Goal: Task Accomplishment & Management: Manage account settings

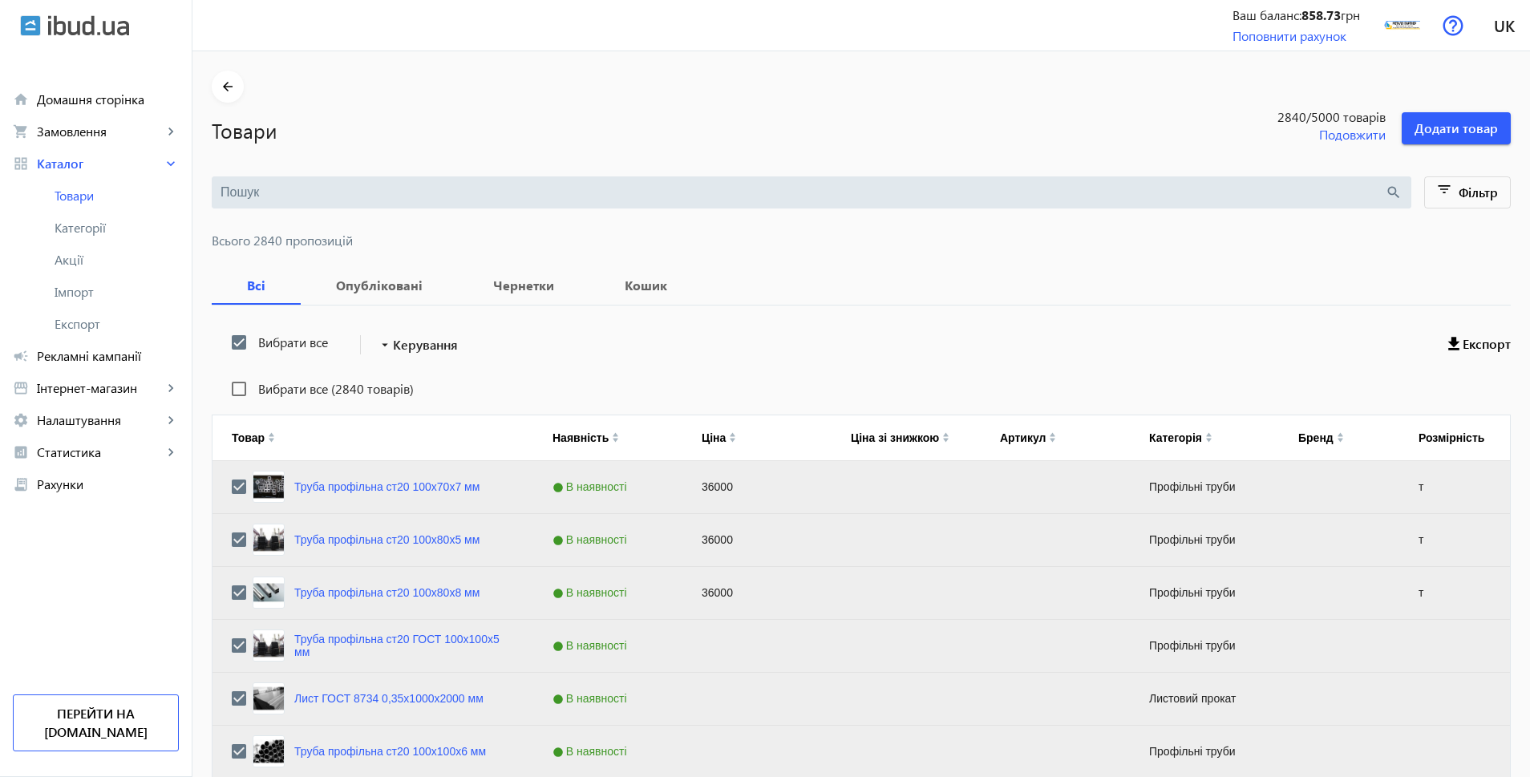
click at [460, 351] on mat-toolbar-row "arrow_drop_down Керування" at bounding box center [402, 344] width 149 height 29
click at [442, 342] on span "Керування" at bounding box center [425, 344] width 65 height 19
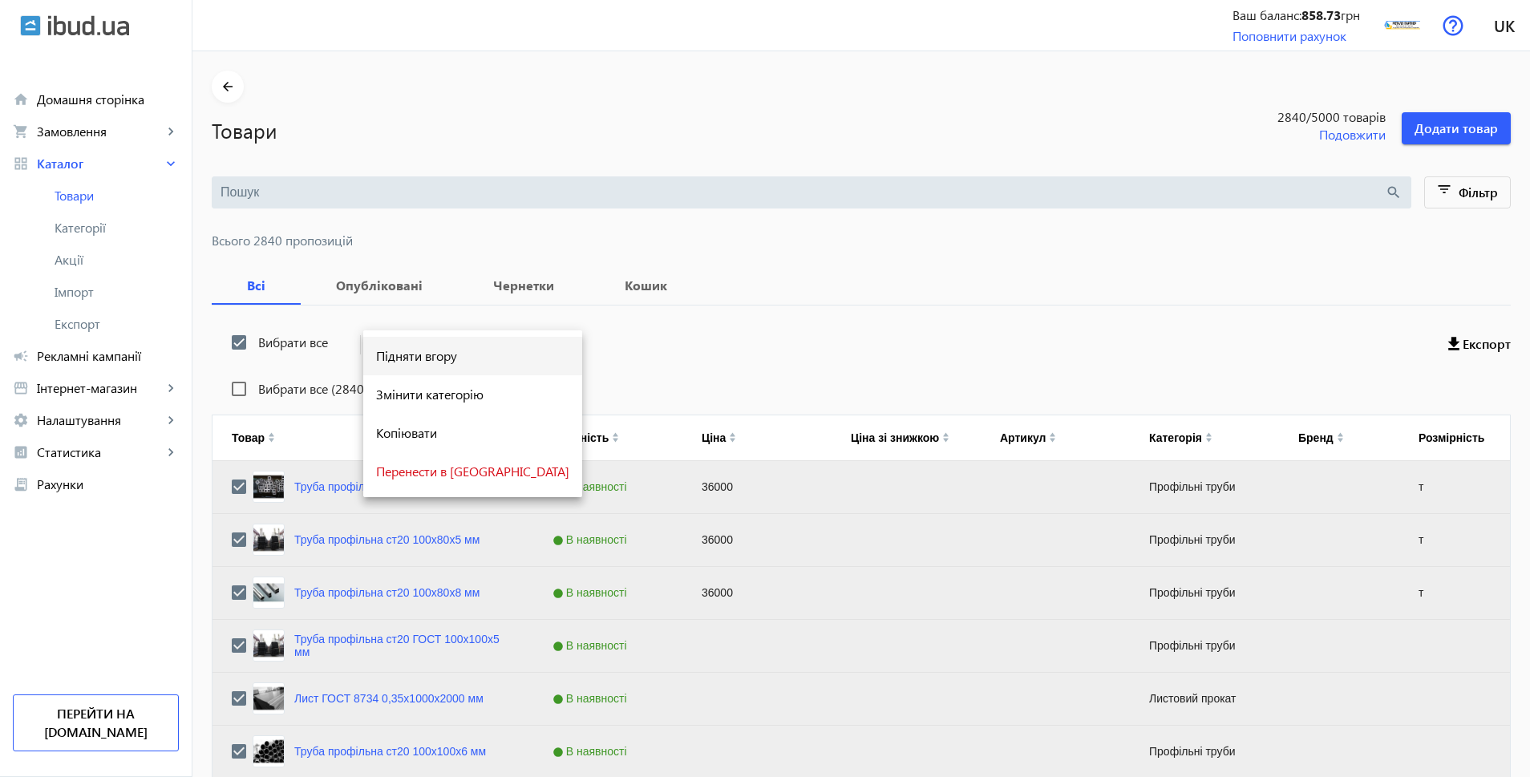
click at [407, 355] on span "Підняти вгору" at bounding box center [472, 356] width 193 height 13
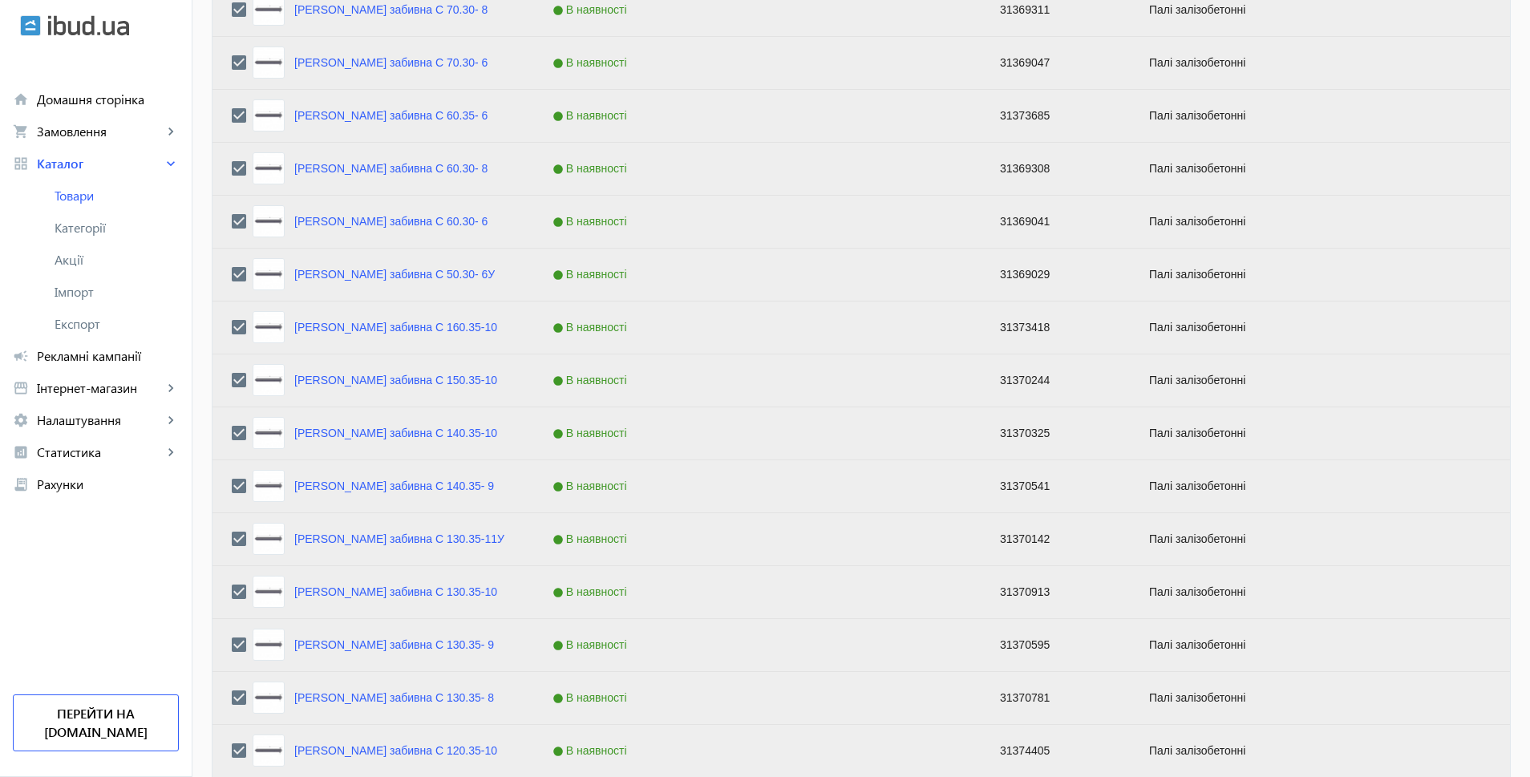
scroll to position [6179, 0]
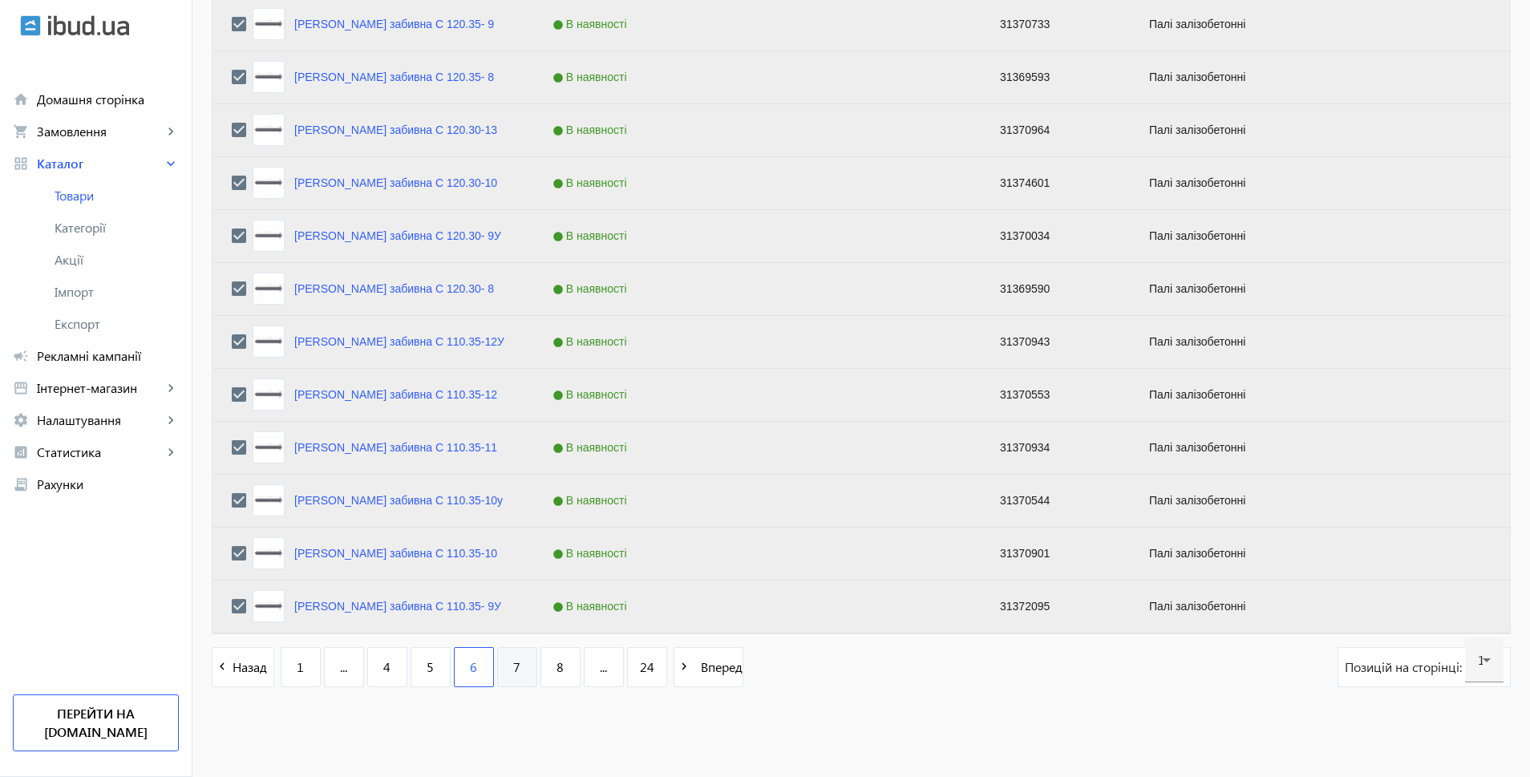
click at [503, 665] on link "7" at bounding box center [517, 667] width 40 height 40
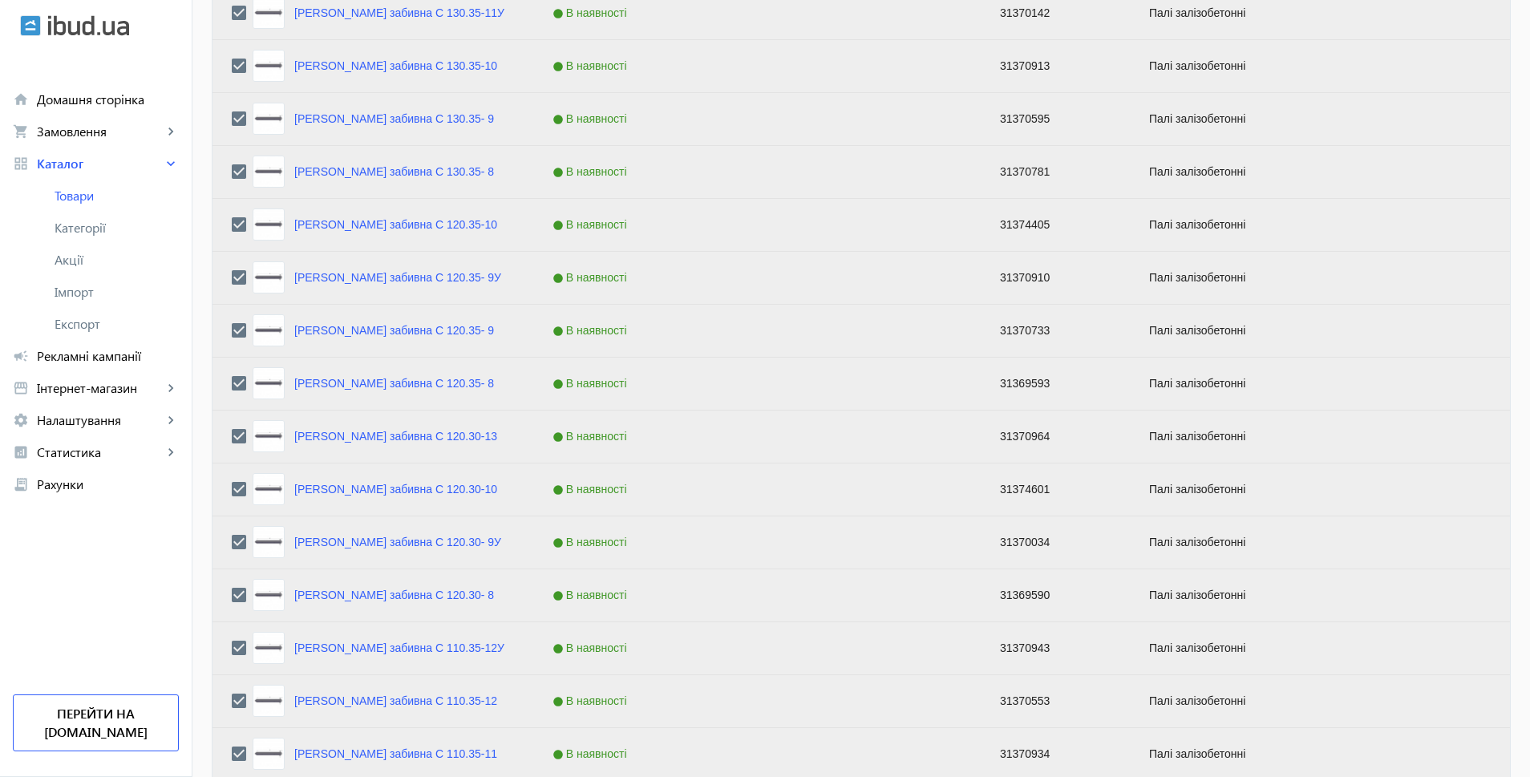
scroll to position [6179, 0]
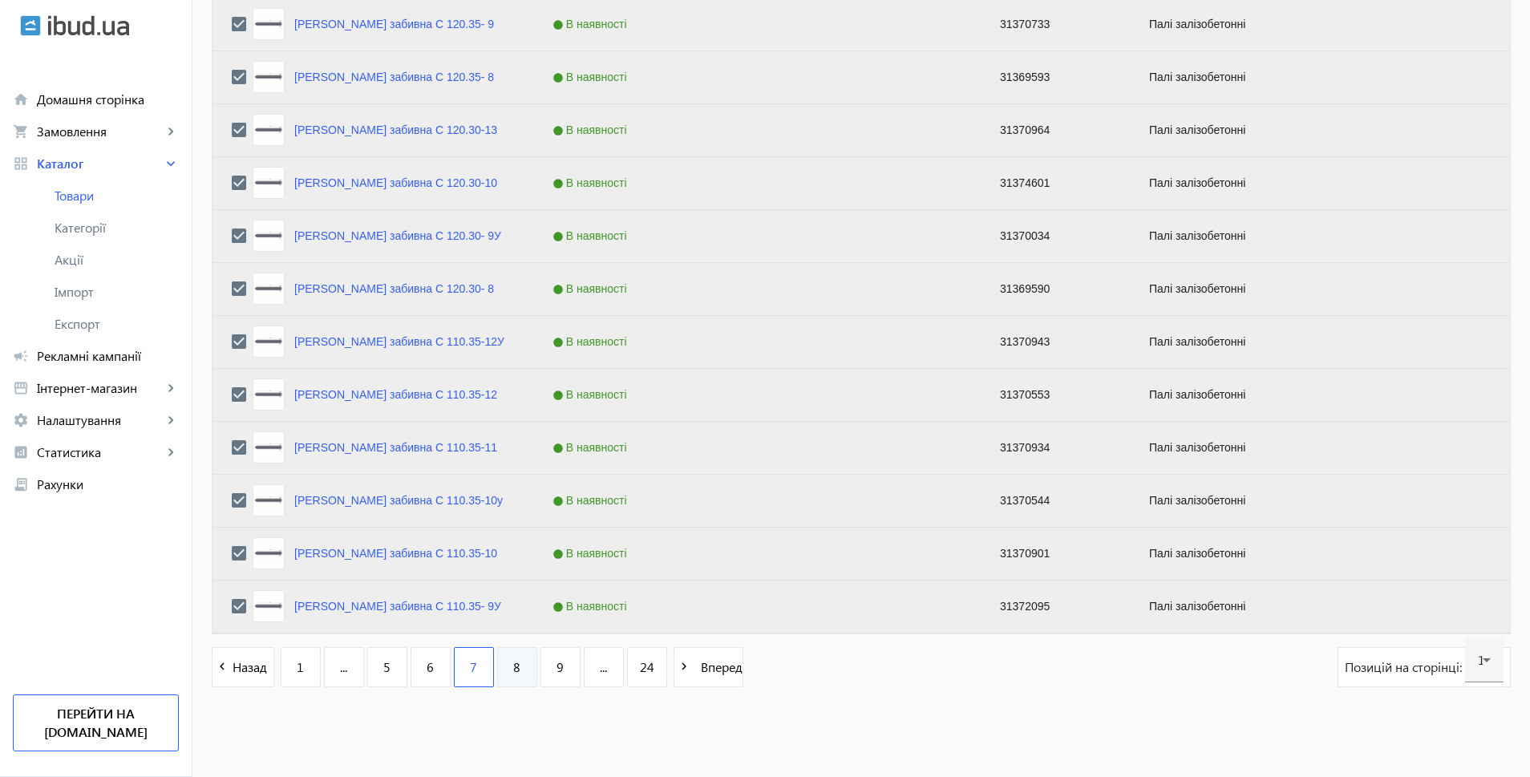
click at [519, 676] on link "8" at bounding box center [517, 667] width 40 height 40
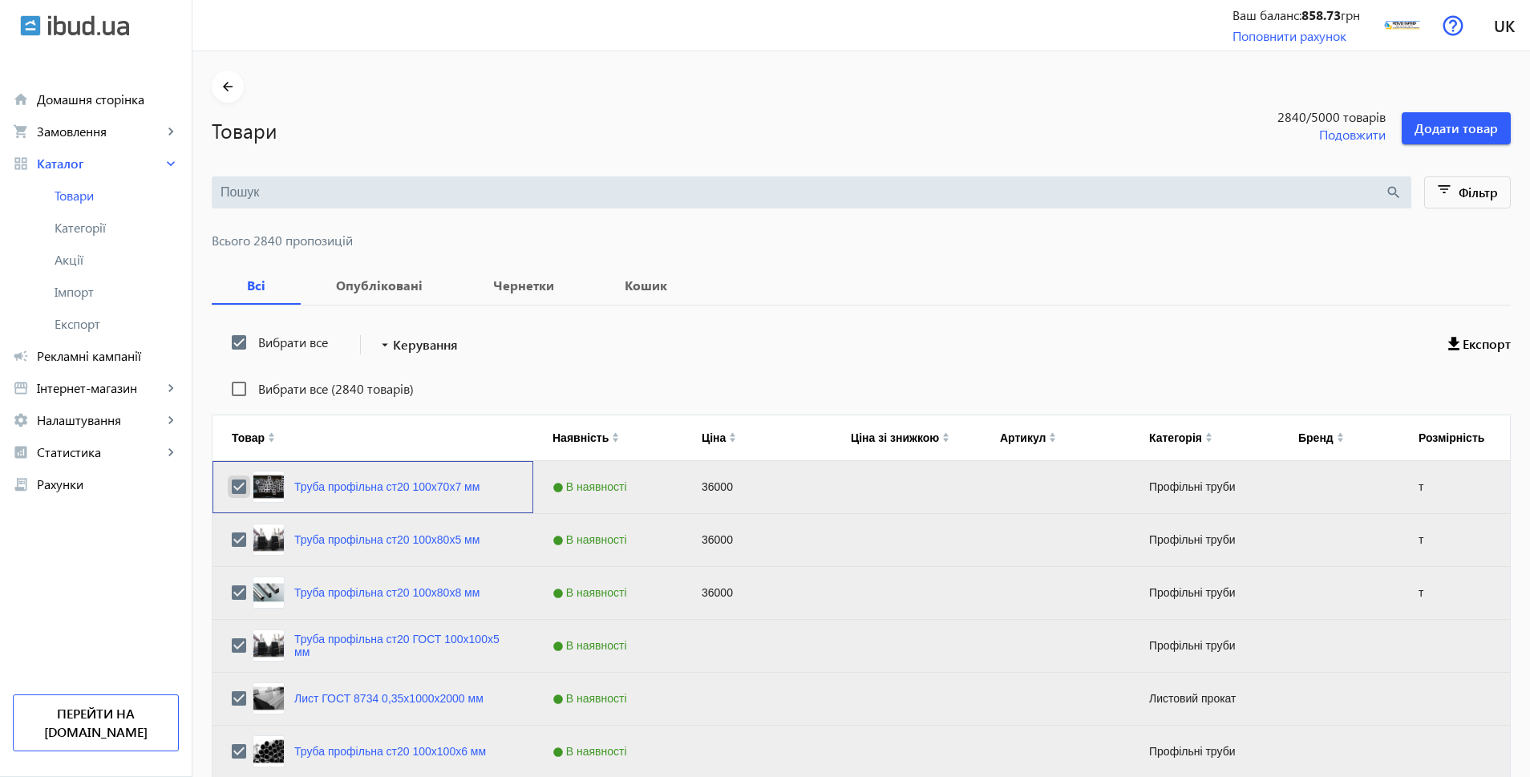
click at [232, 486] on input "Press Space to toggle row selection (checked)" at bounding box center [239, 487] width 14 height 14
checkbox input "false"
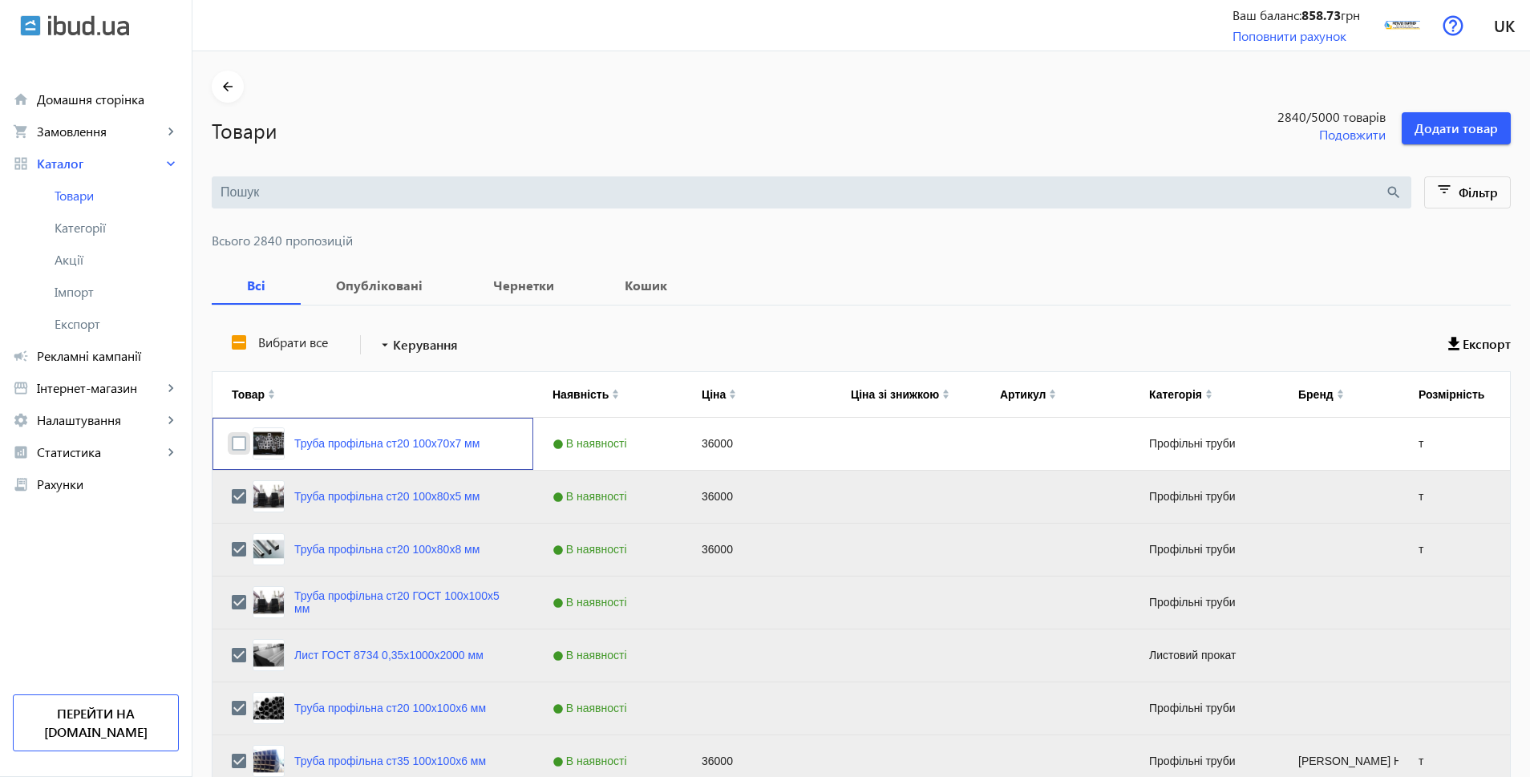
checkbox input "false"
click at [232, 444] on input "Press Space to toggle row selection (unchecked)" at bounding box center [239, 443] width 14 height 14
checkbox input "true"
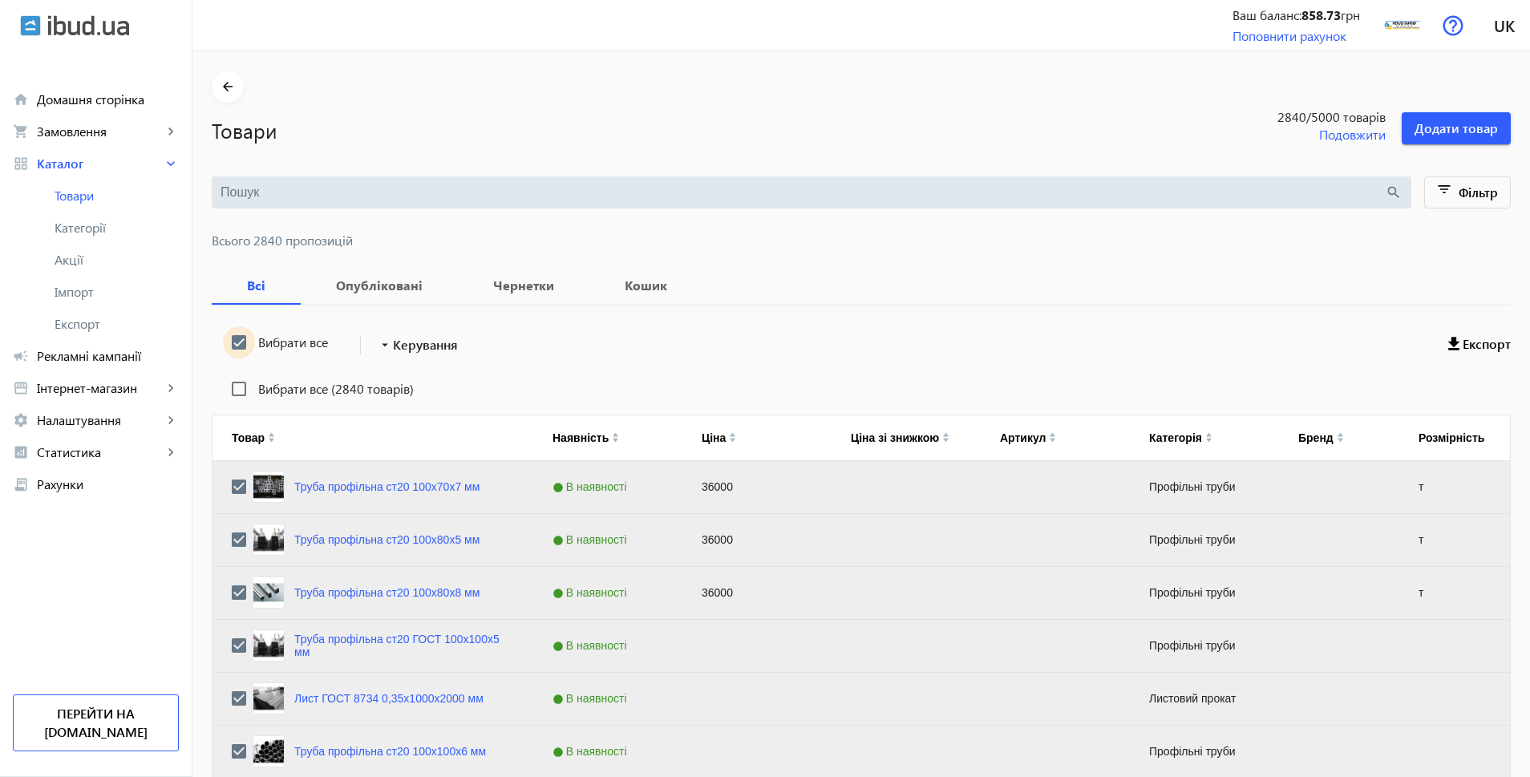
click at [231, 344] on input "Вибрати все" at bounding box center [239, 342] width 32 height 32
checkbox input "false"
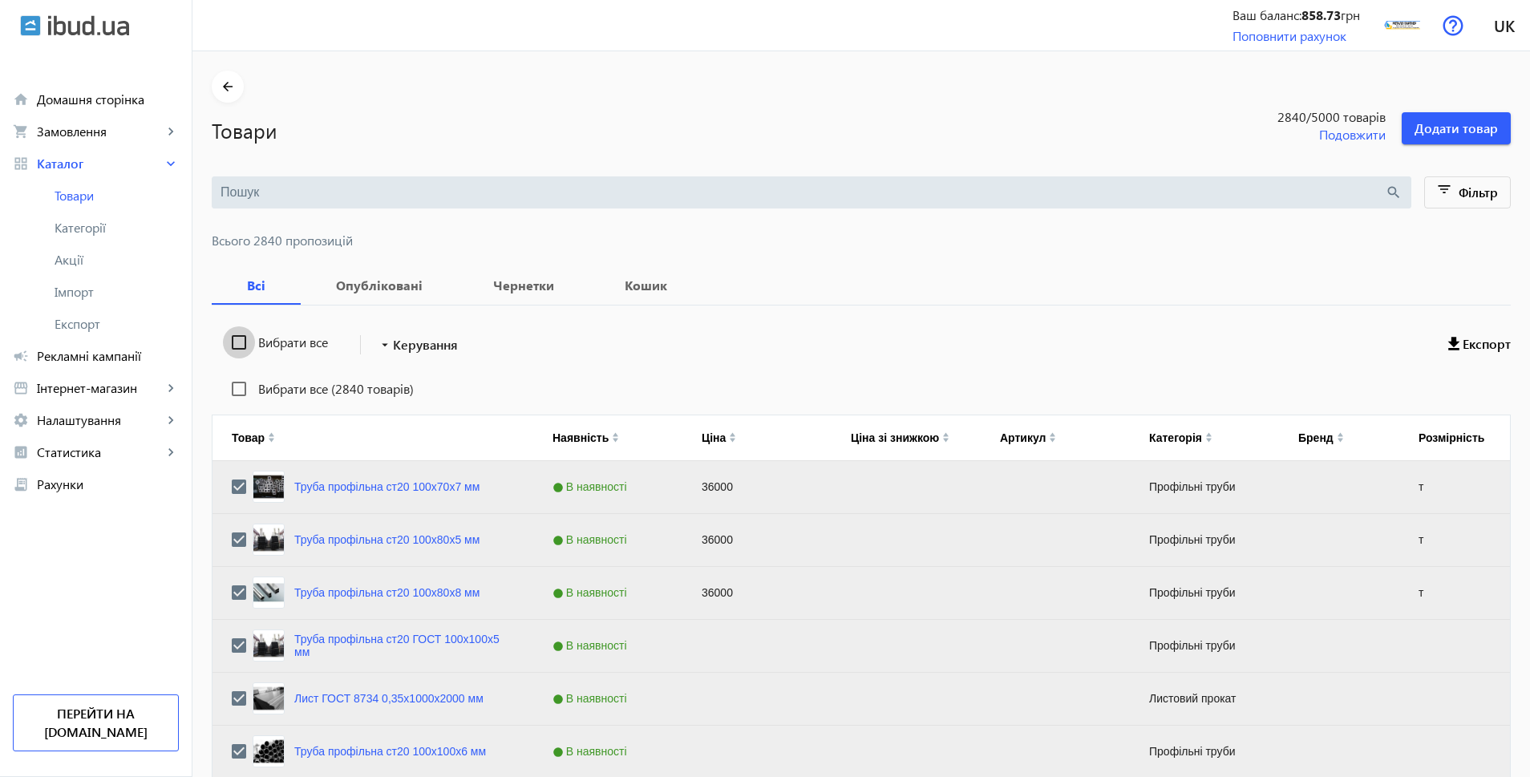
checkbox input "false"
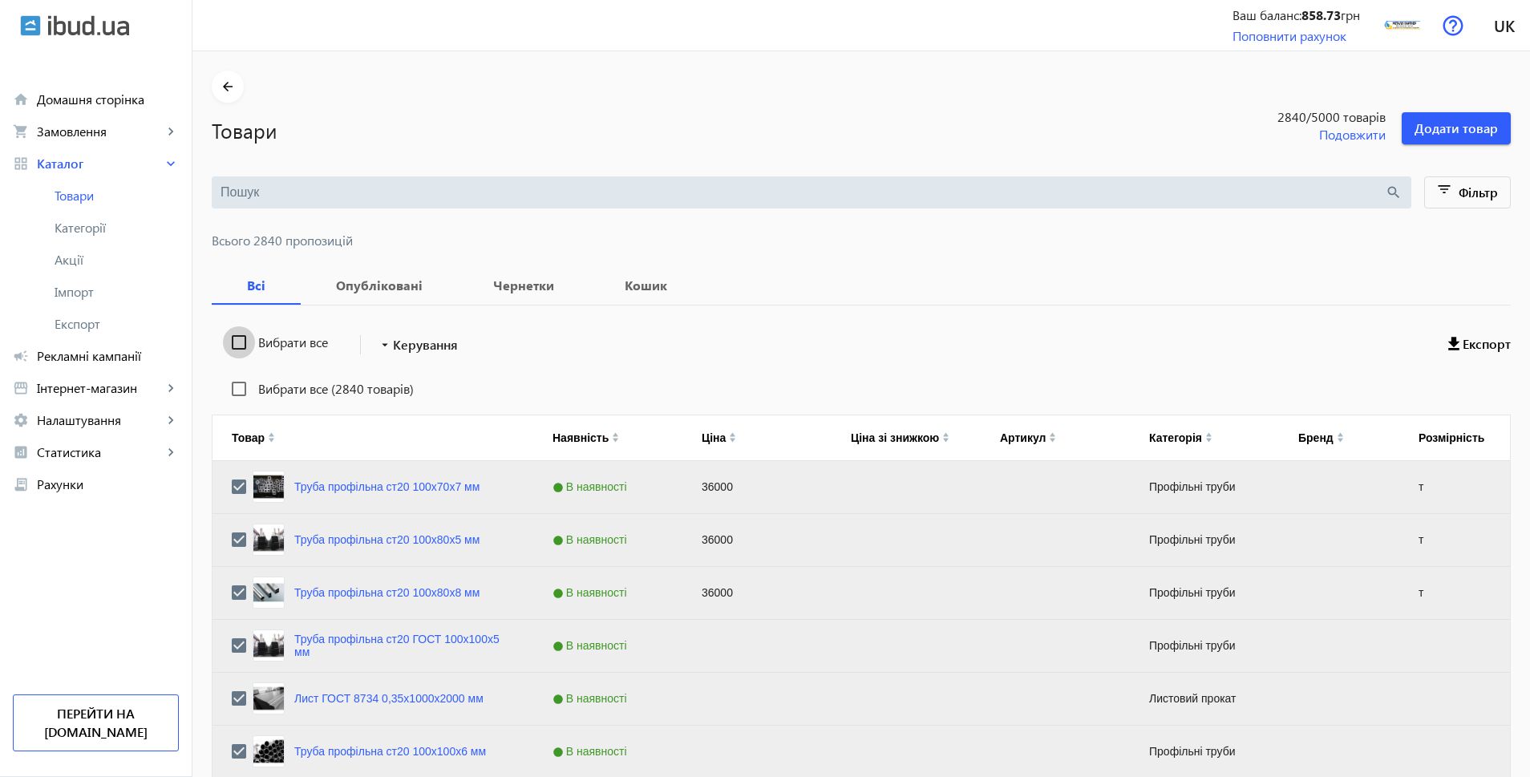
checkbox input "false"
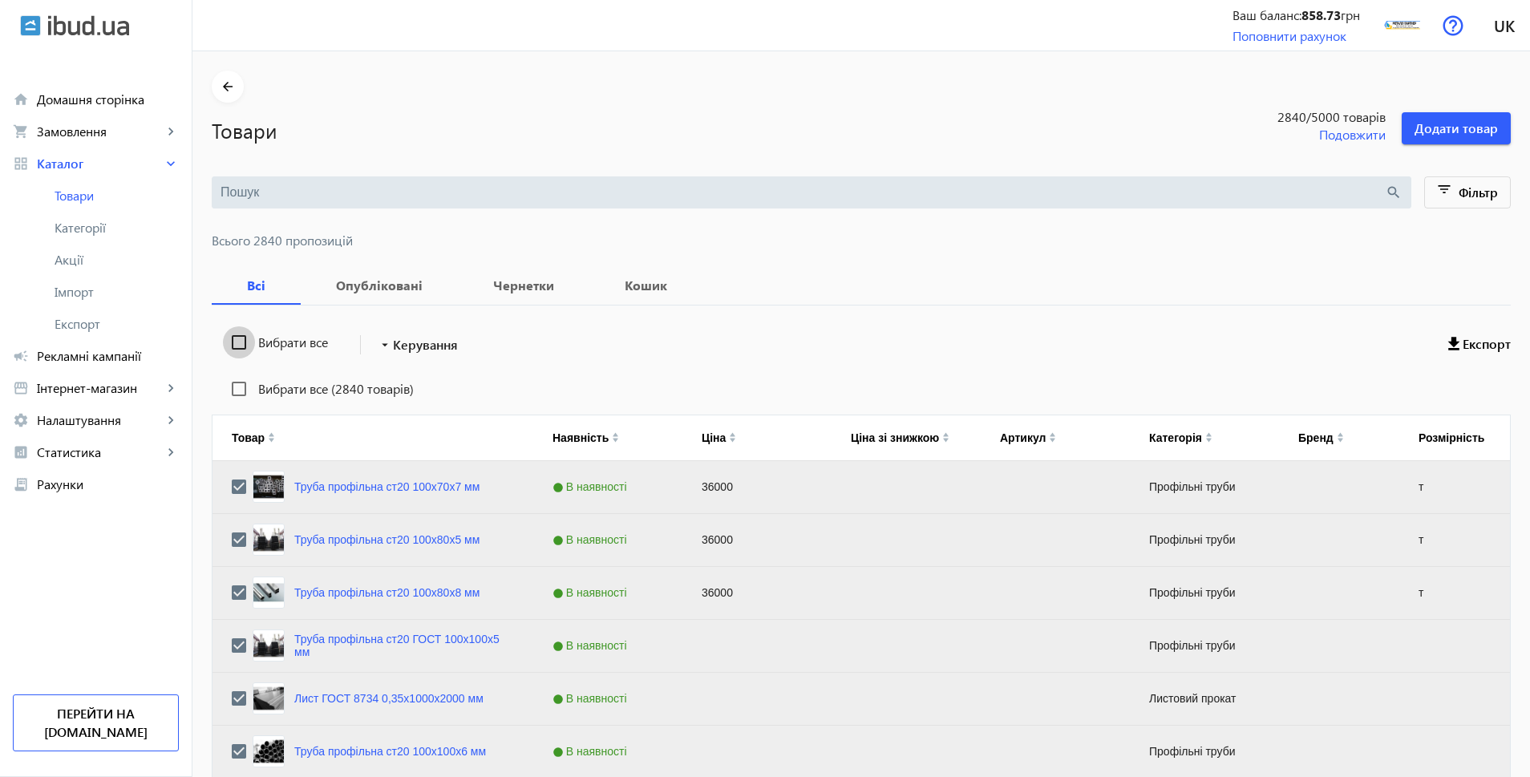
checkbox input "false"
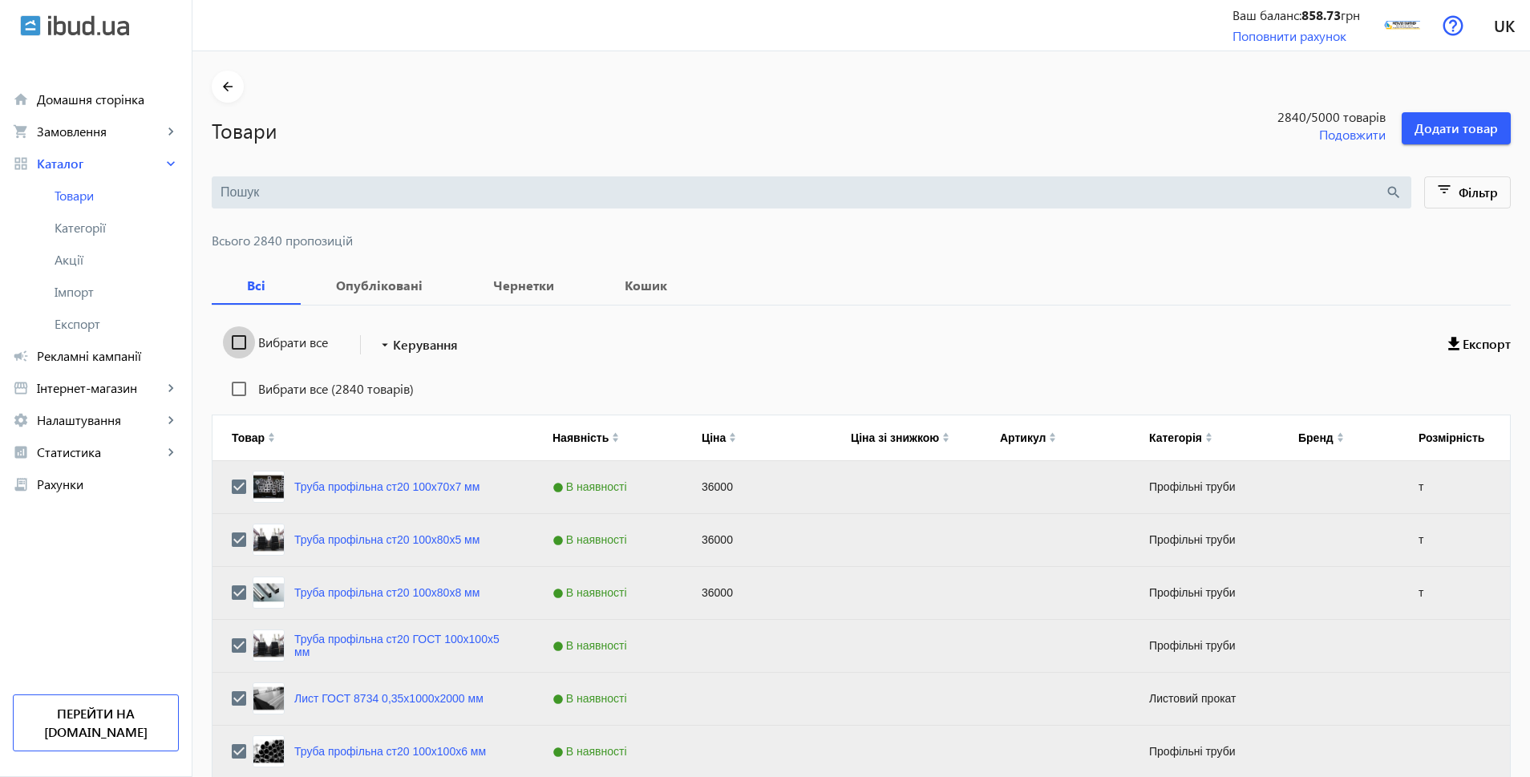
checkbox input "false"
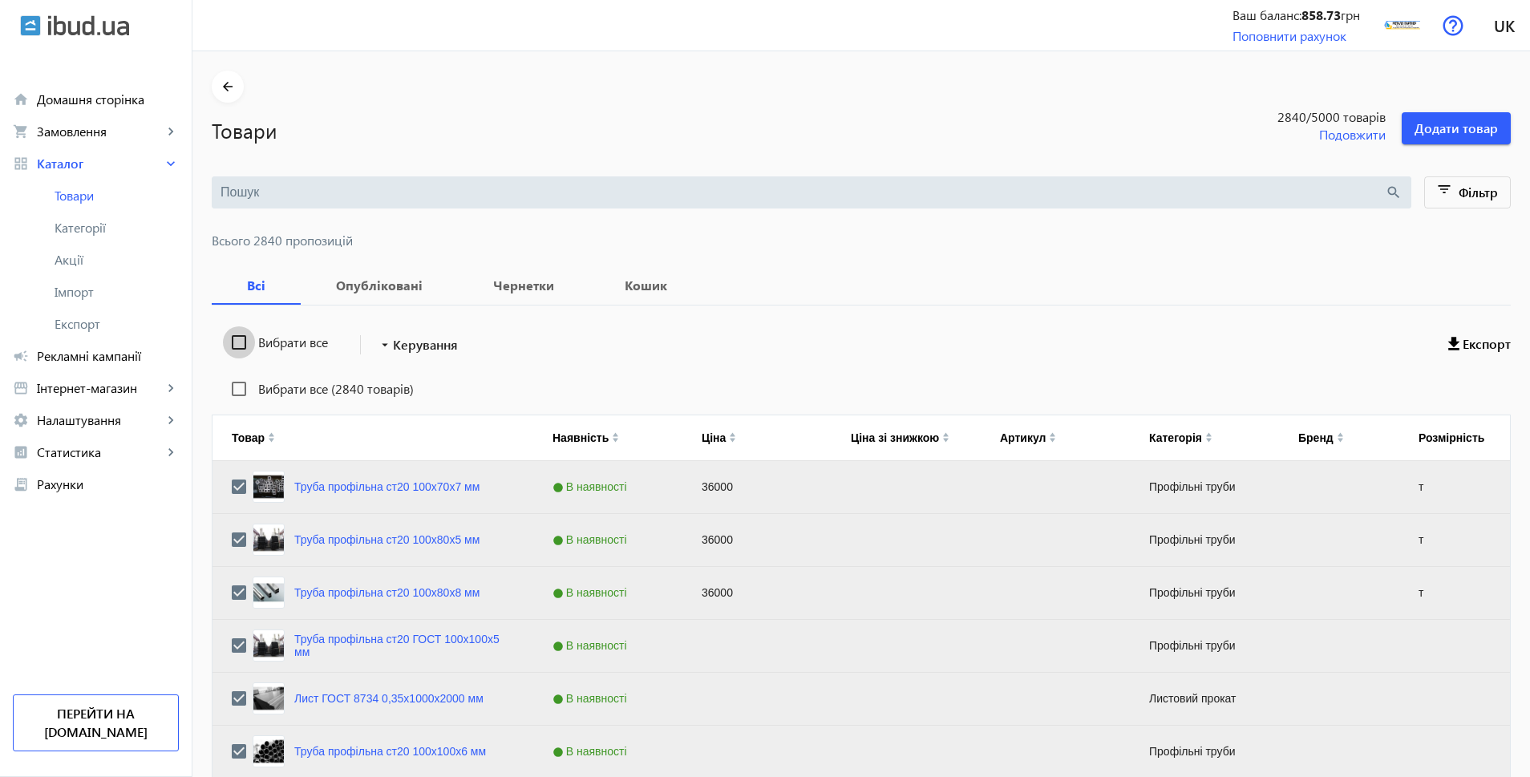
checkbox input "false"
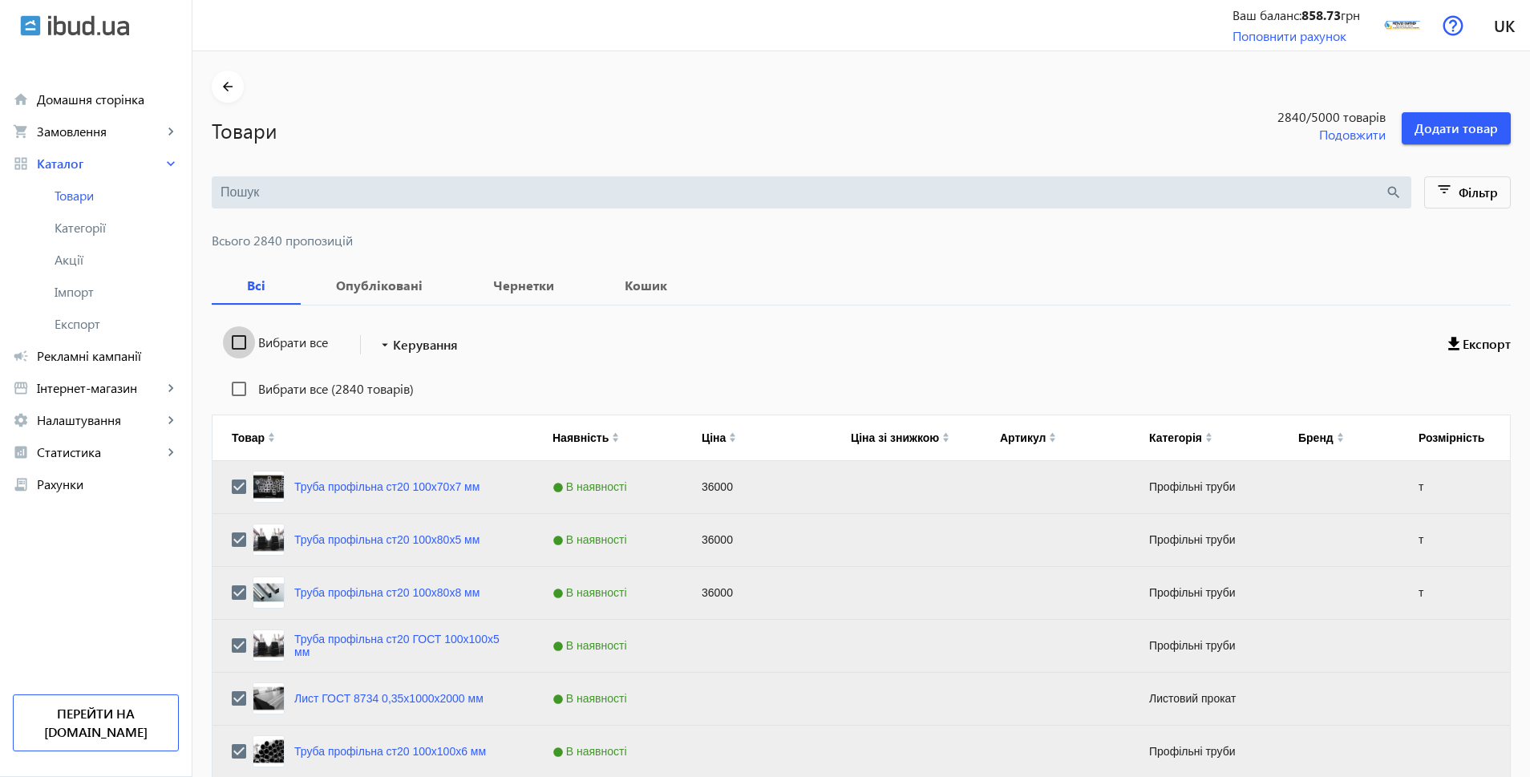
checkbox input "false"
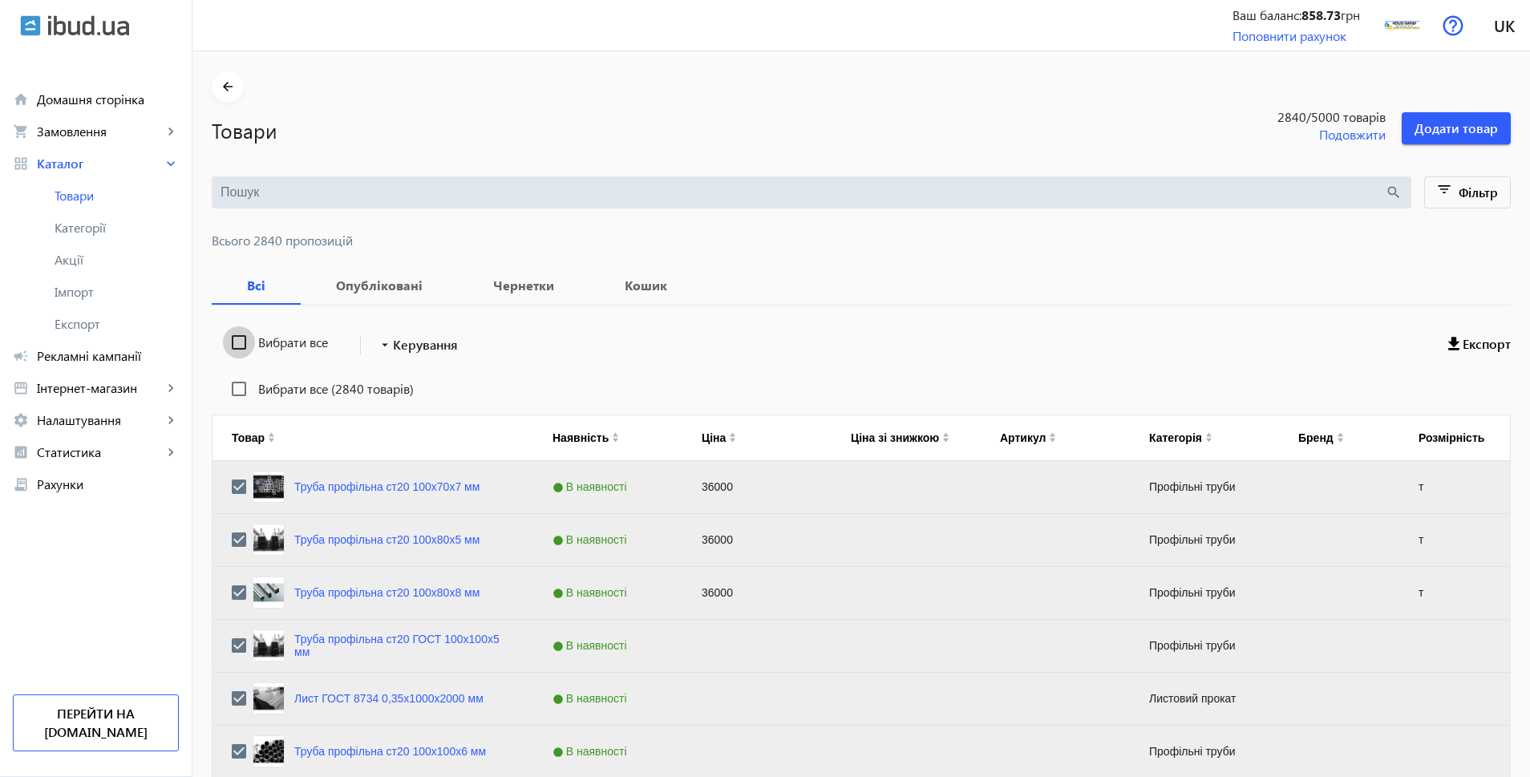
checkbox input "false"
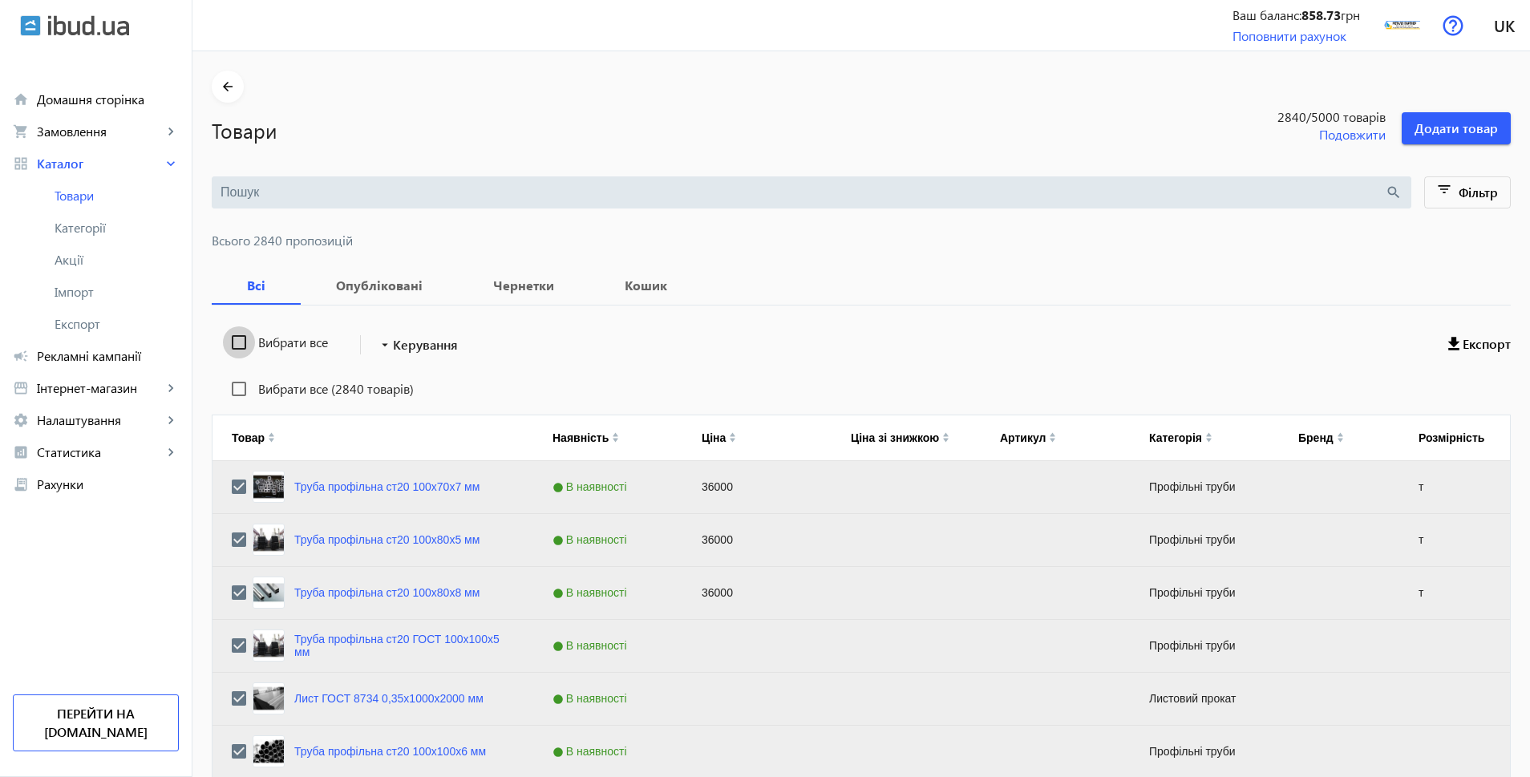
checkbox input "false"
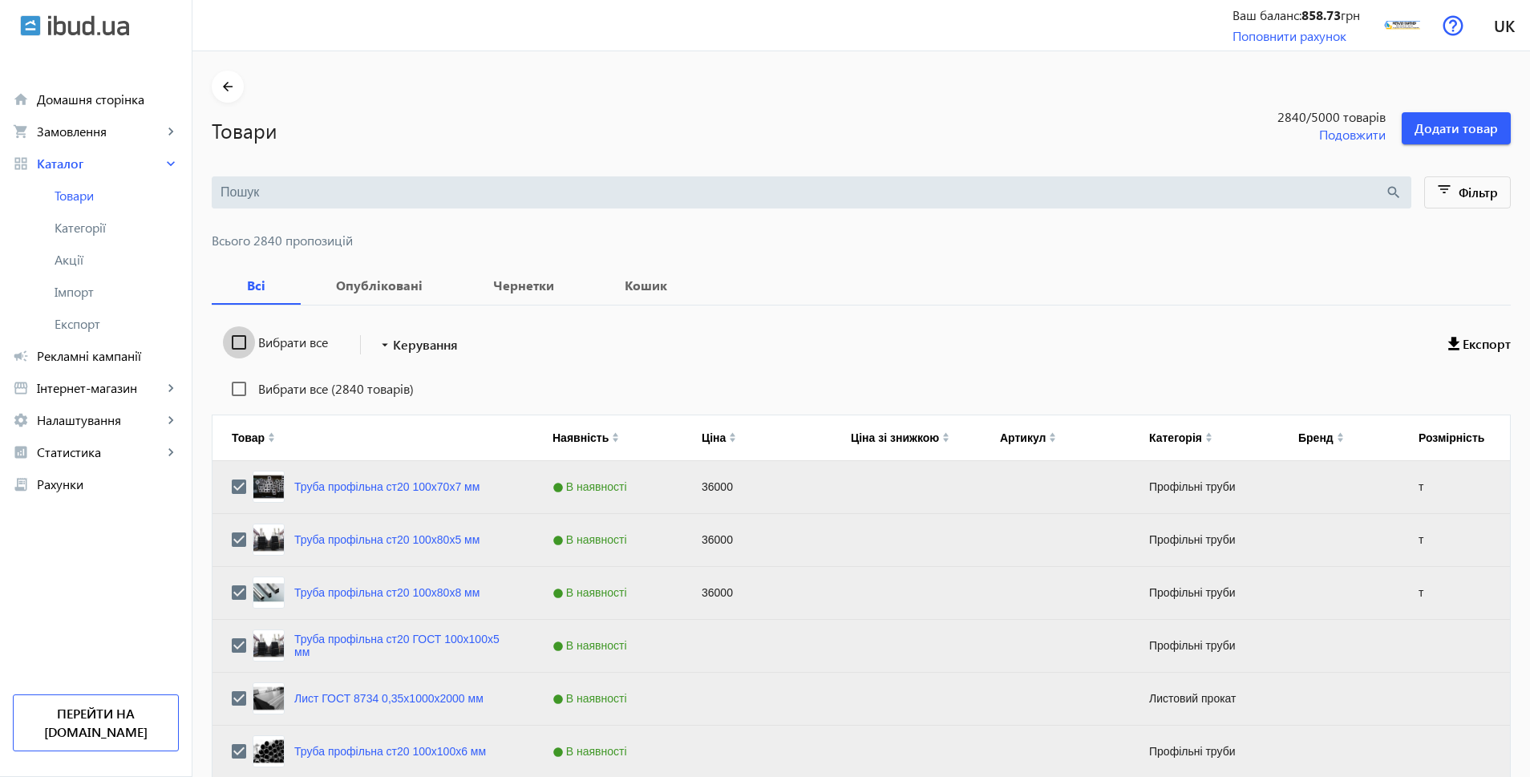
checkbox input "false"
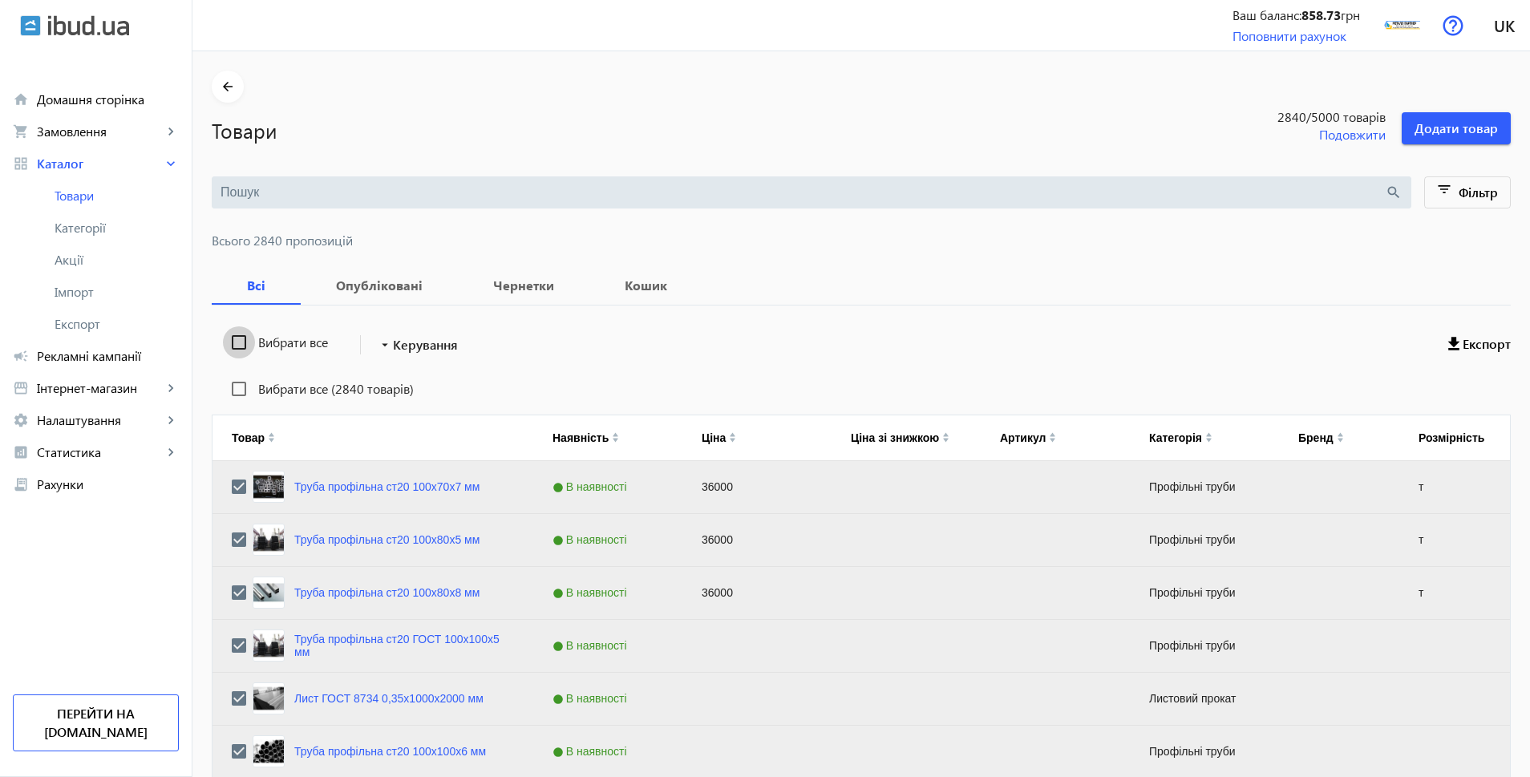
checkbox input "false"
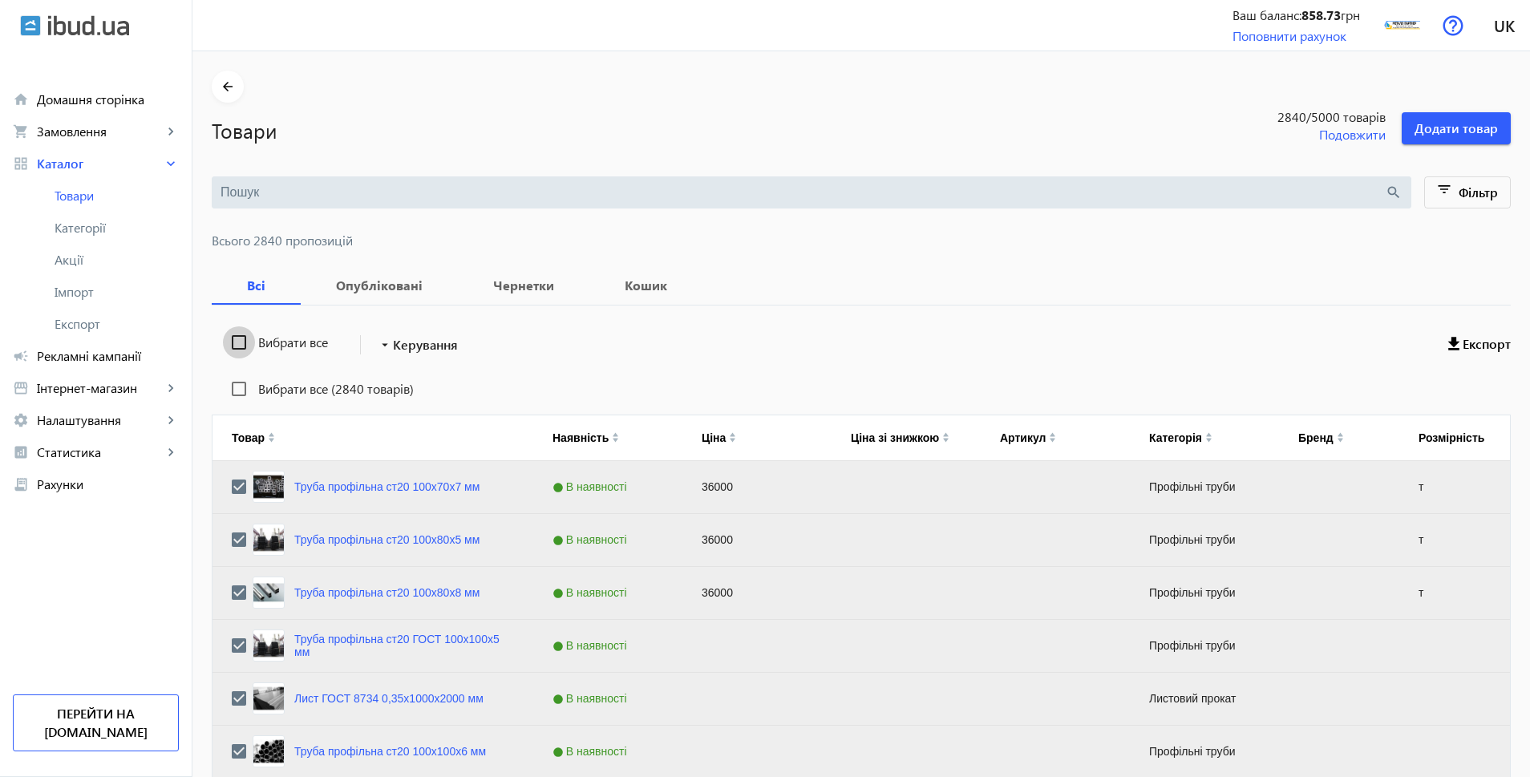
checkbox input "false"
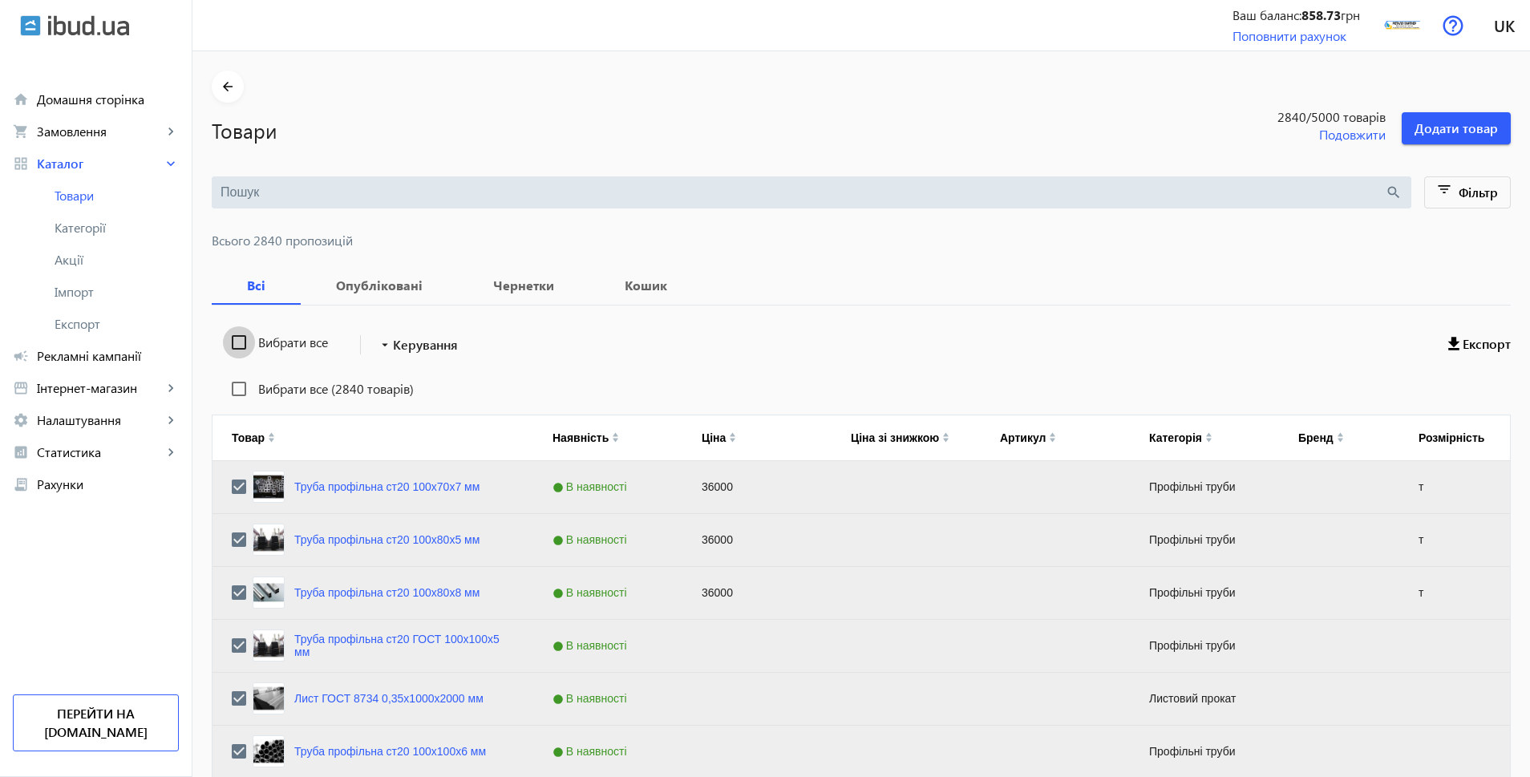
checkbox input "false"
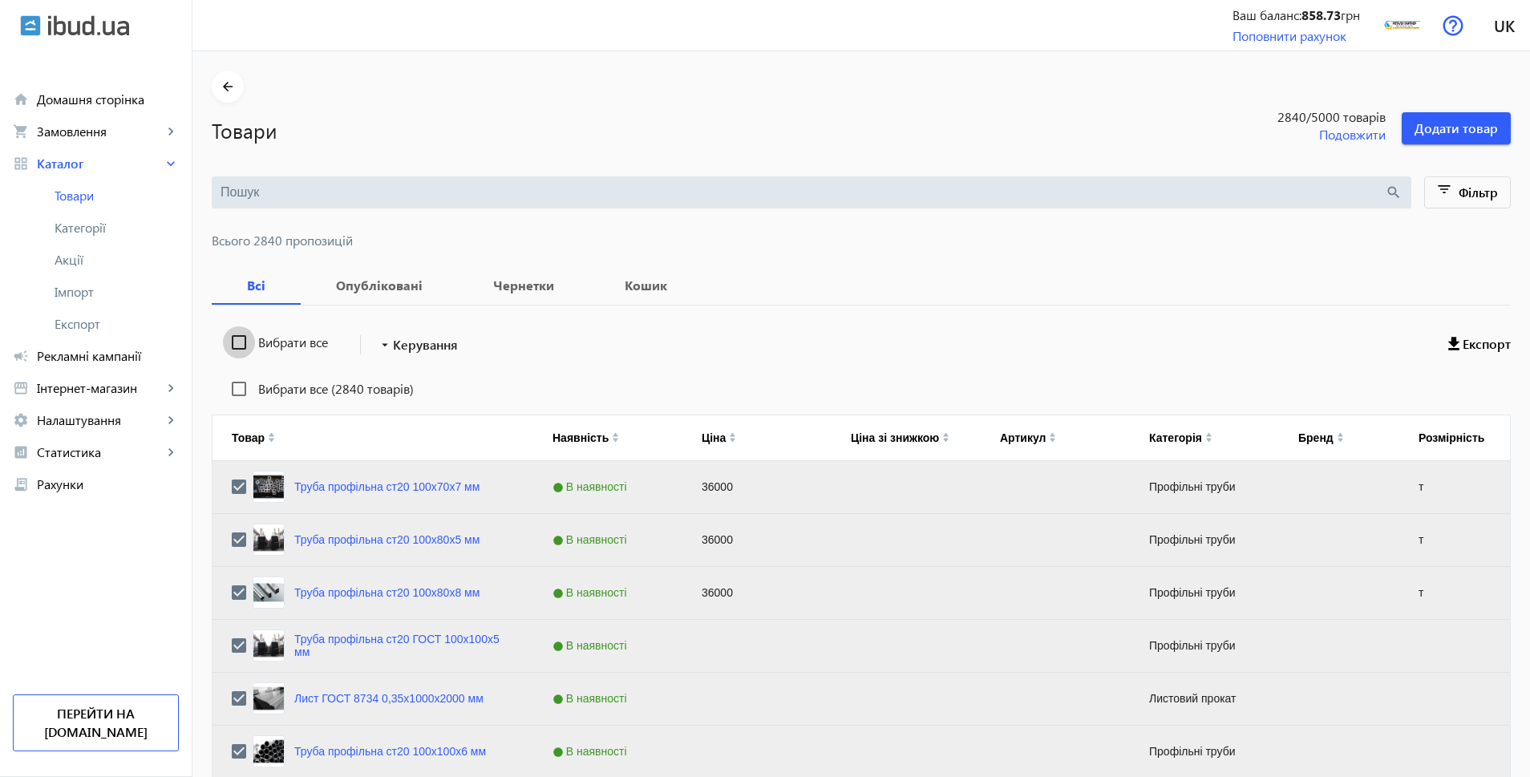
checkbox input "false"
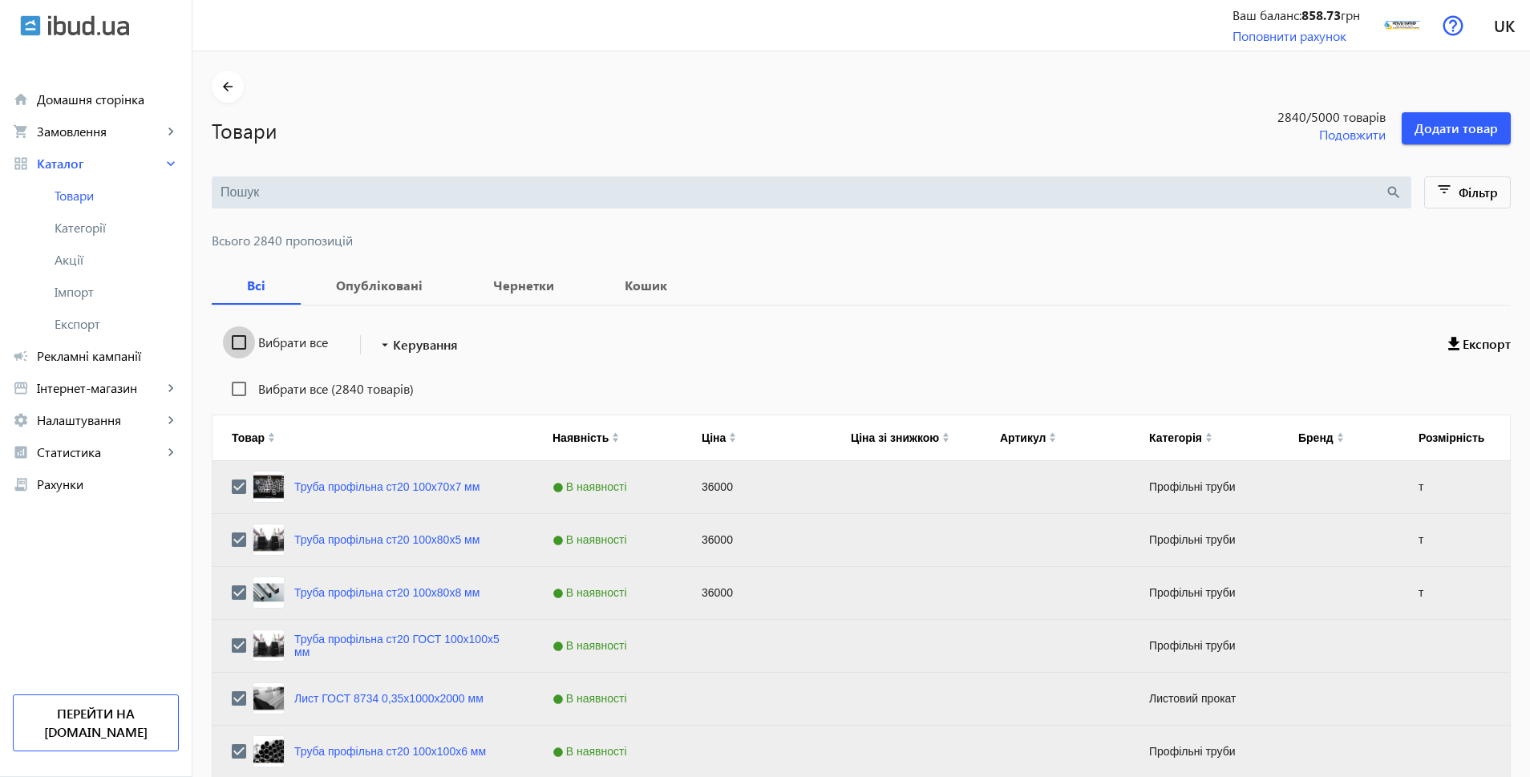
checkbox input "false"
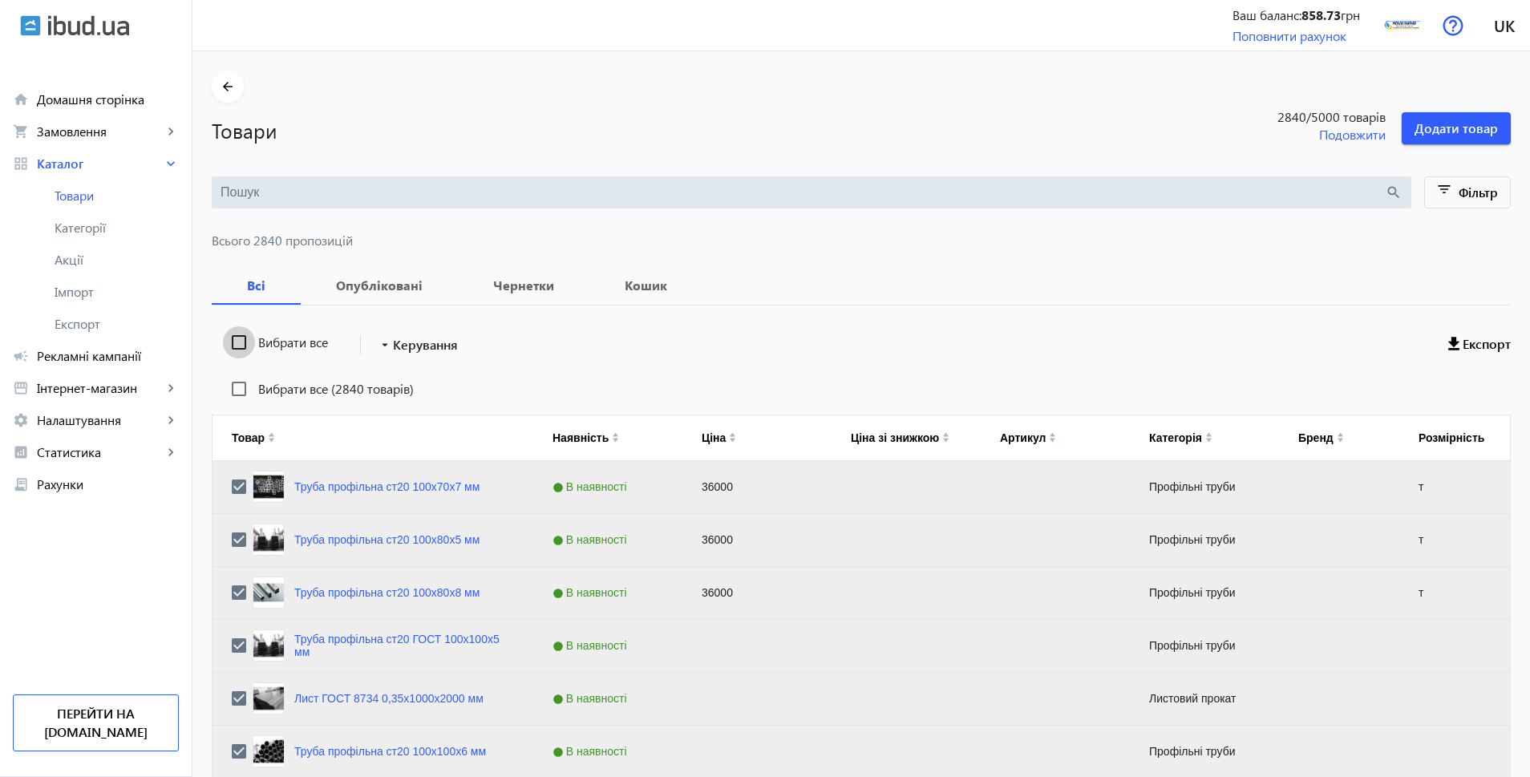
checkbox input "false"
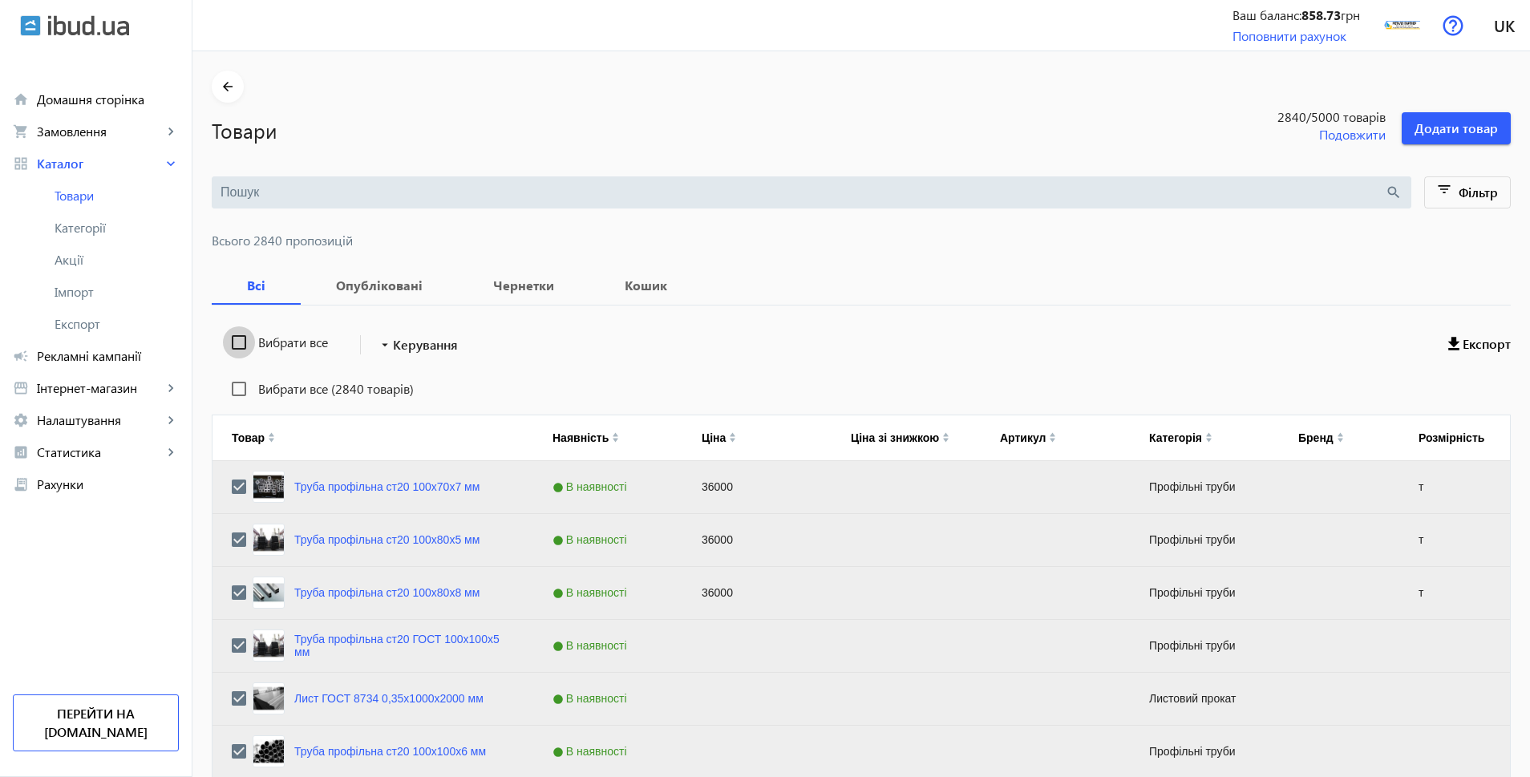
checkbox input "false"
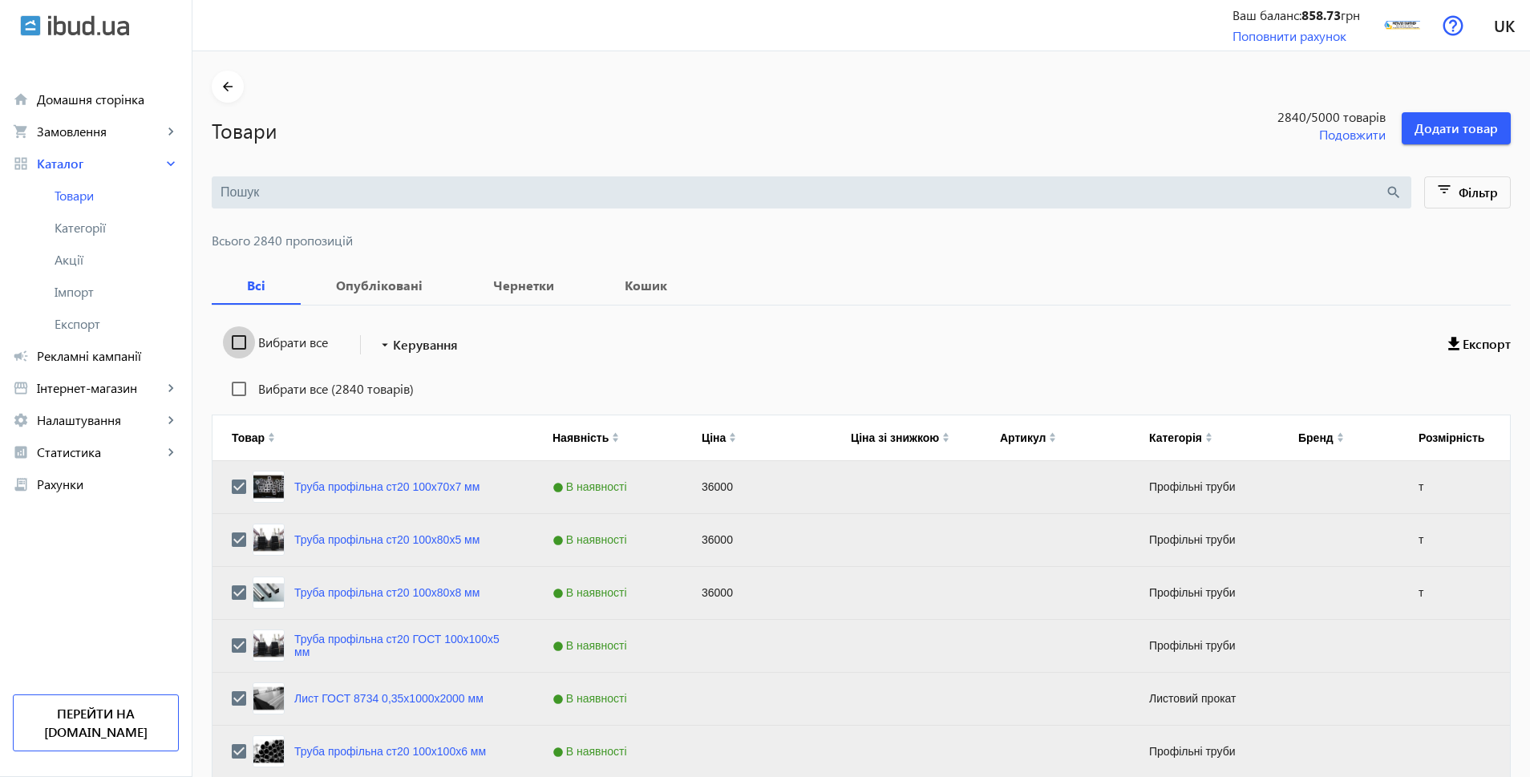
checkbox input "false"
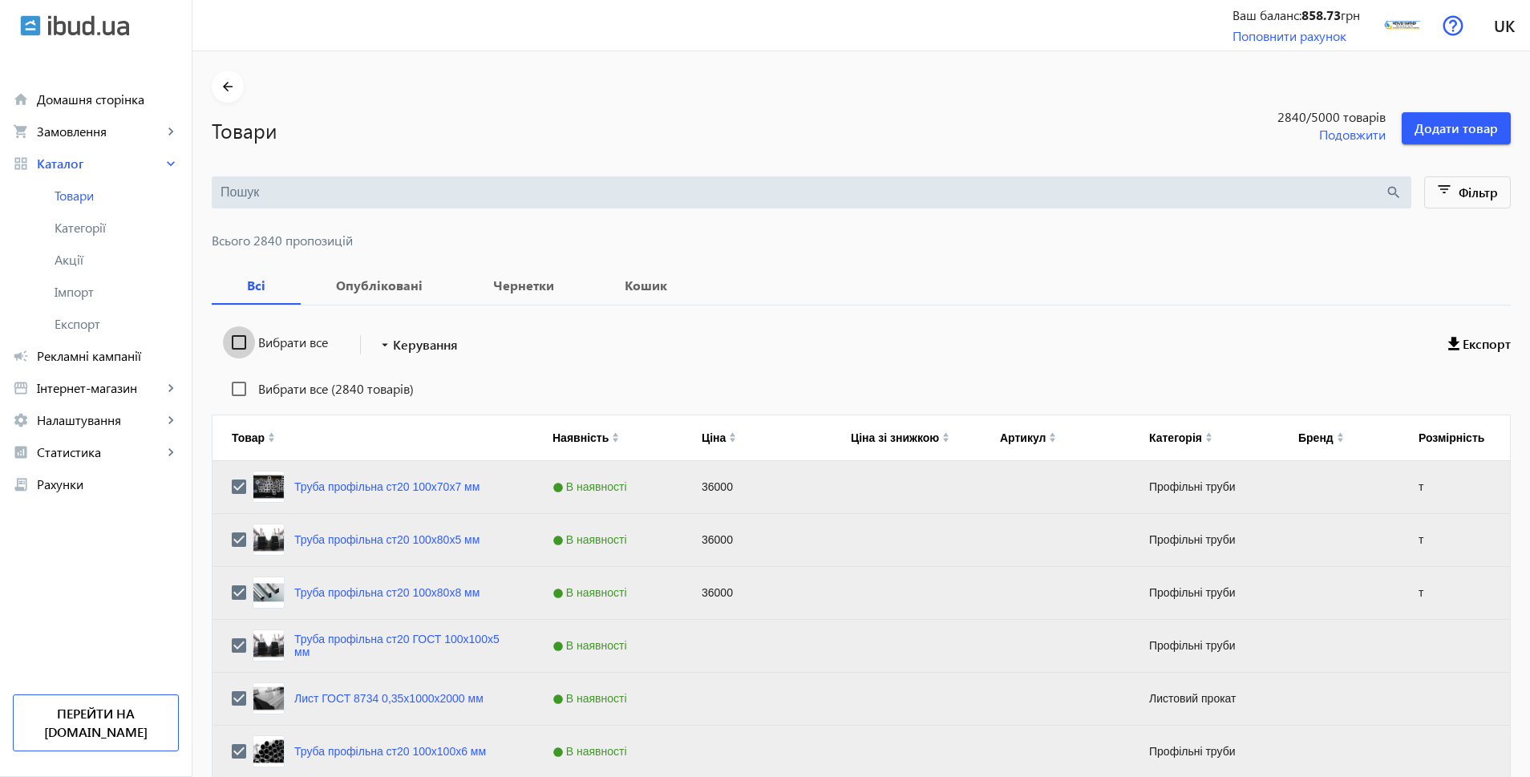
checkbox input "false"
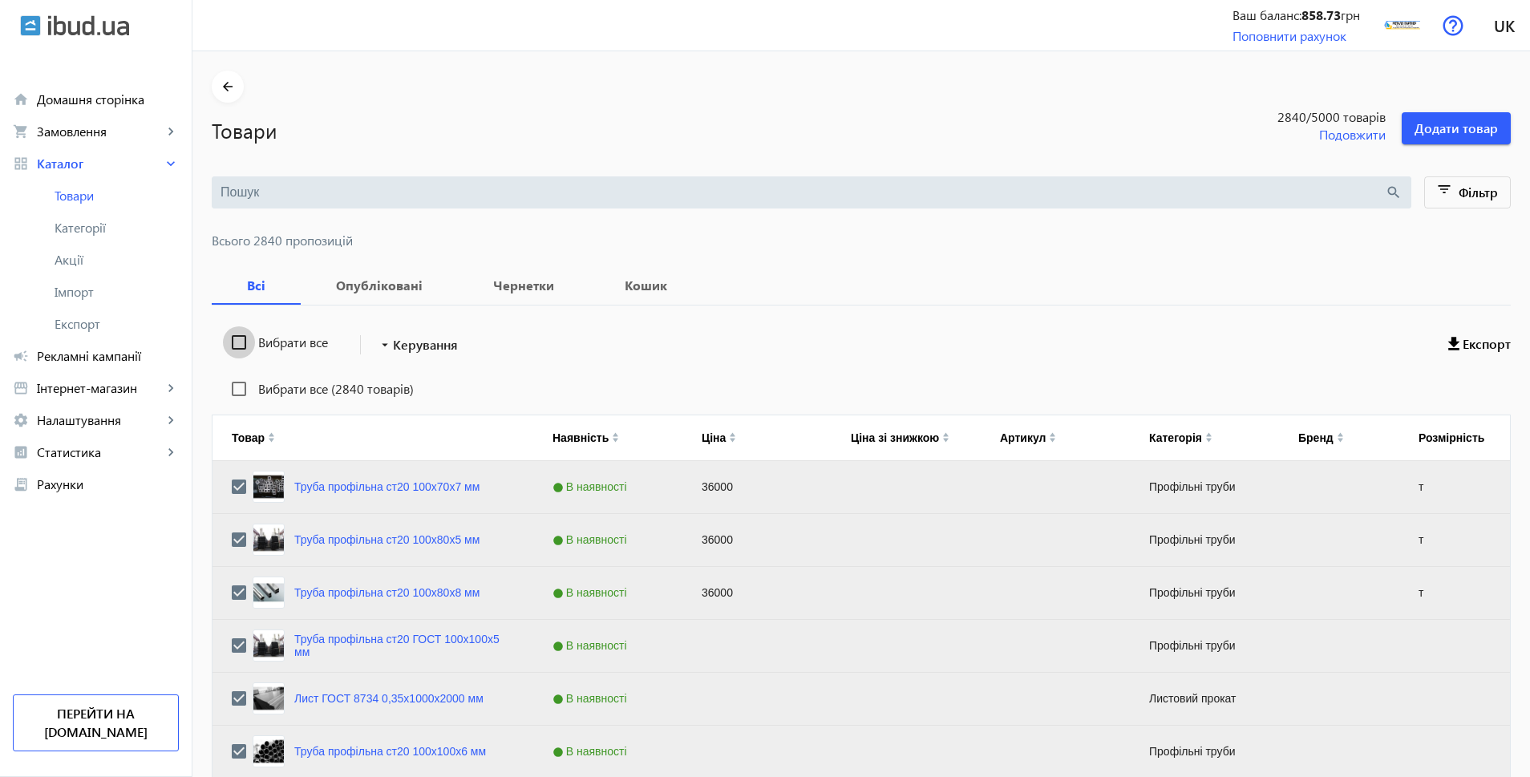
checkbox input "false"
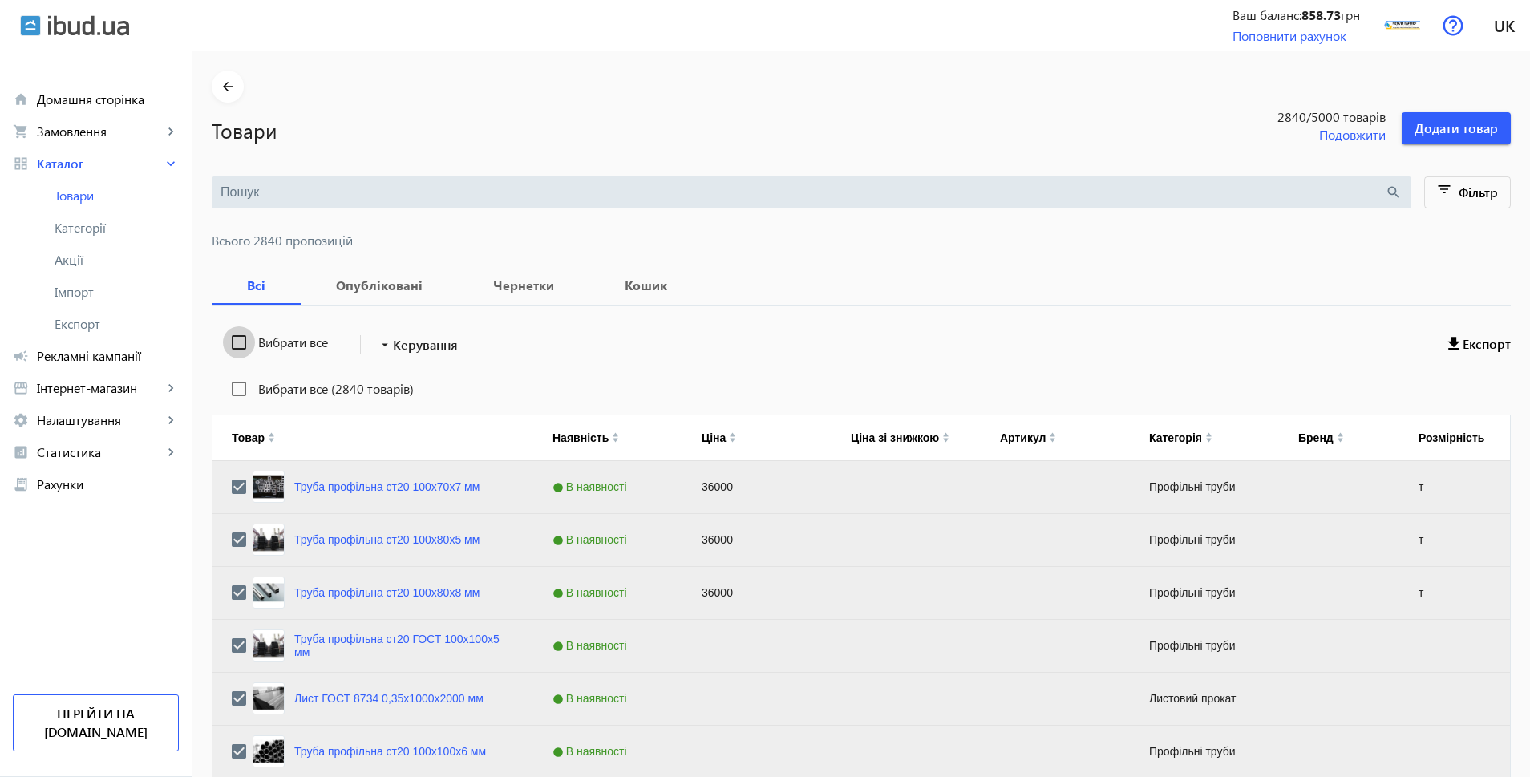
checkbox input "false"
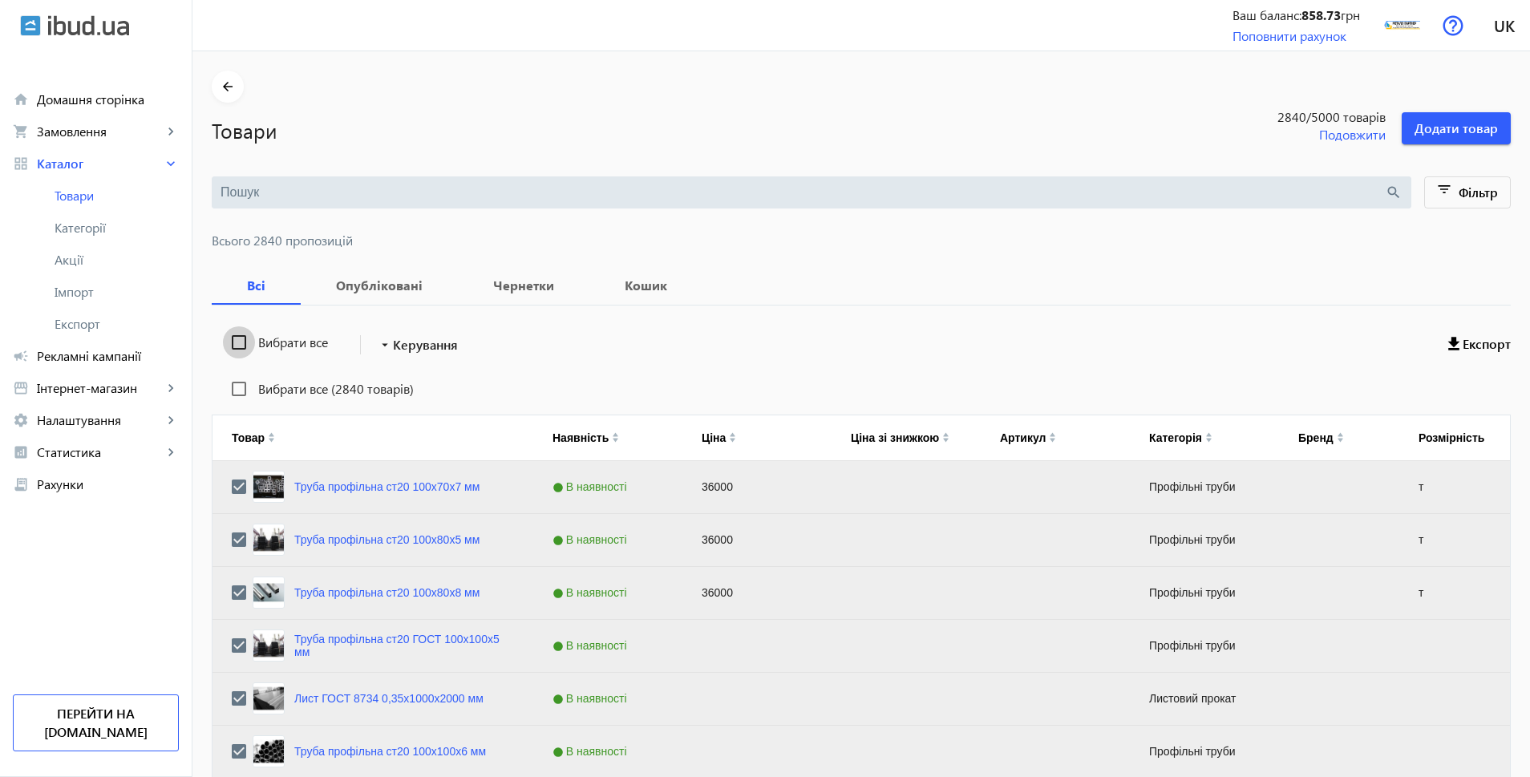
checkbox input "false"
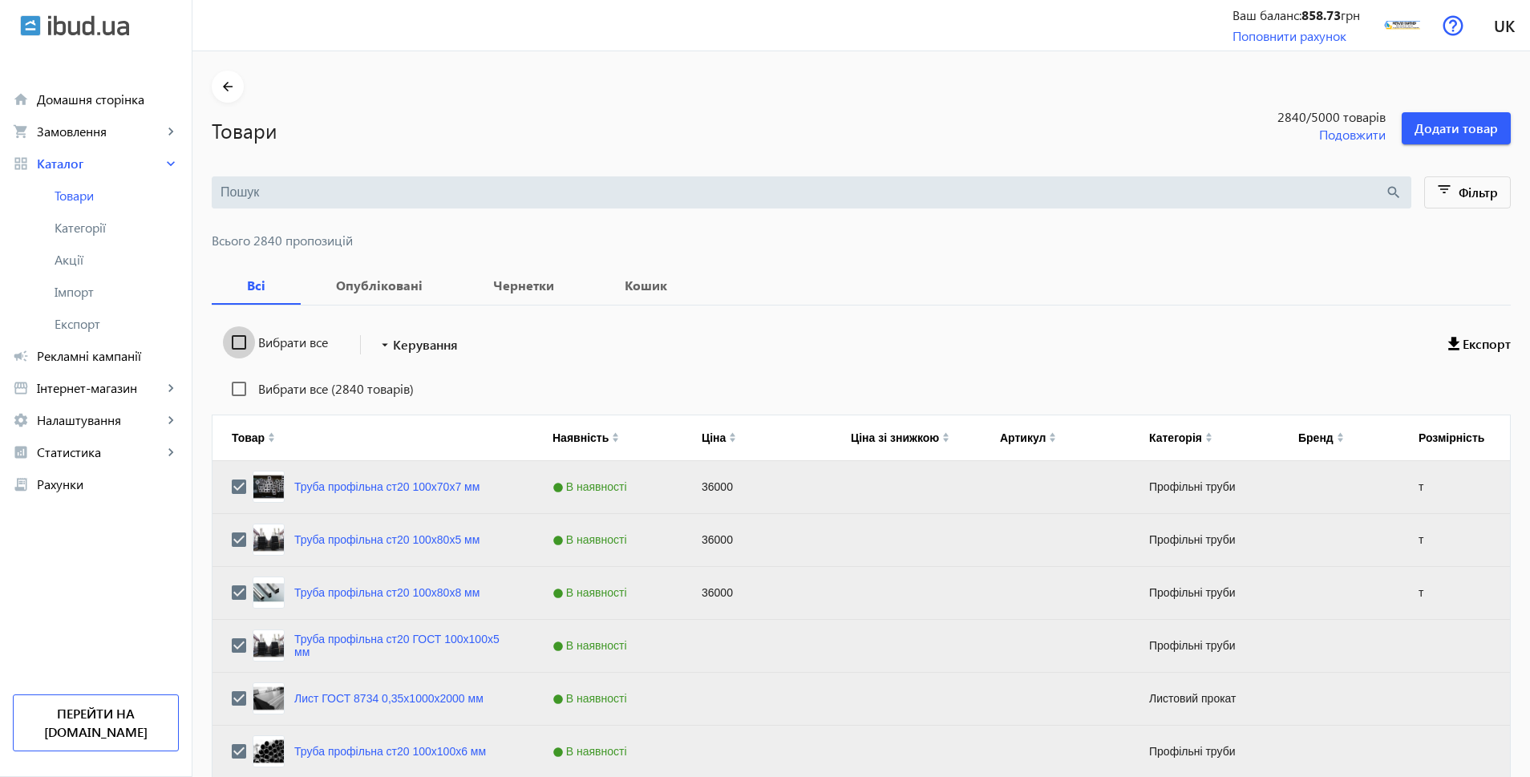
checkbox input "false"
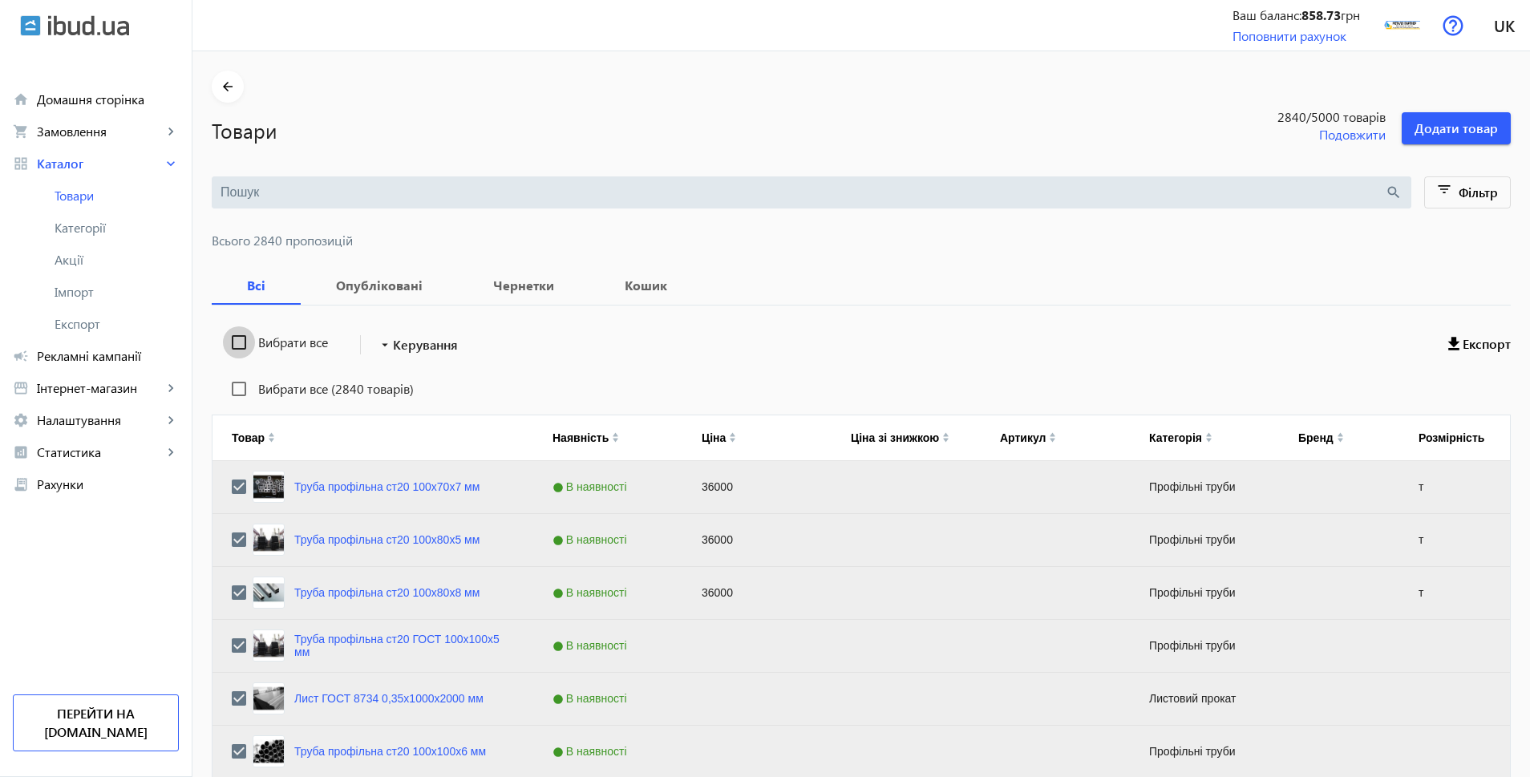
checkbox input "false"
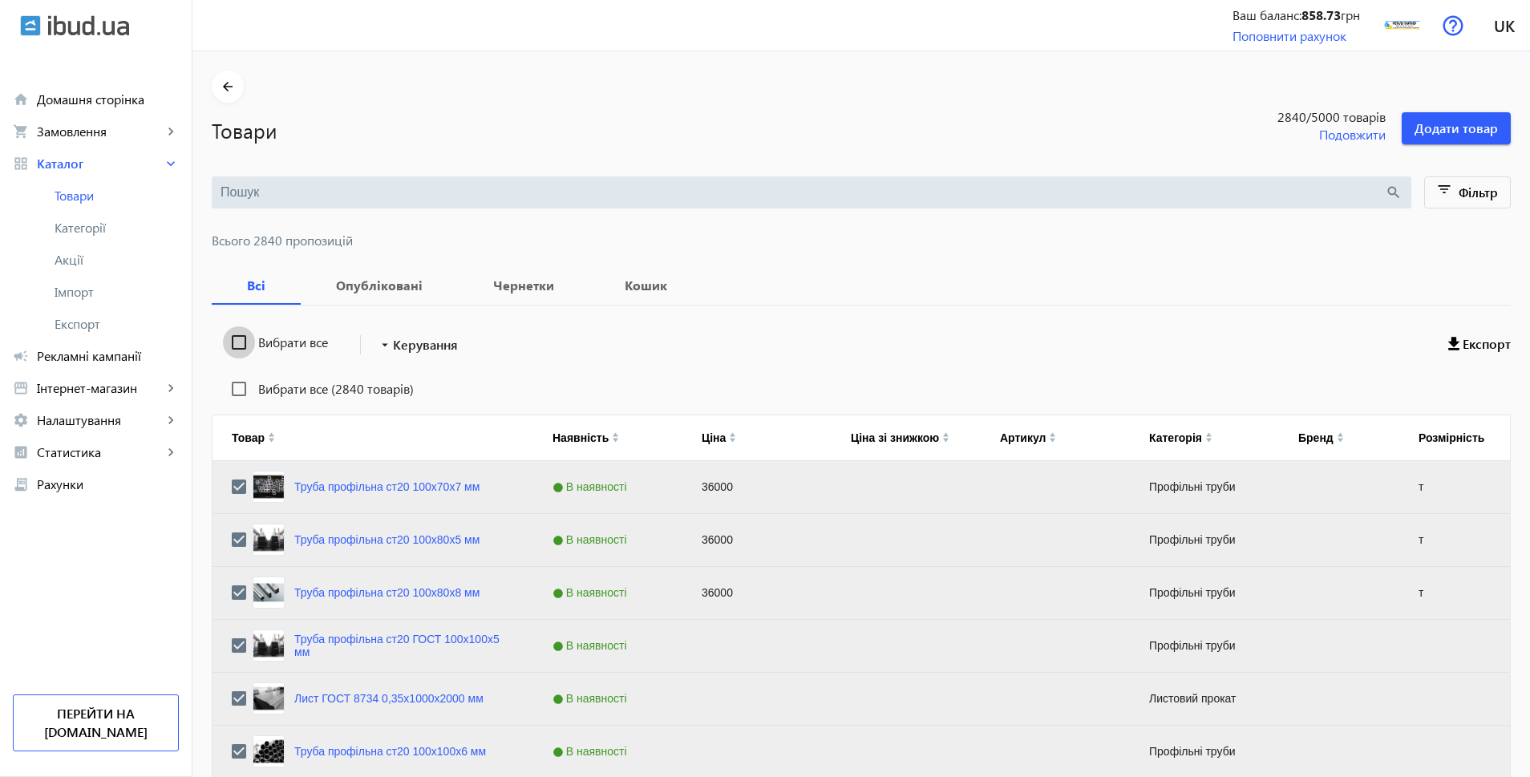
checkbox input "false"
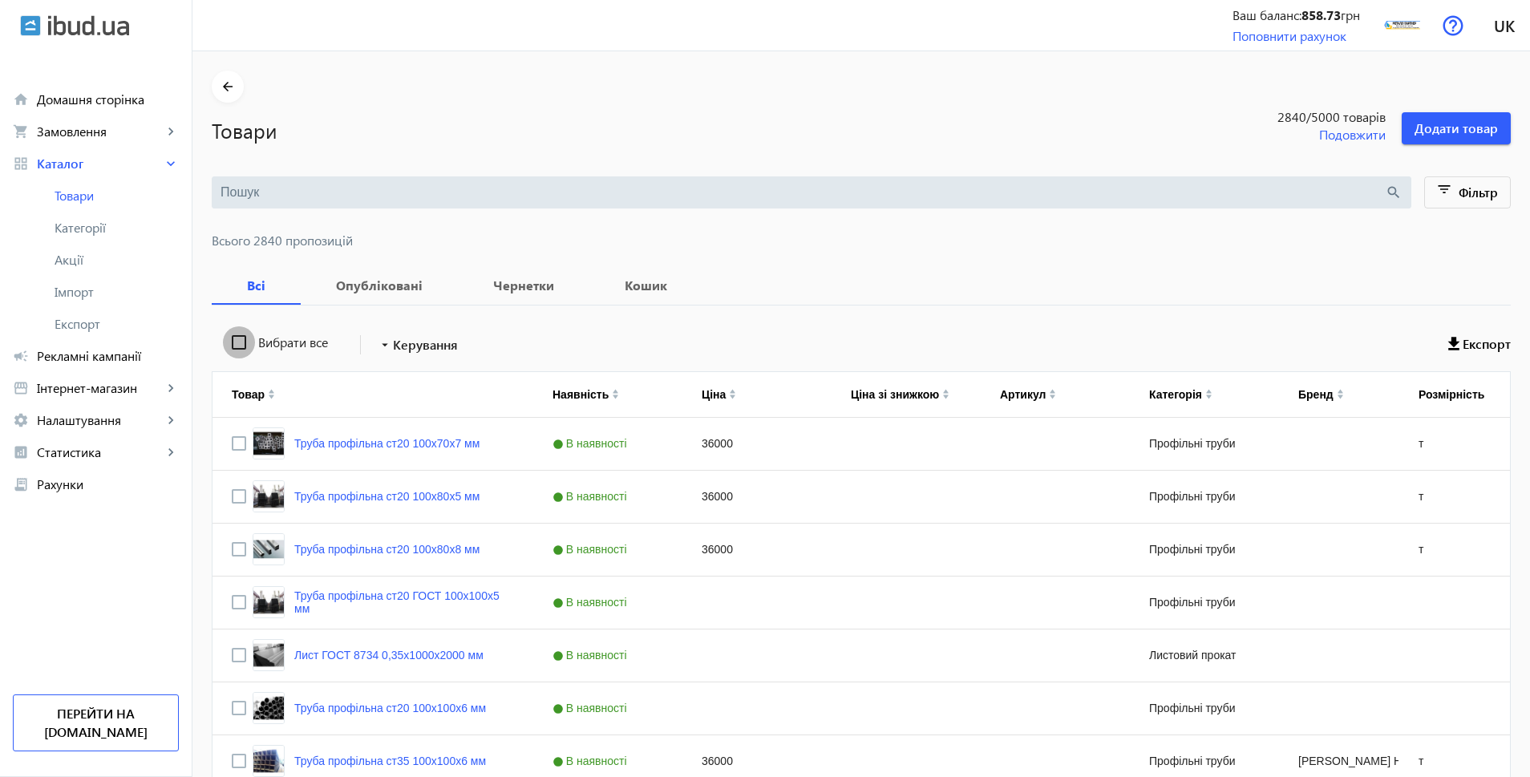
click at [231, 344] on input "Вибрати все" at bounding box center [239, 342] width 32 height 32
checkbox input "true"
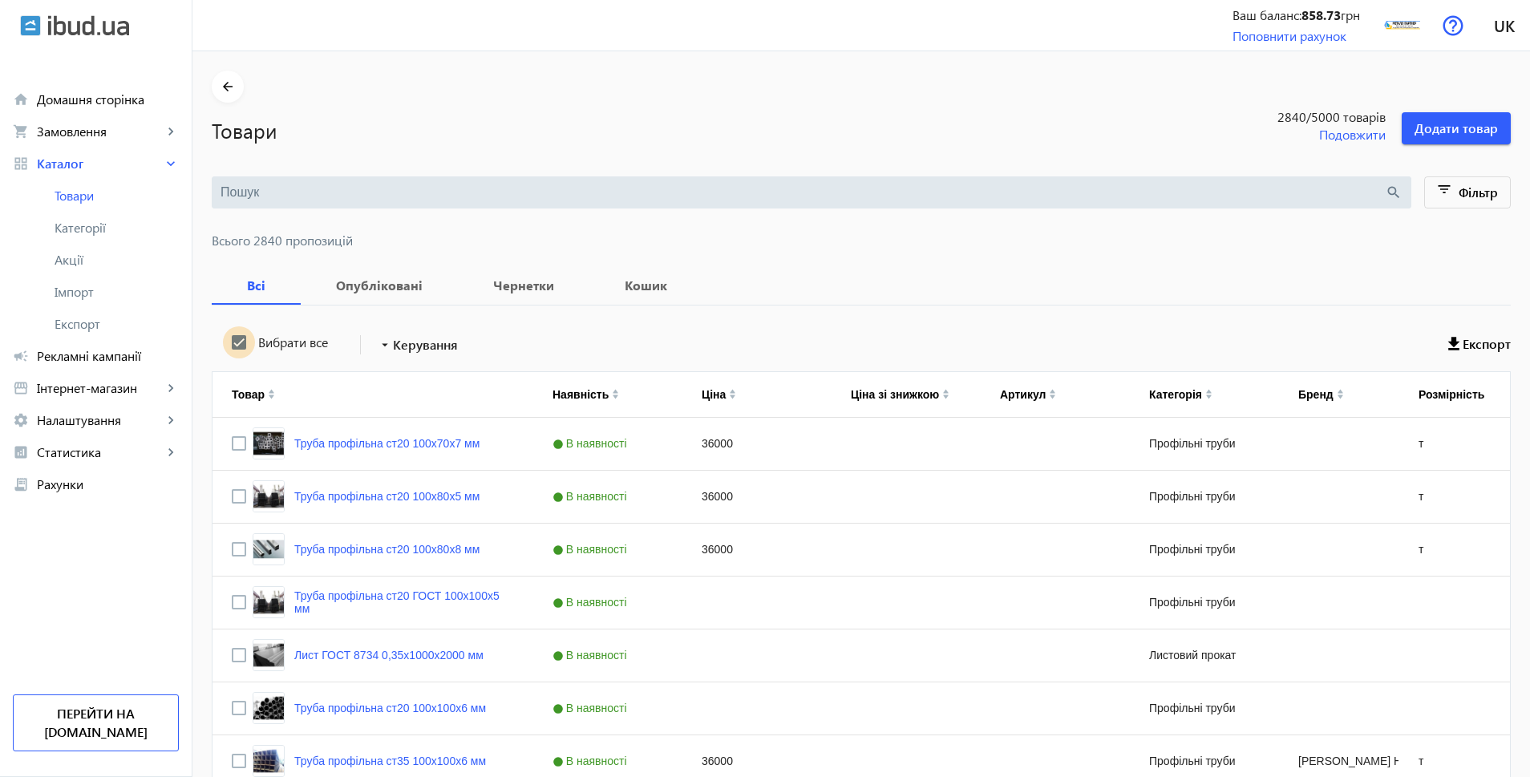
checkbox input "true"
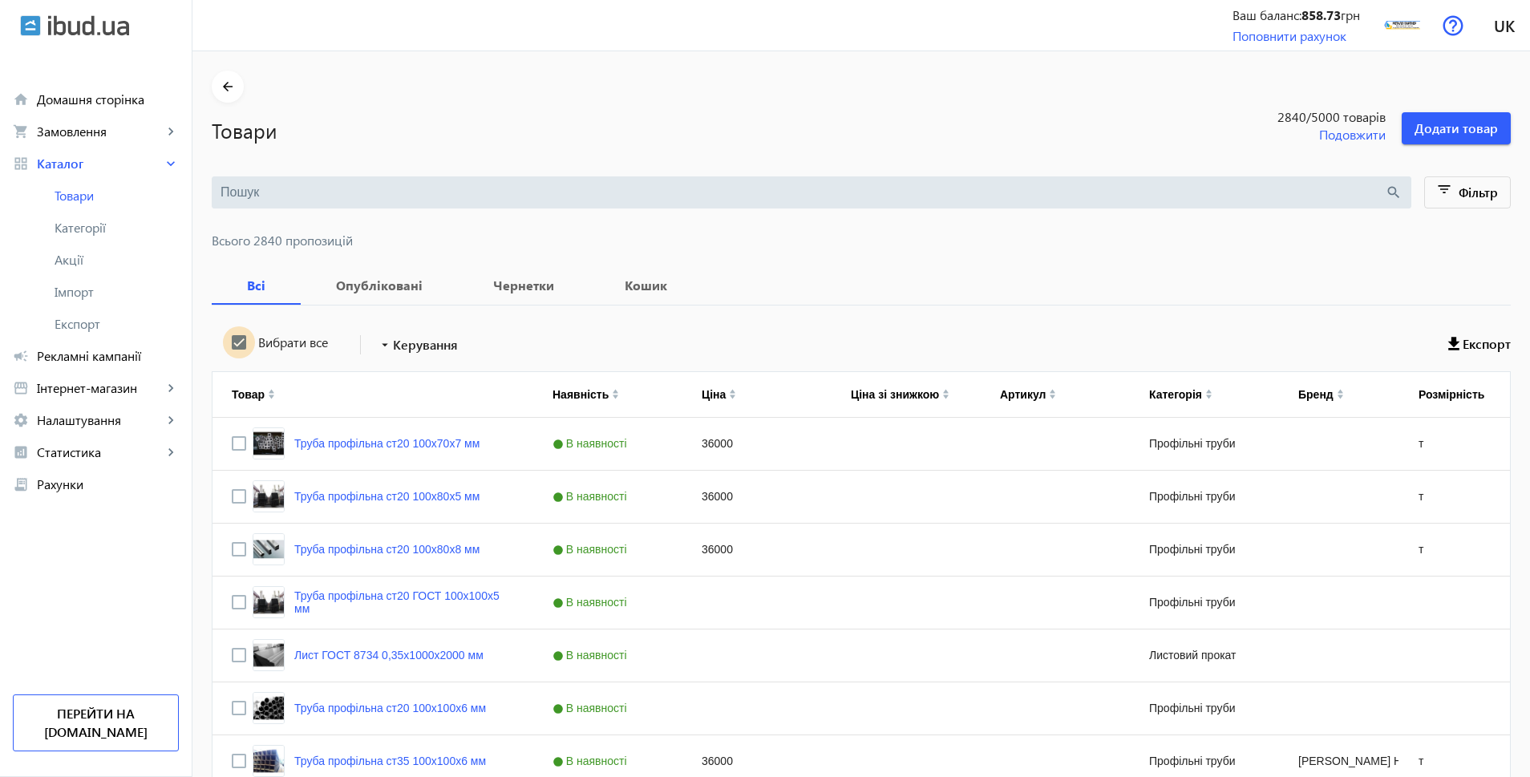
checkbox input "true"
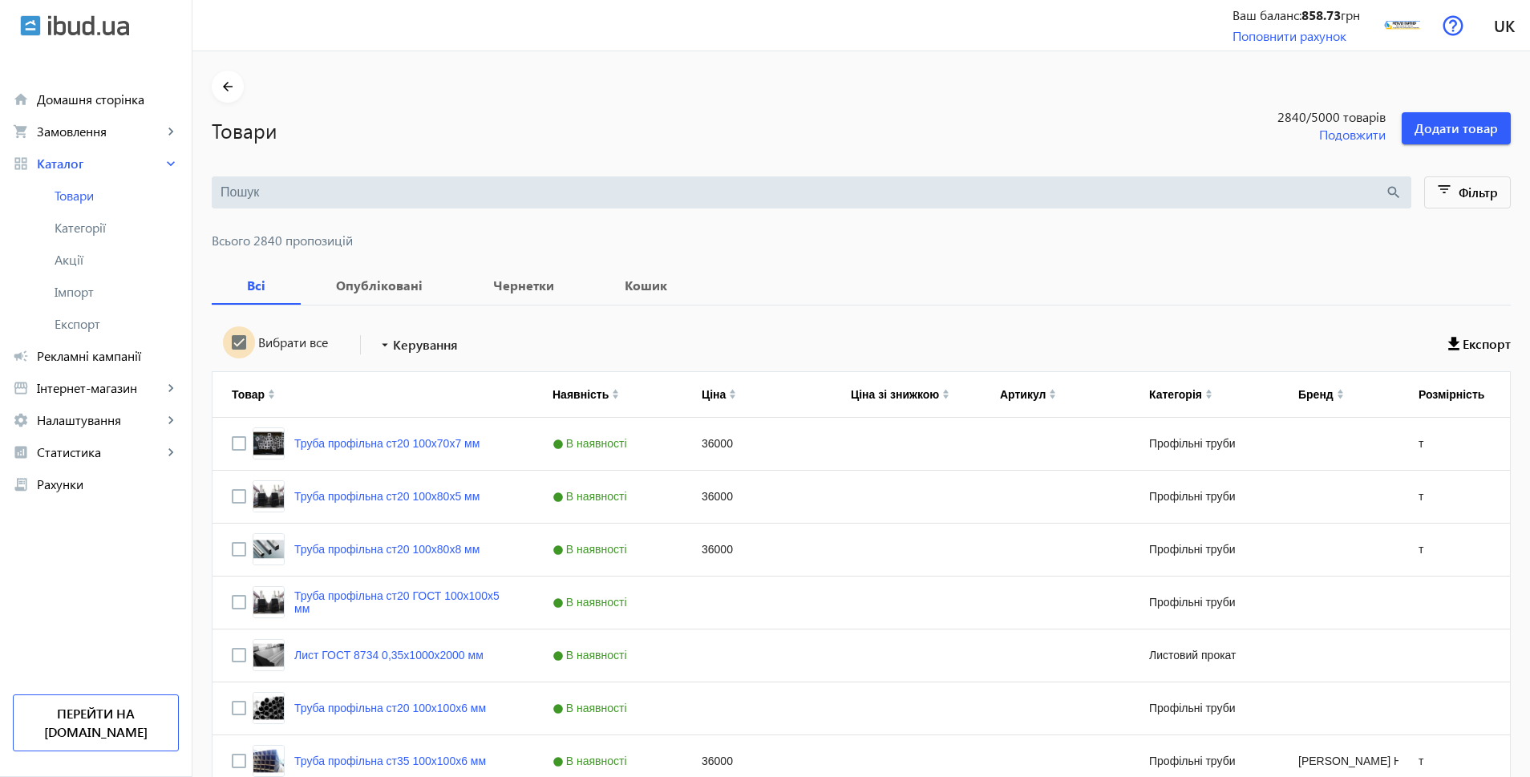
checkbox input "true"
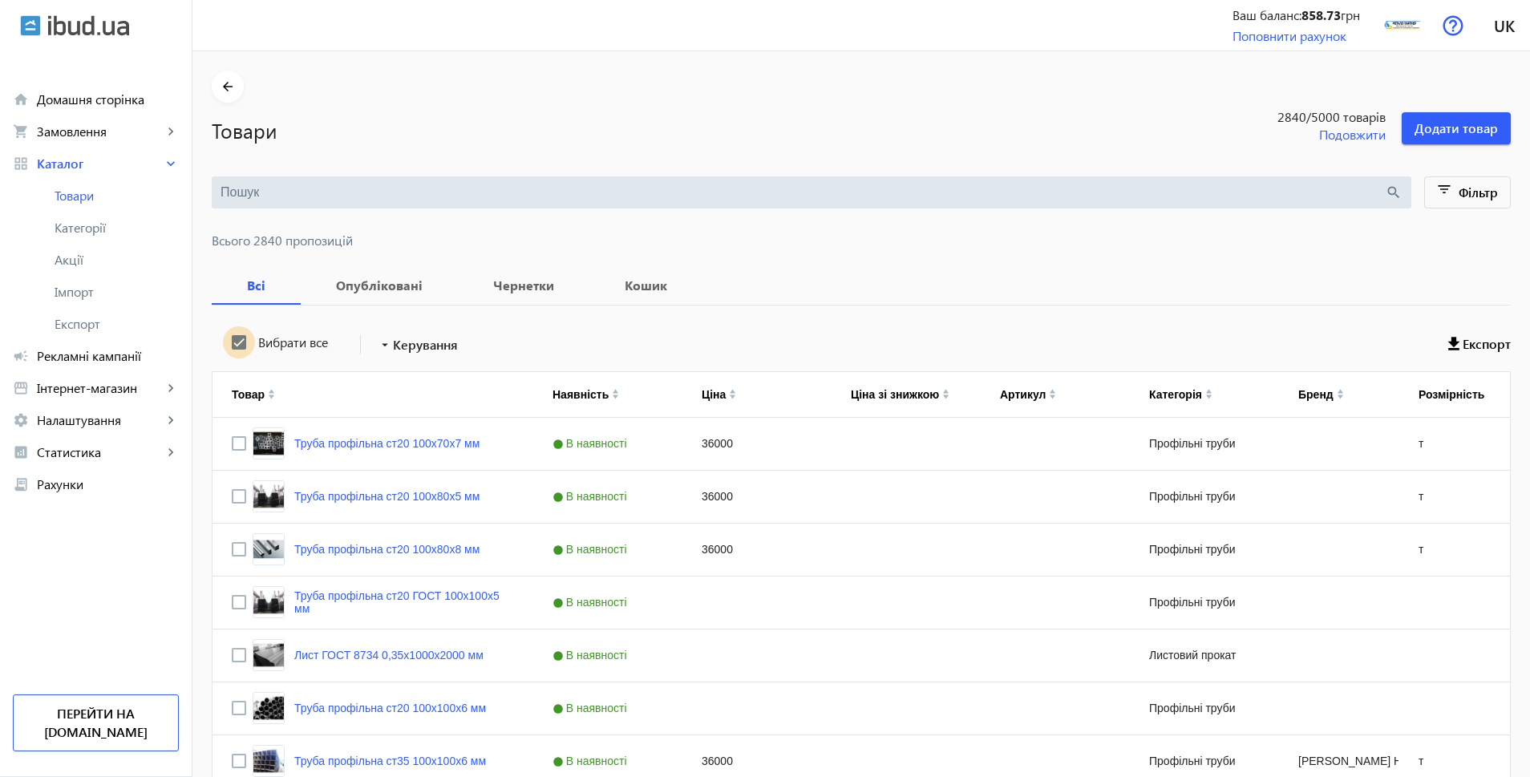
checkbox input "true"
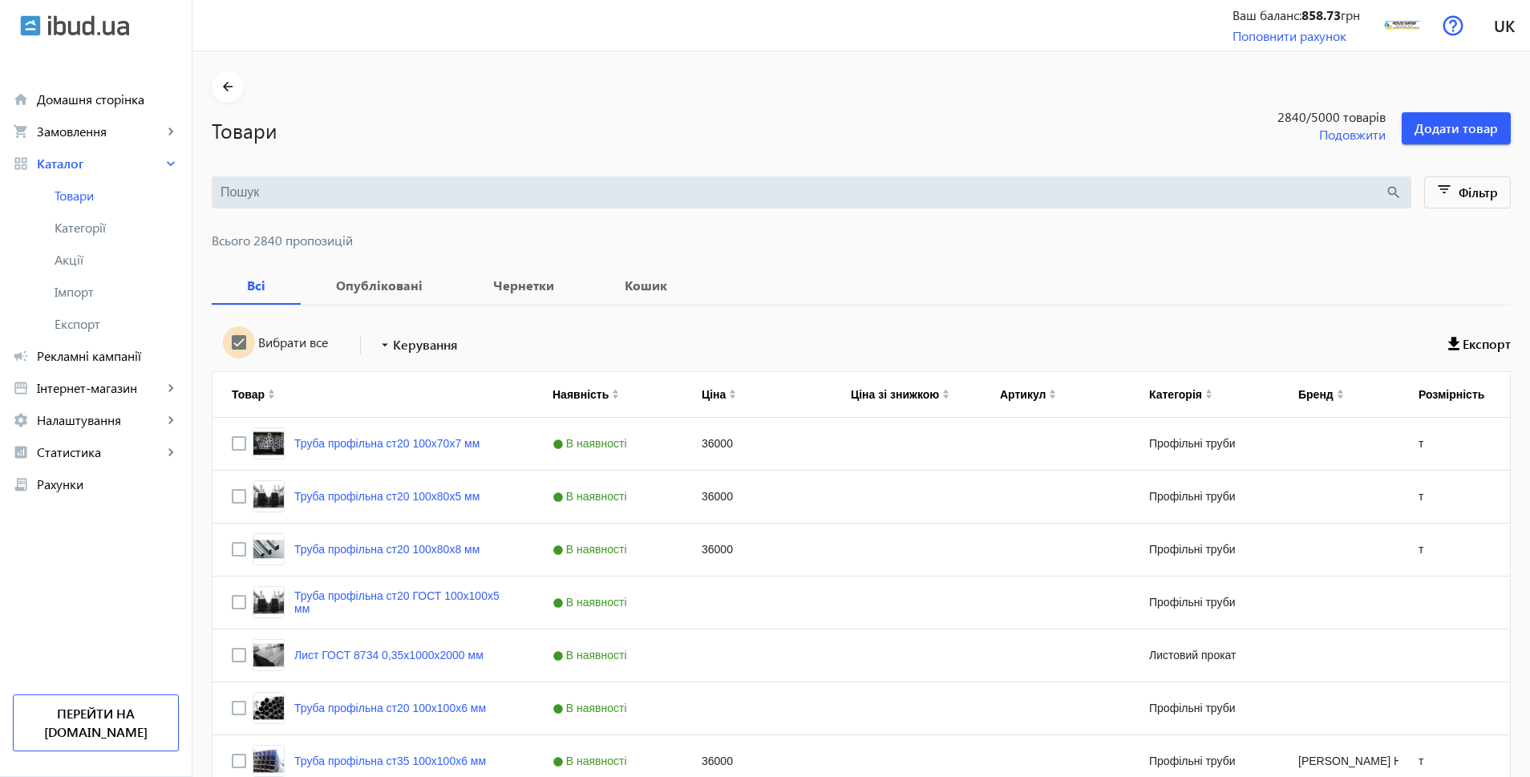
checkbox input "true"
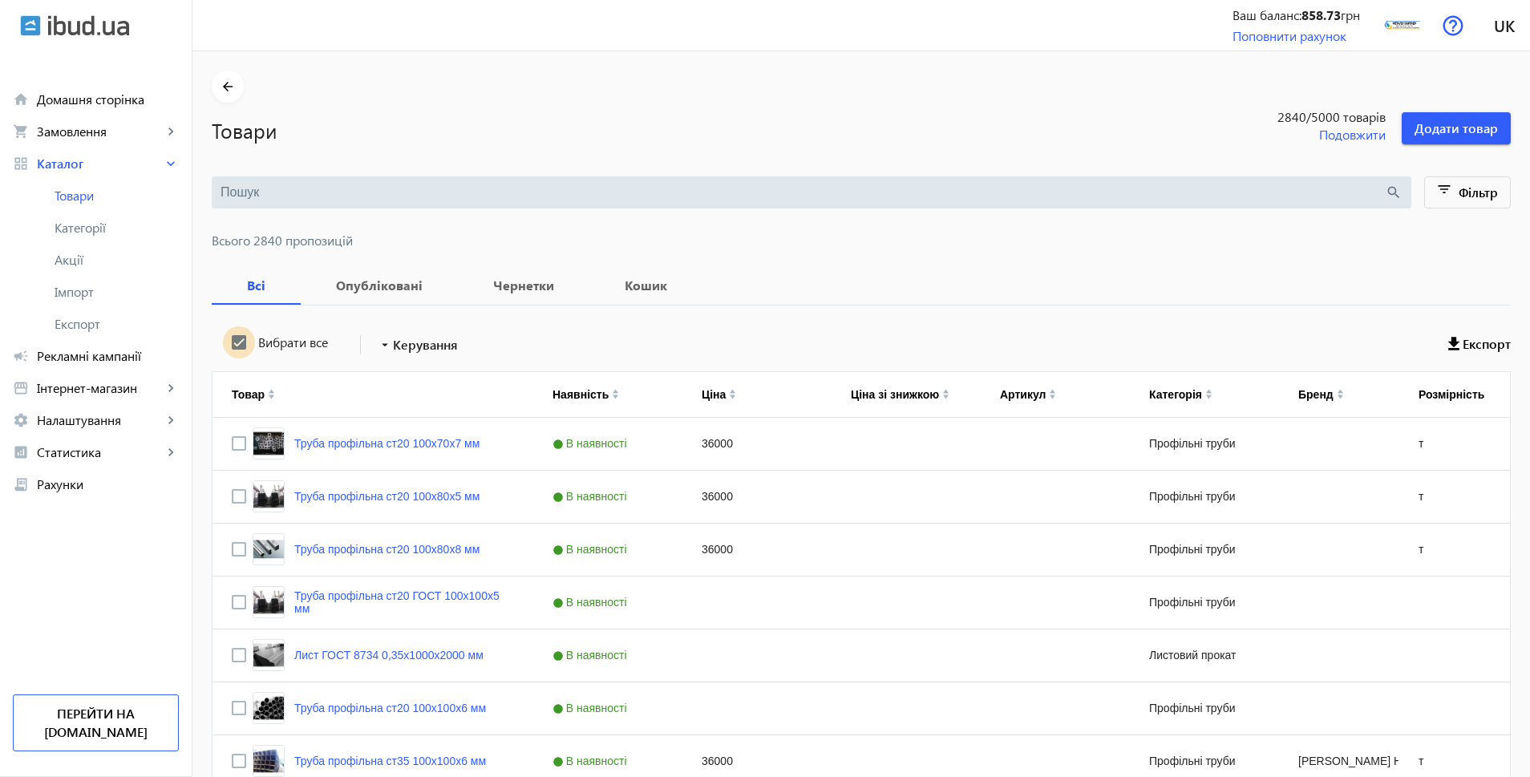
checkbox input "true"
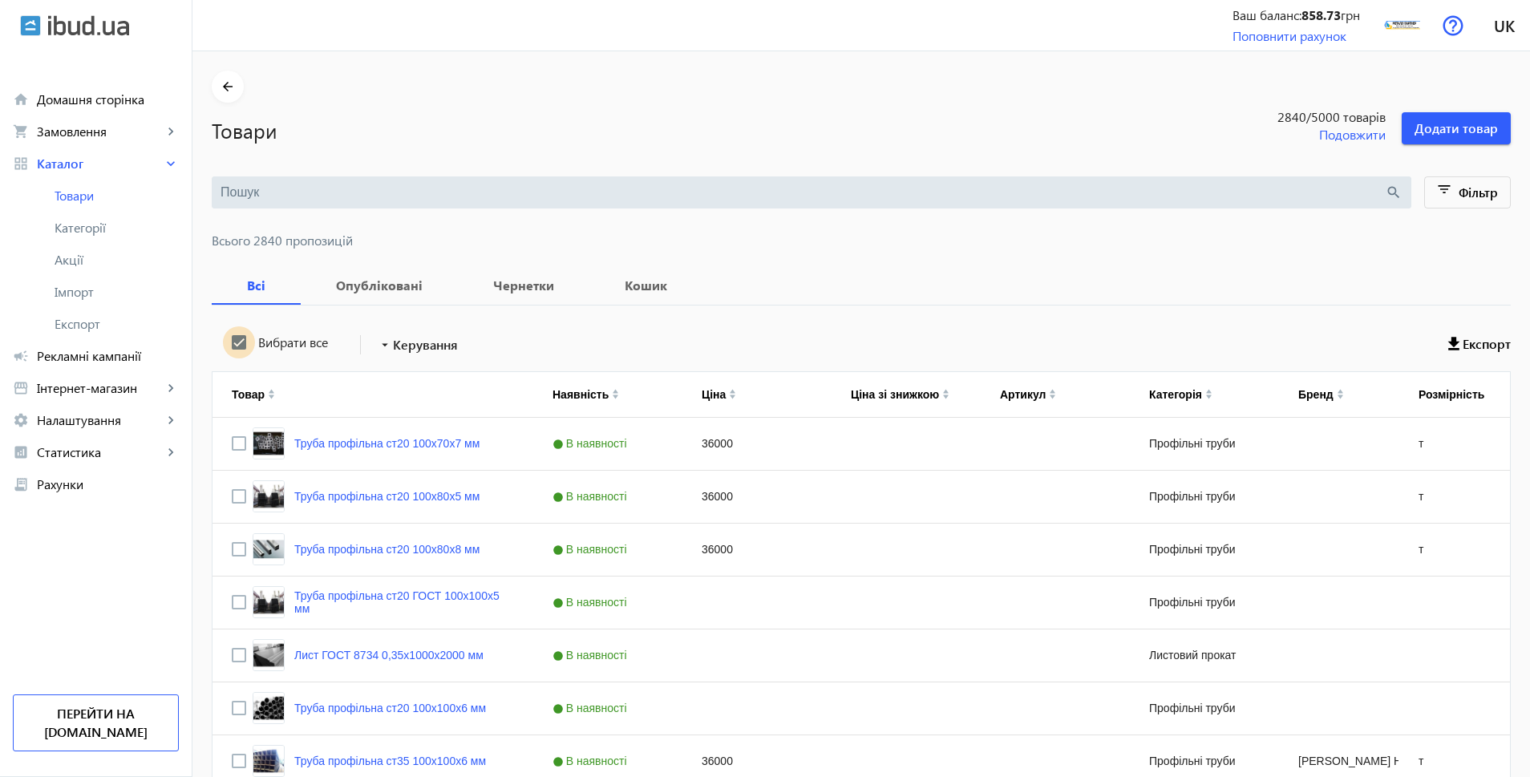
checkbox input "true"
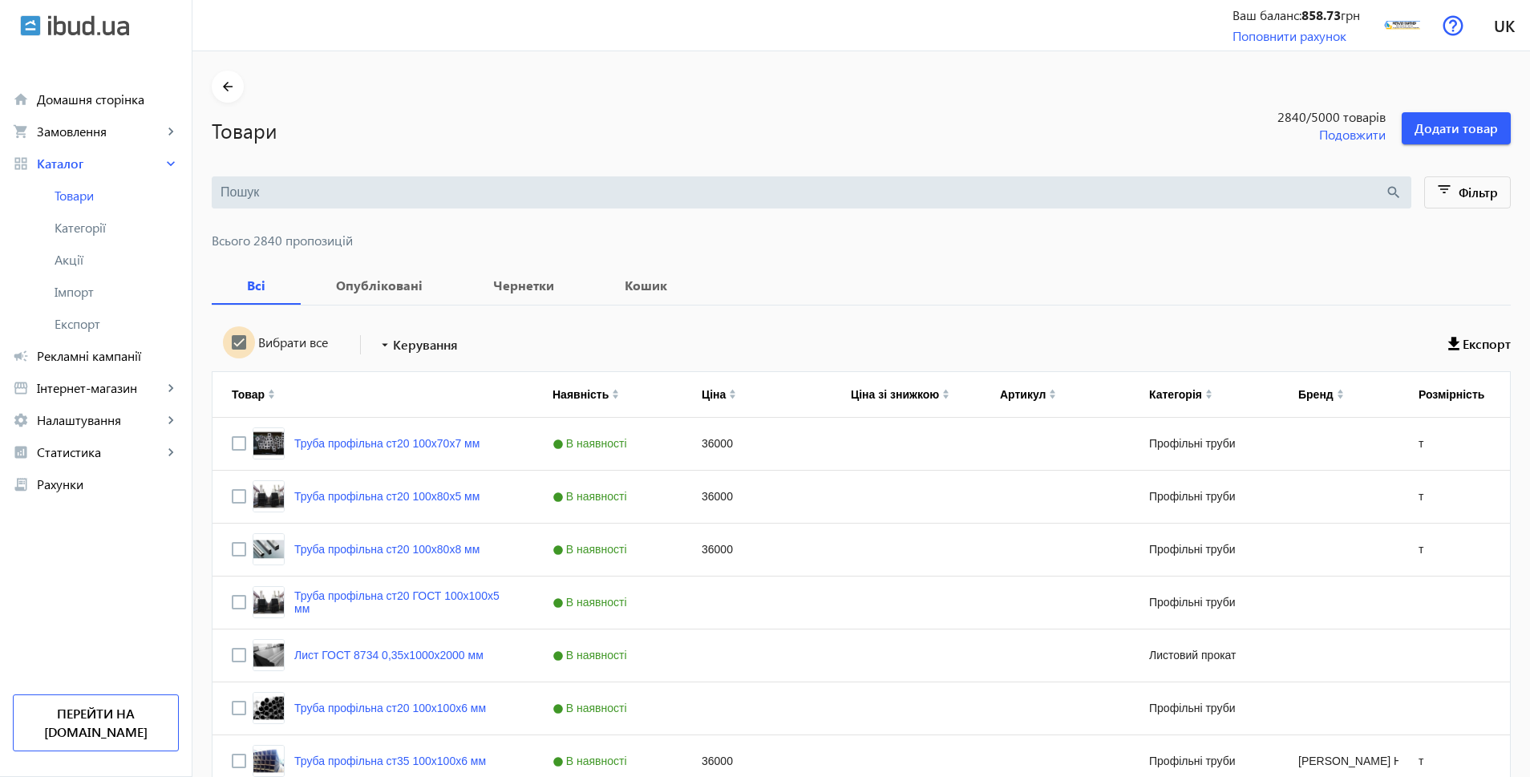
checkbox input "true"
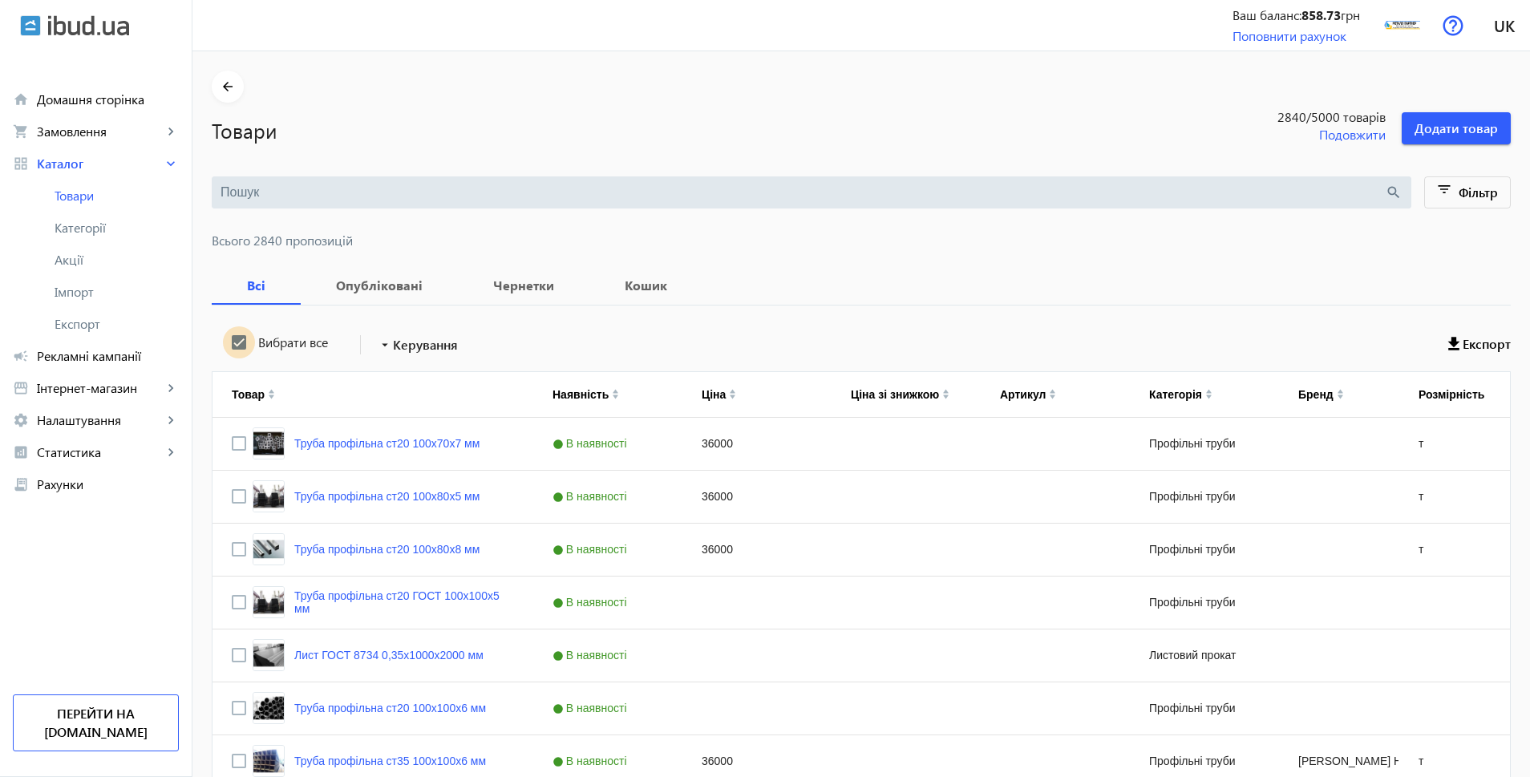
checkbox input "true"
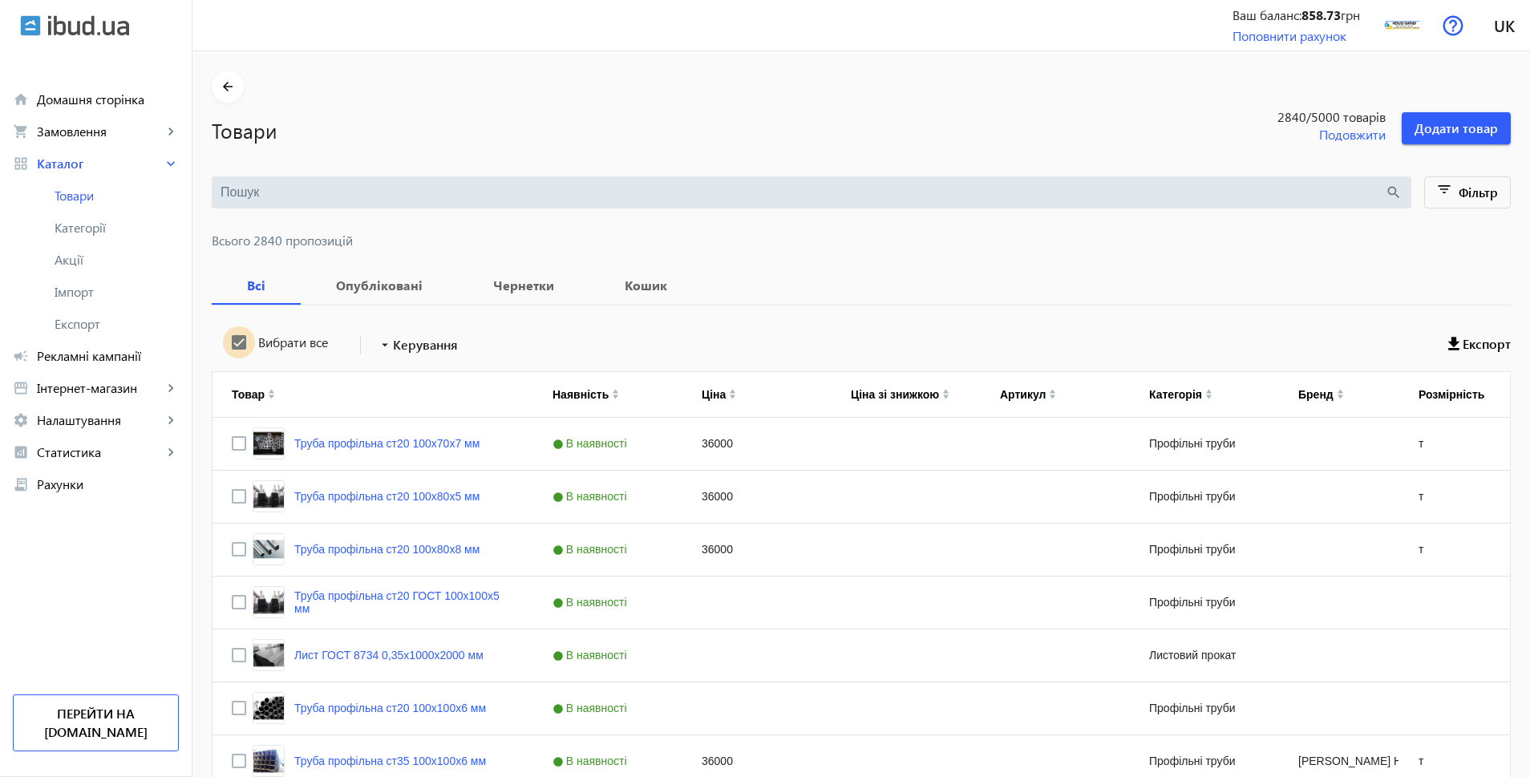
checkbox input "true"
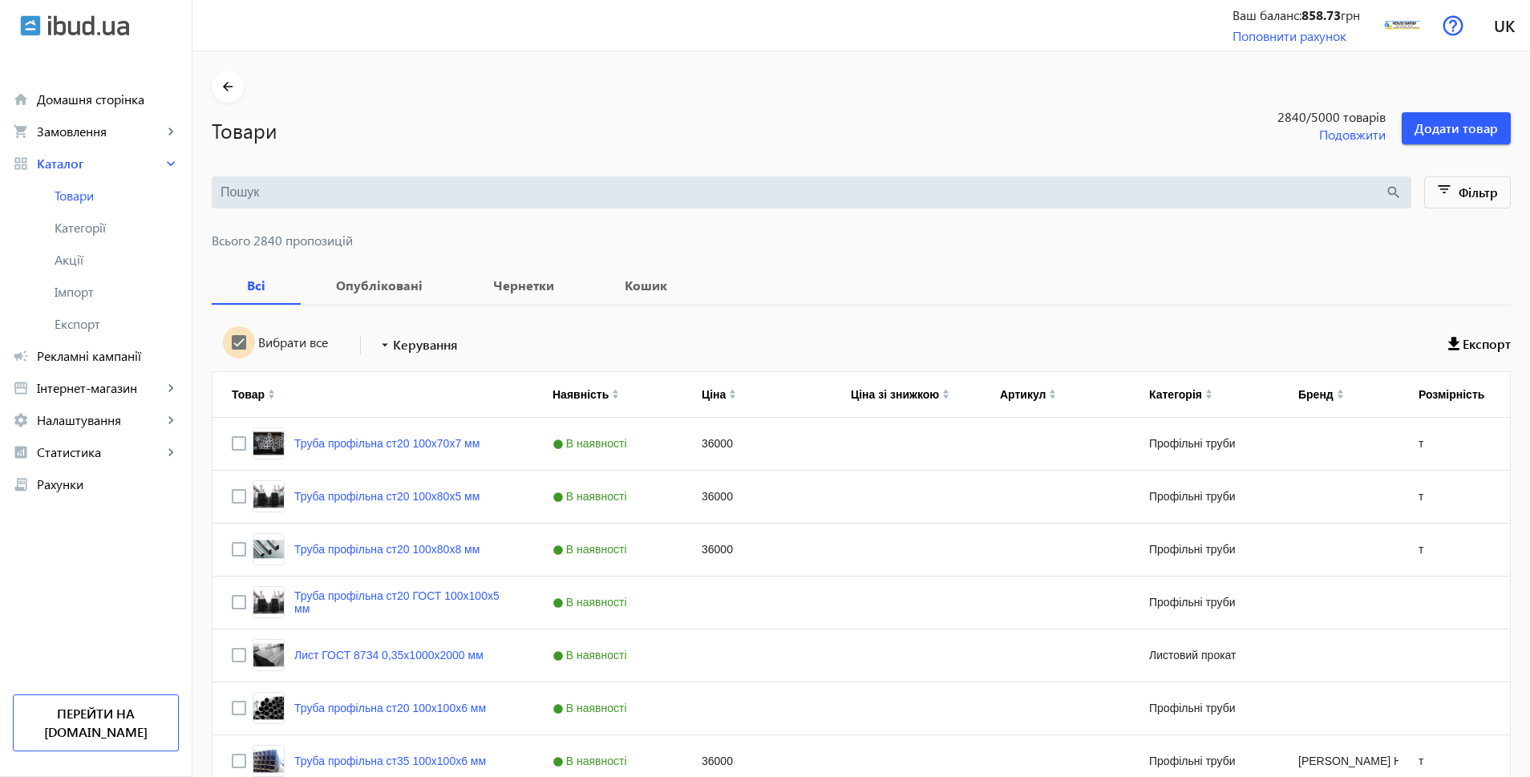
checkbox input "true"
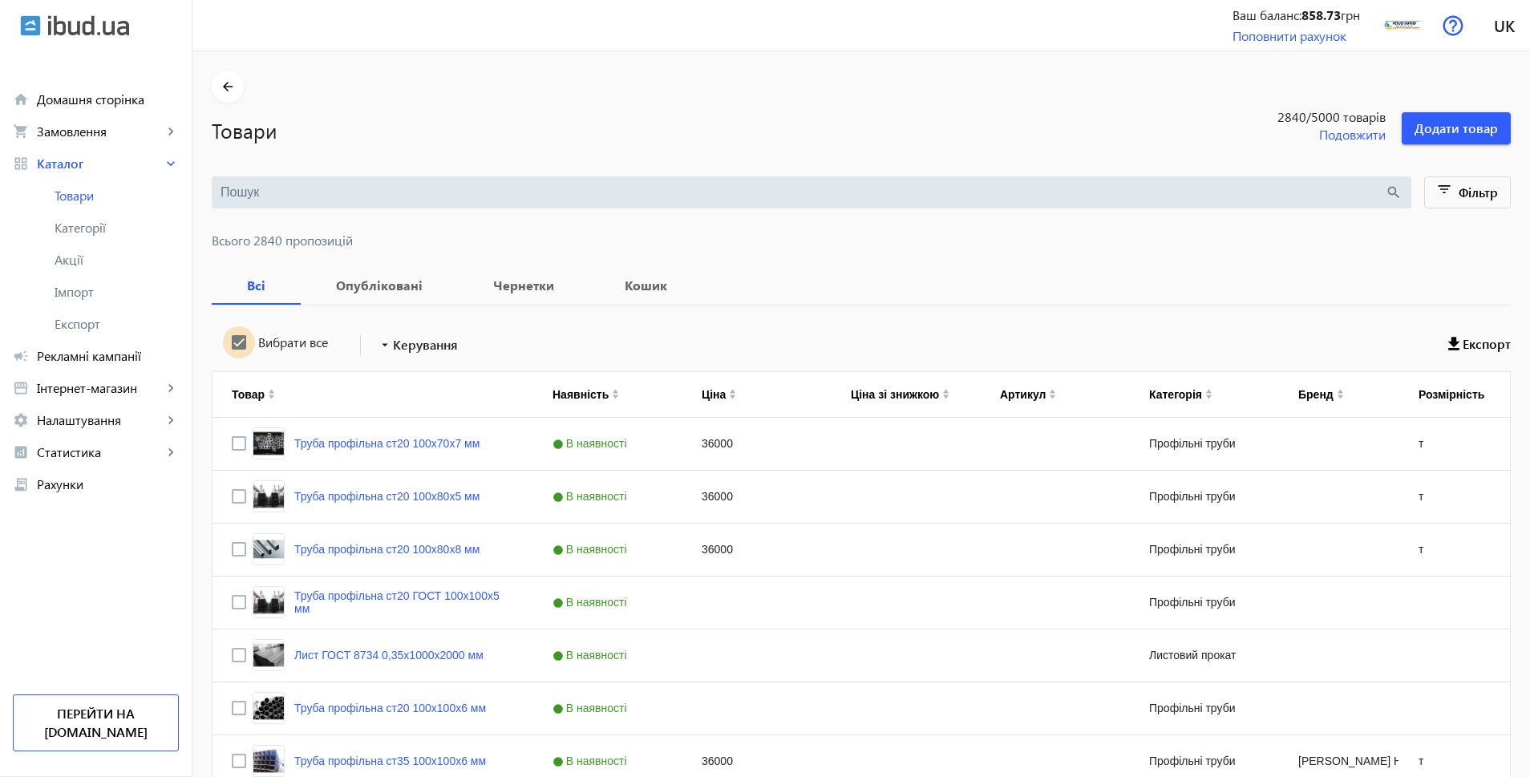
checkbox input "true"
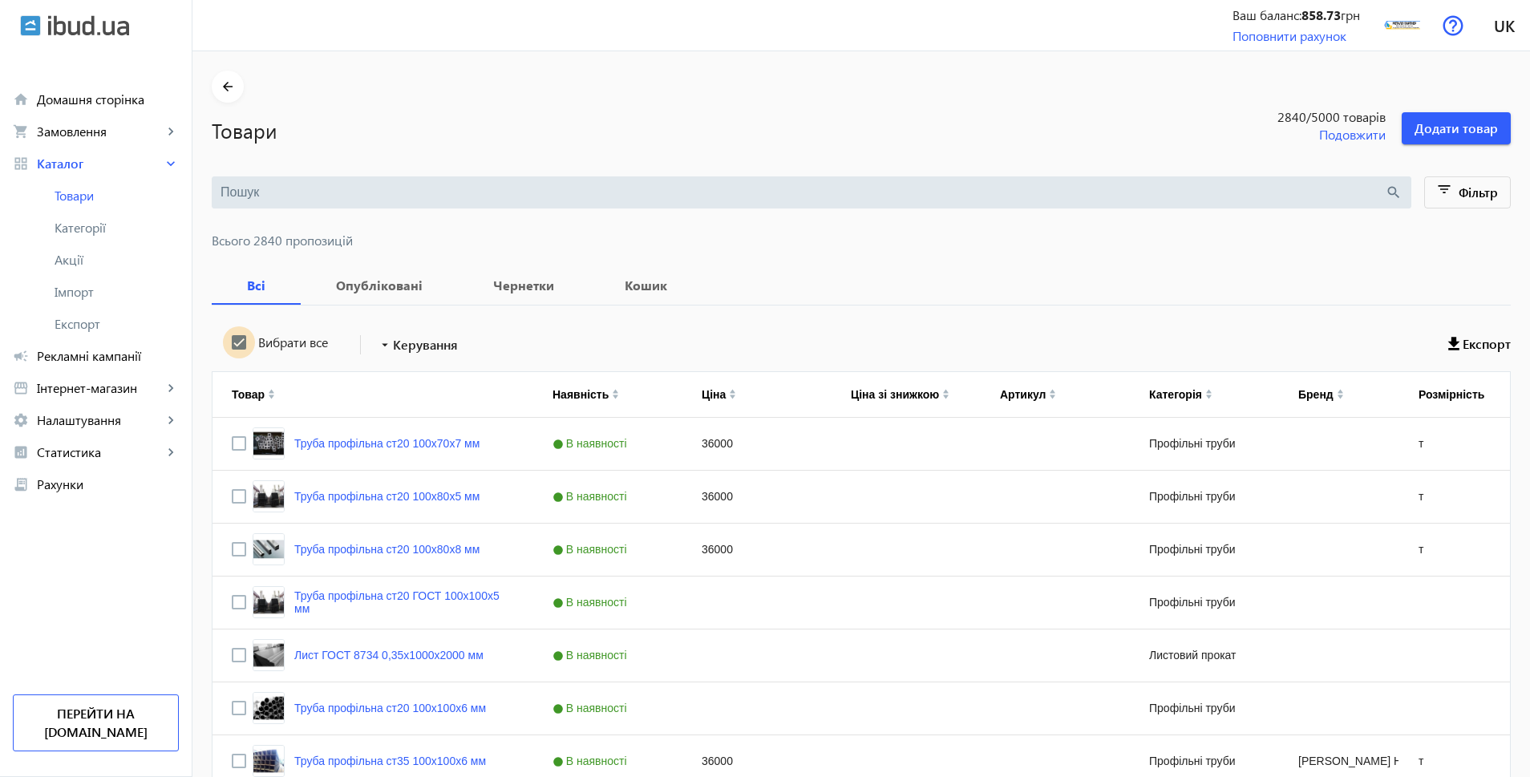
checkbox input "true"
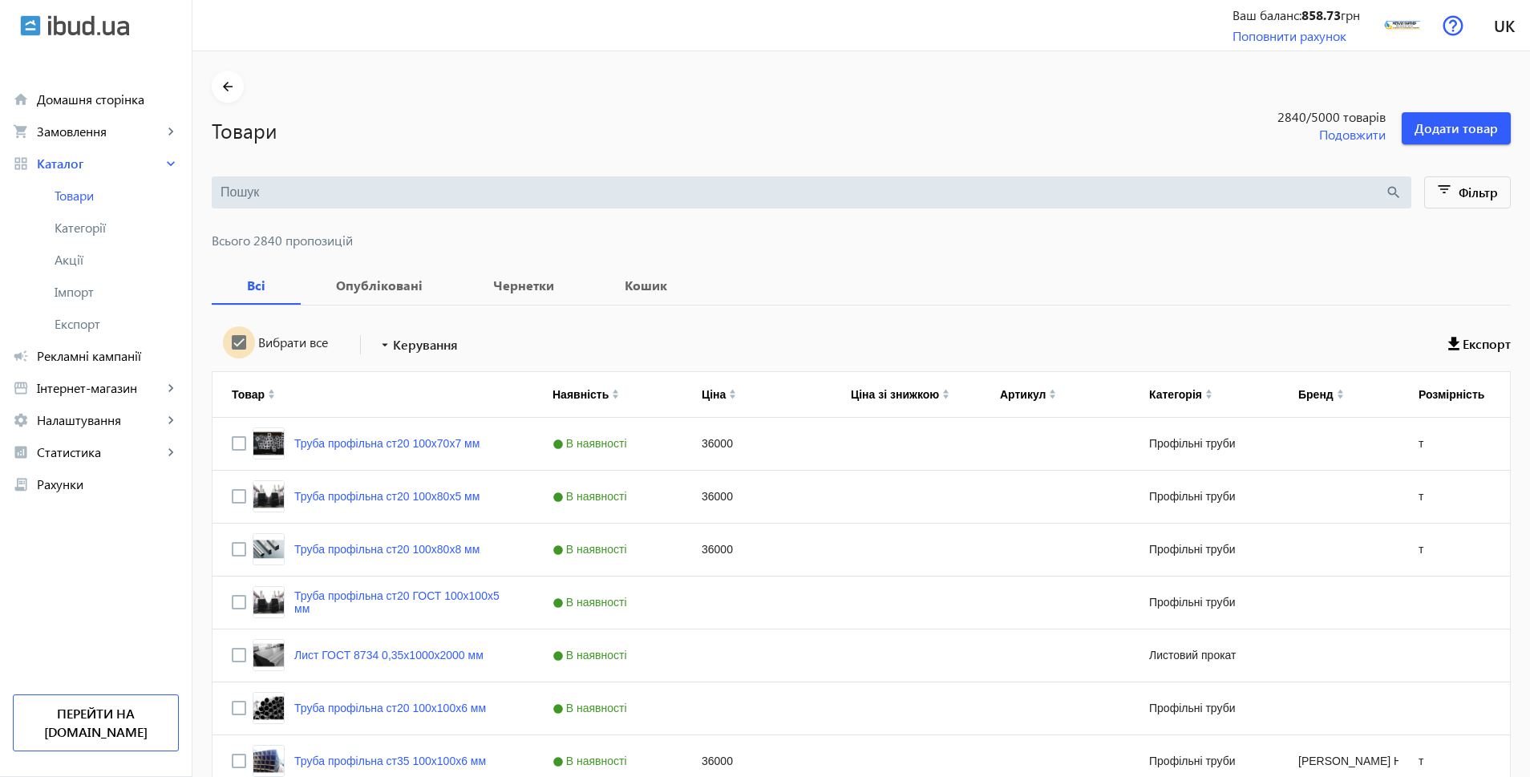
checkbox input "true"
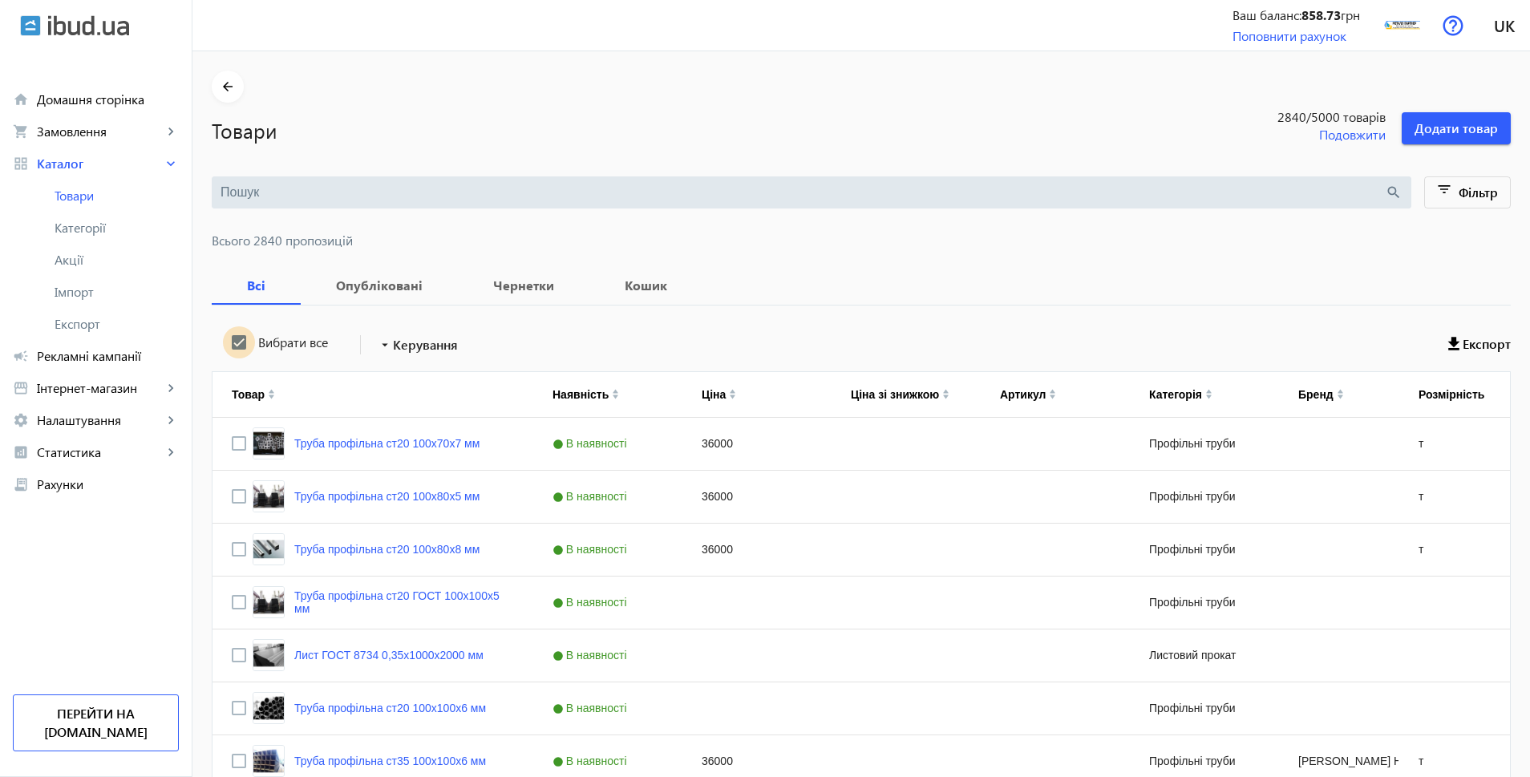
checkbox input "true"
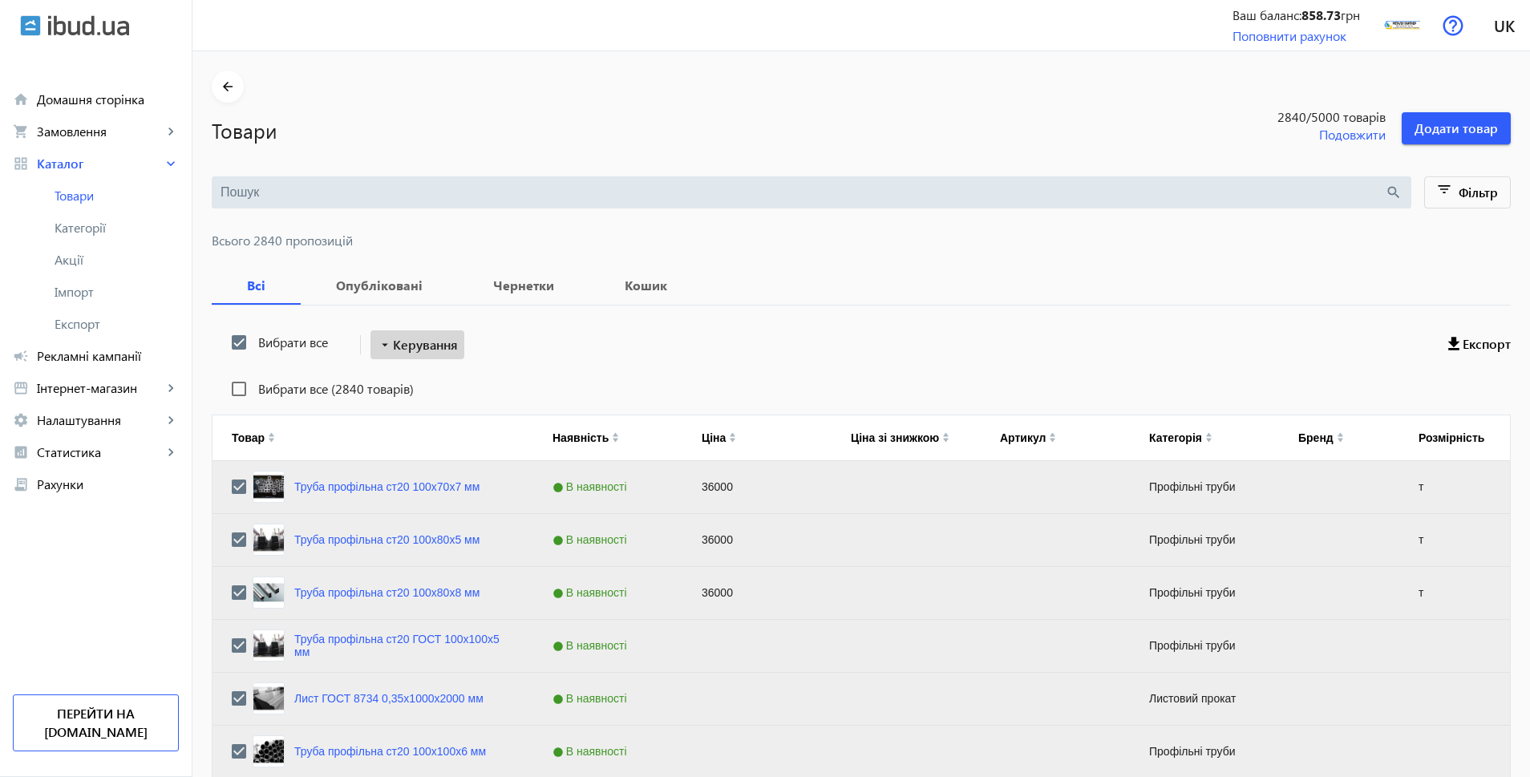
click at [436, 342] on span "Керування" at bounding box center [425, 344] width 65 height 19
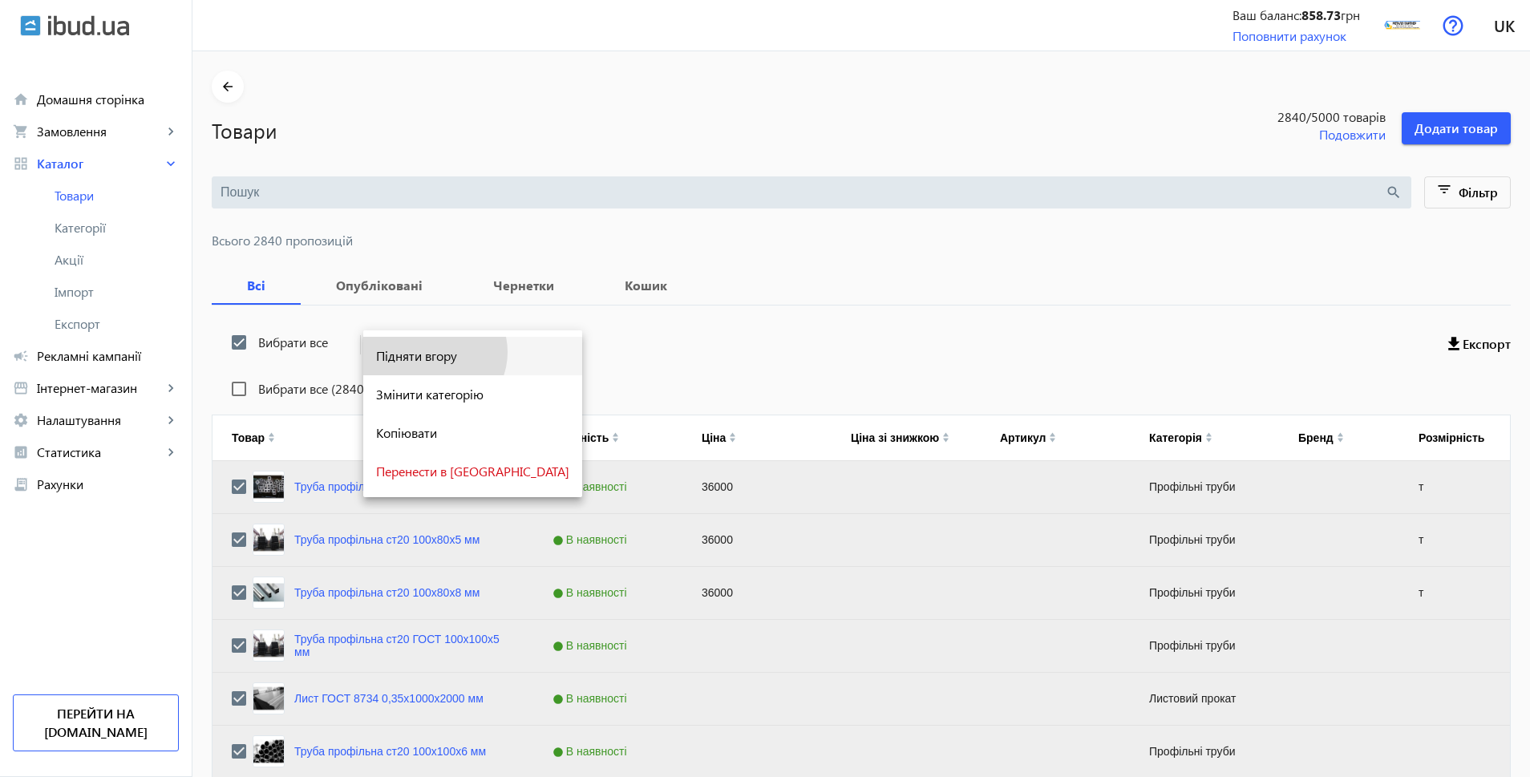
click at [433, 352] on span "Підняти вгору" at bounding box center [472, 356] width 193 height 13
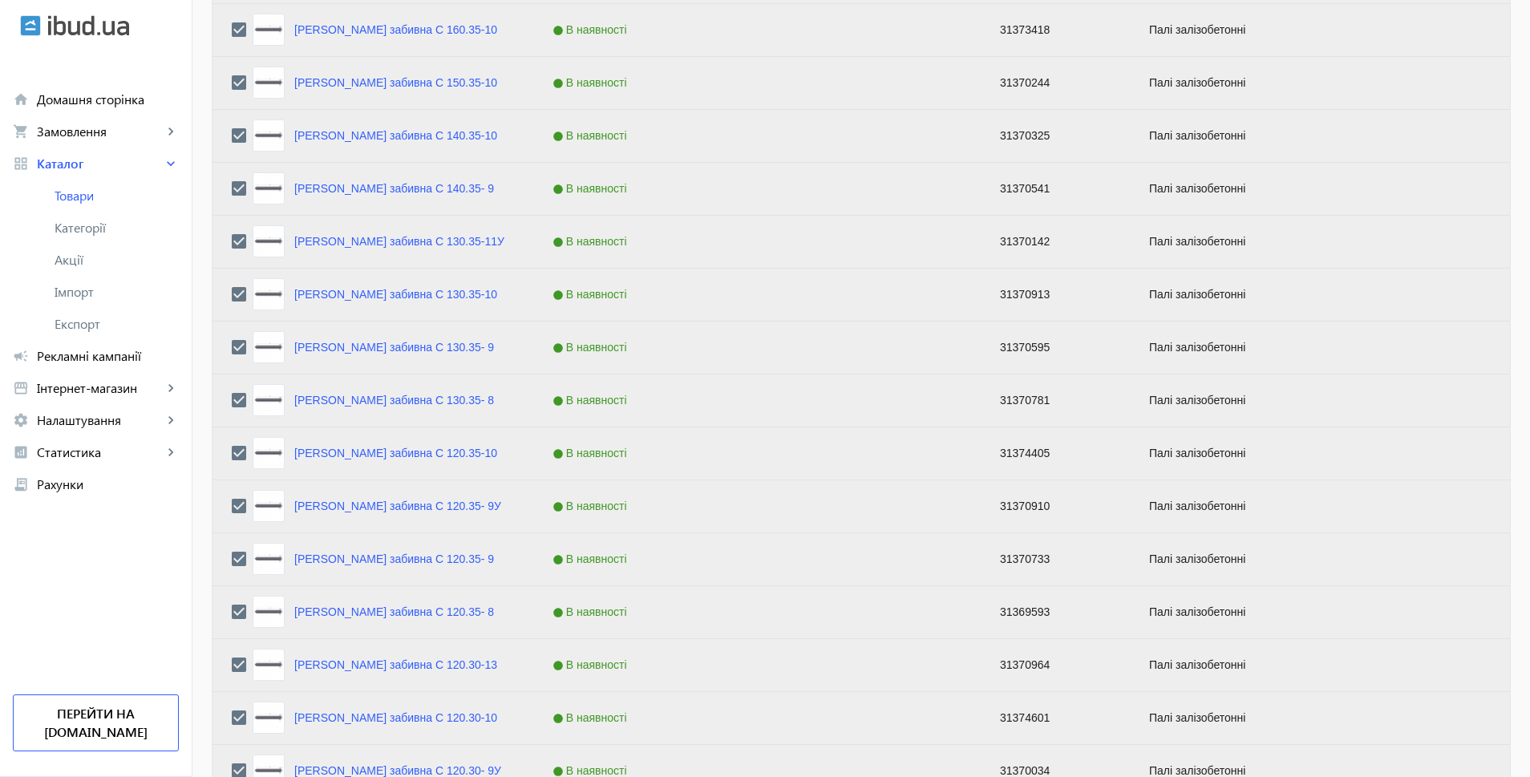
scroll to position [6179, 0]
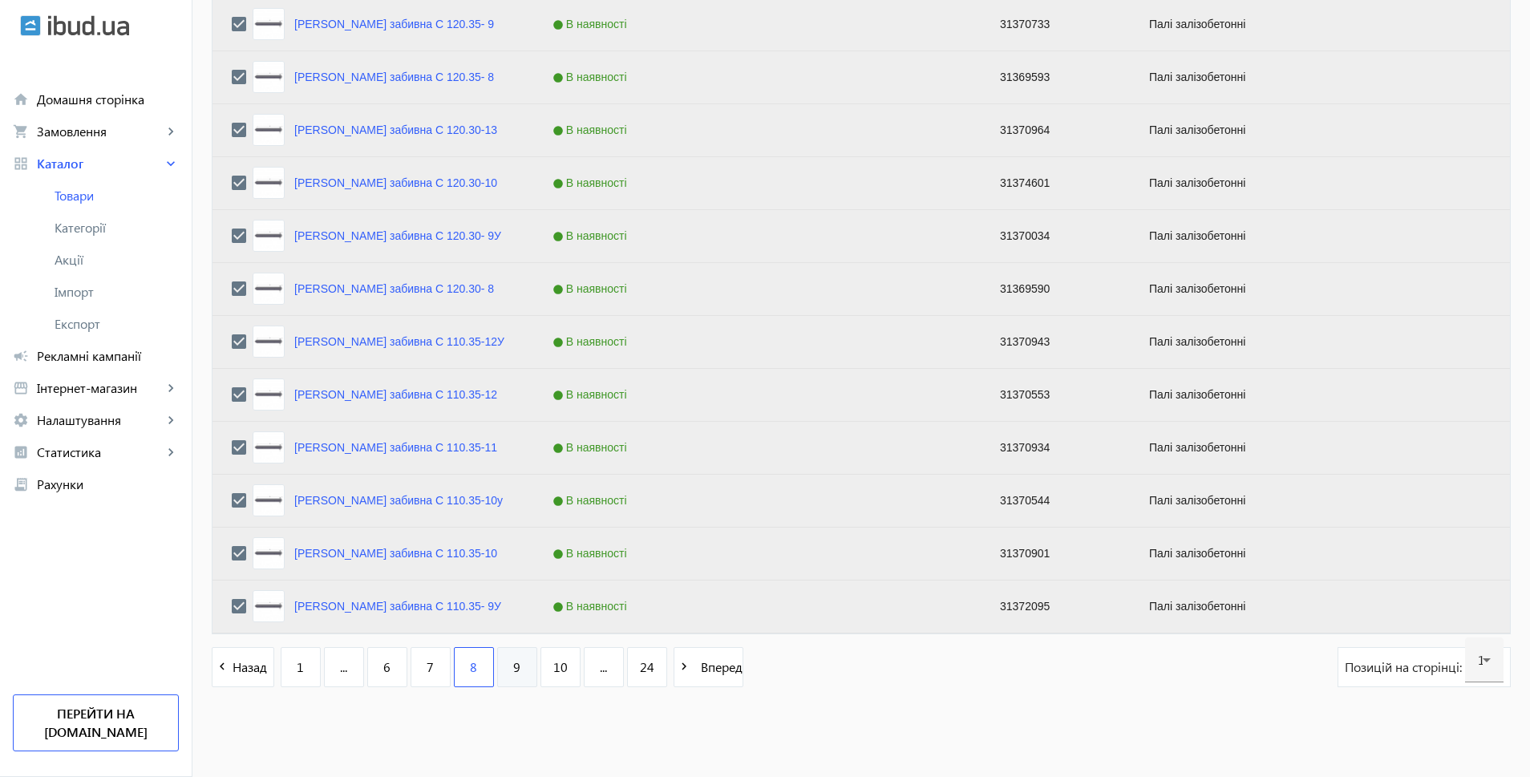
click at [516, 667] on link "9" at bounding box center [517, 667] width 40 height 40
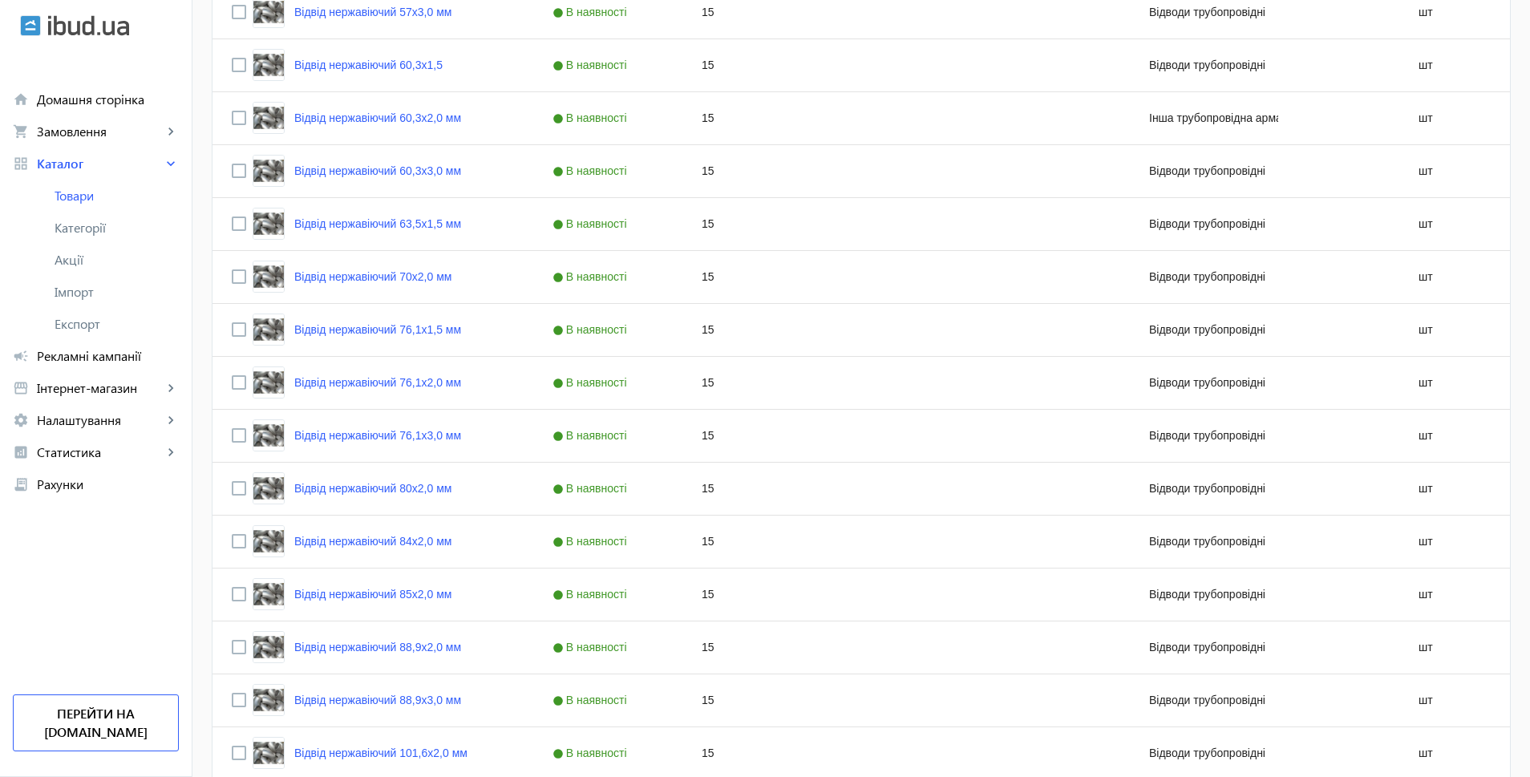
scroll to position [6136, 0]
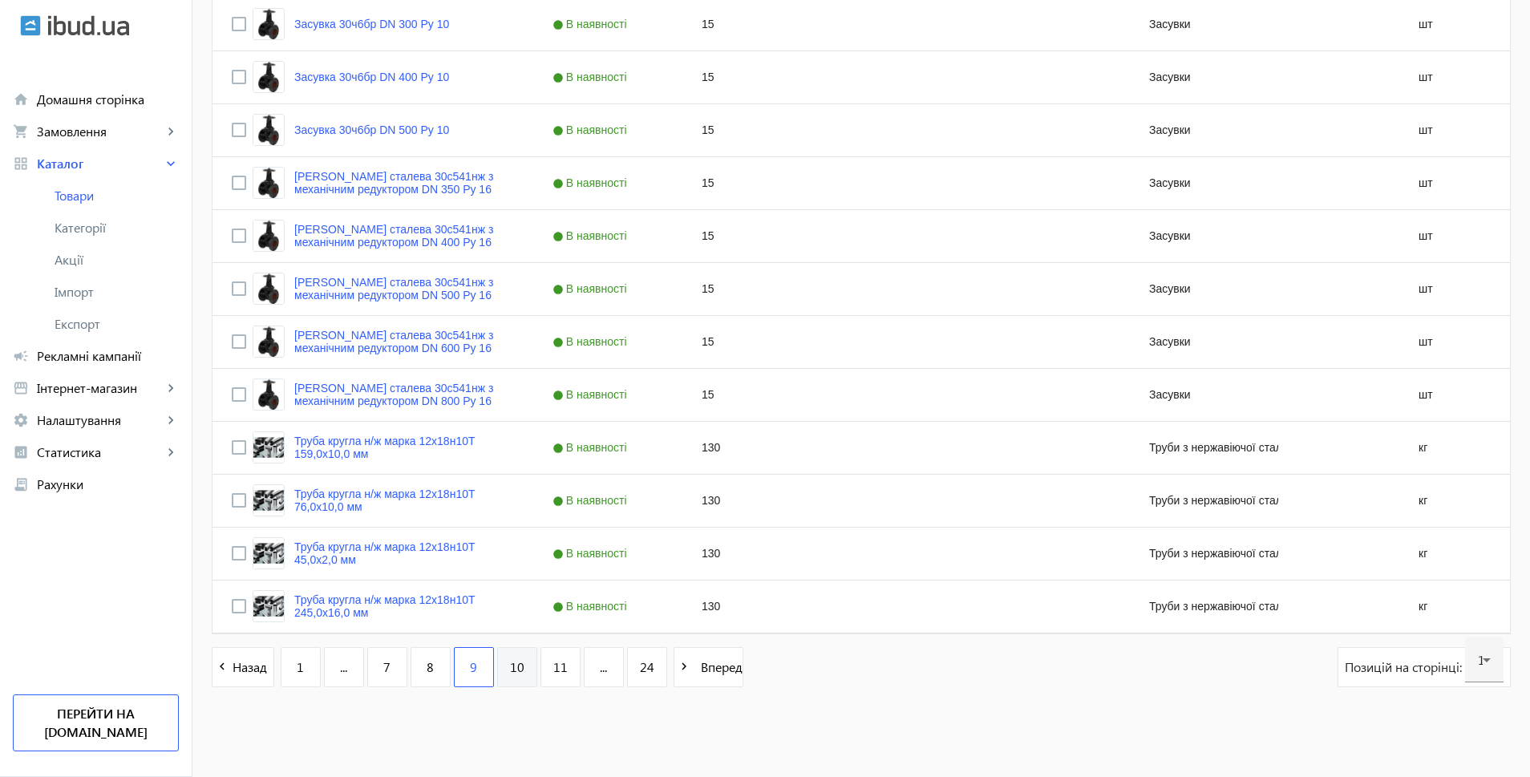
click at [511, 666] on span "10" at bounding box center [517, 667] width 14 height 18
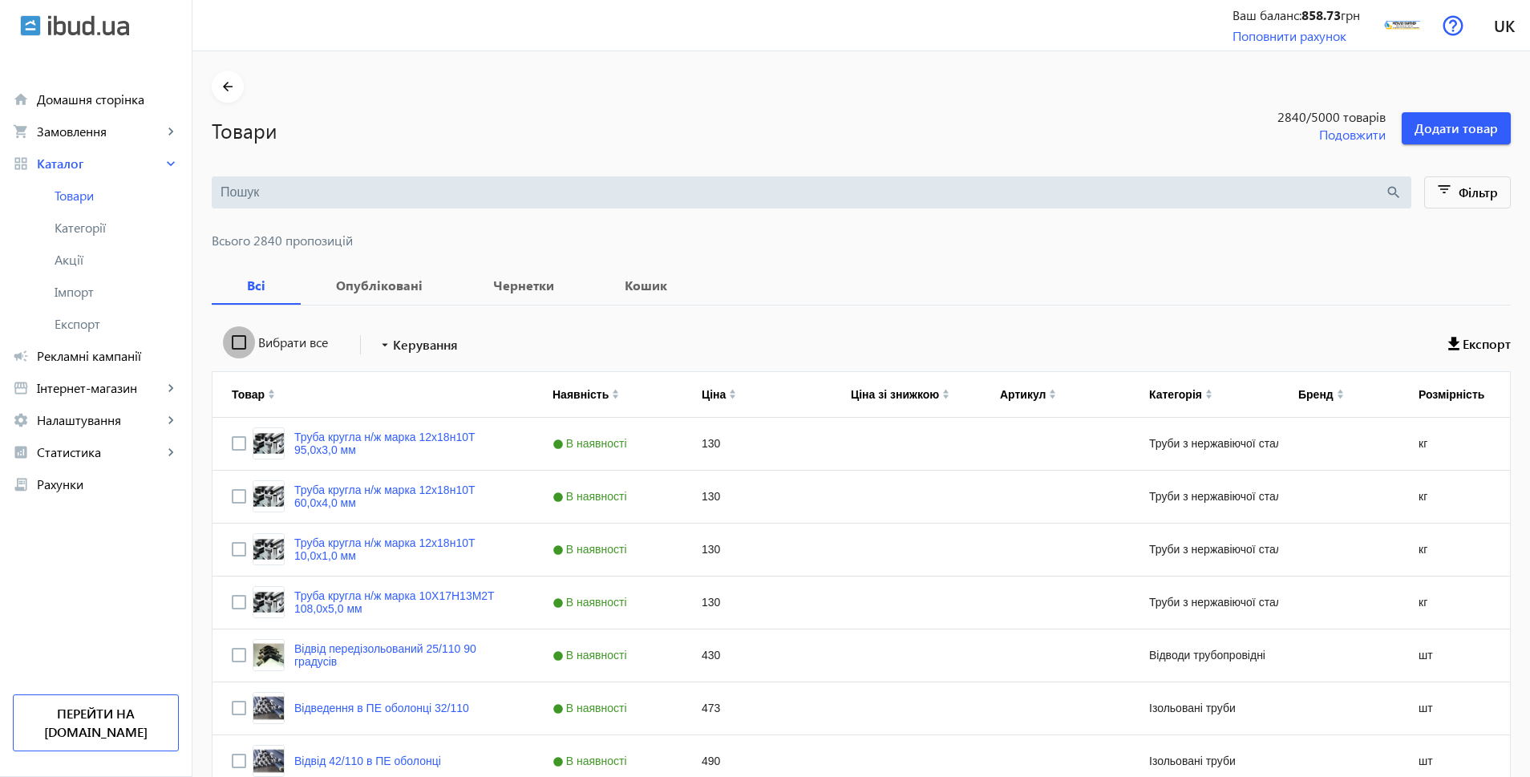
click at [227, 342] on input "Вибрати все" at bounding box center [239, 342] width 32 height 32
checkbox input "true"
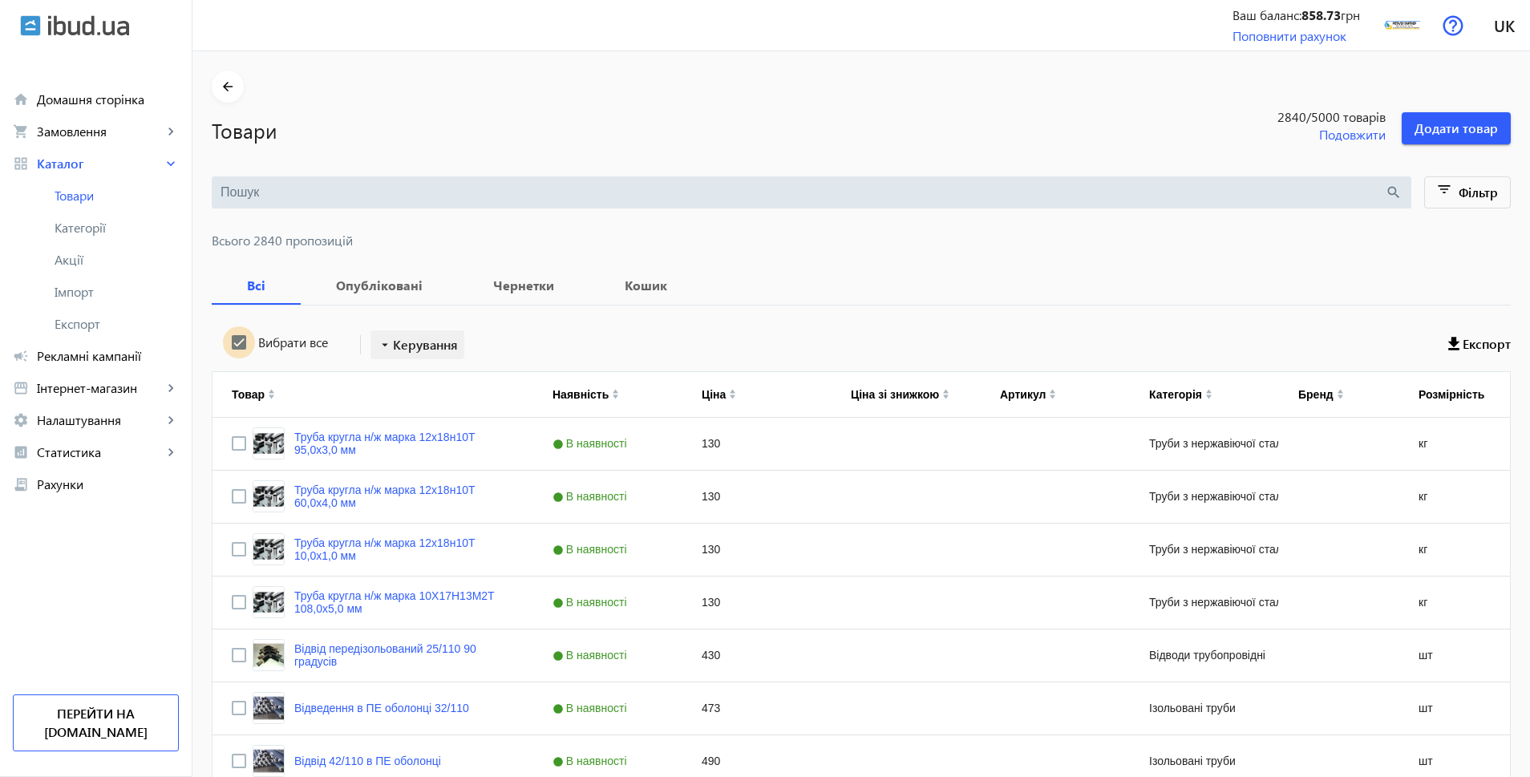
checkbox input "true"
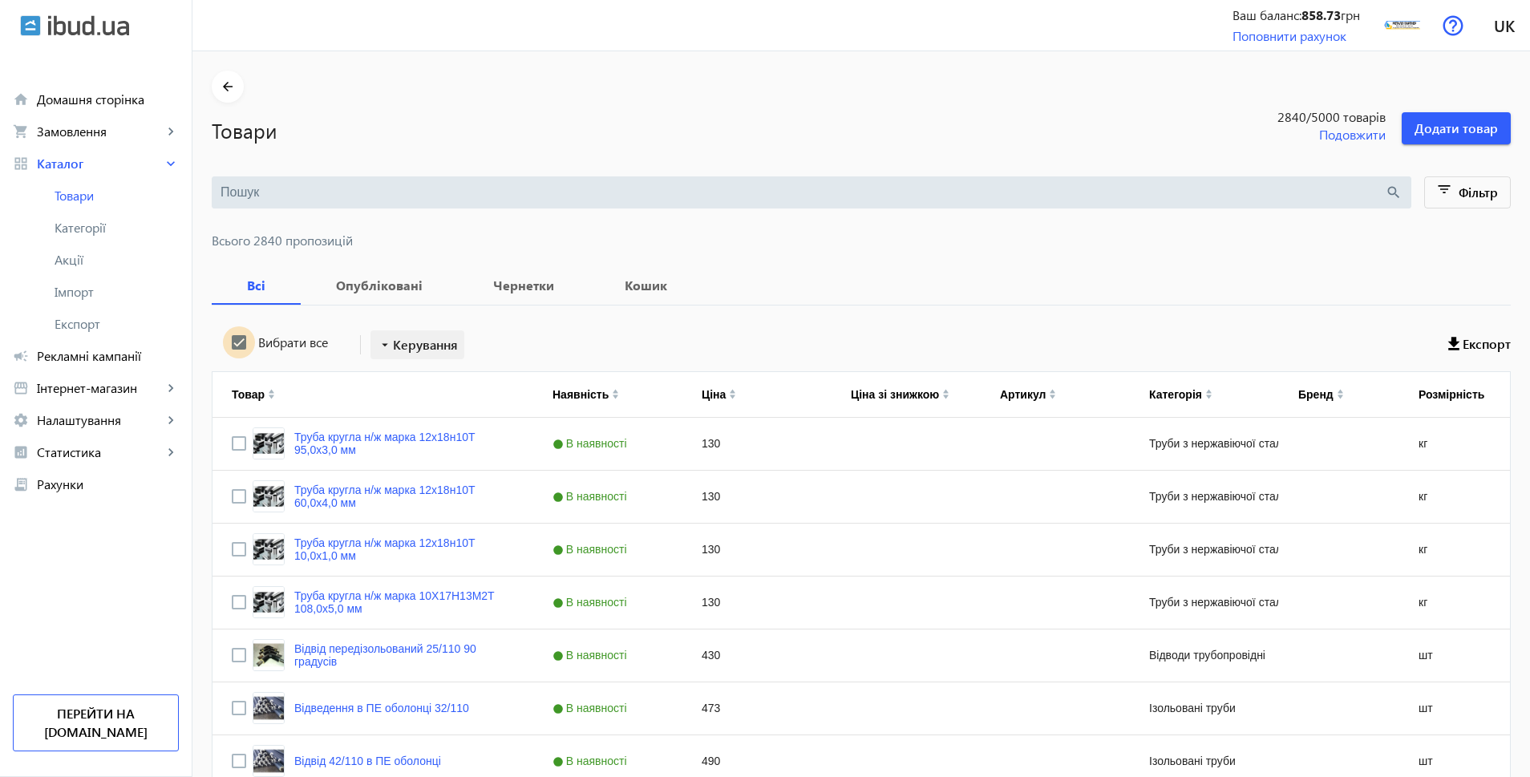
checkbox input "true"
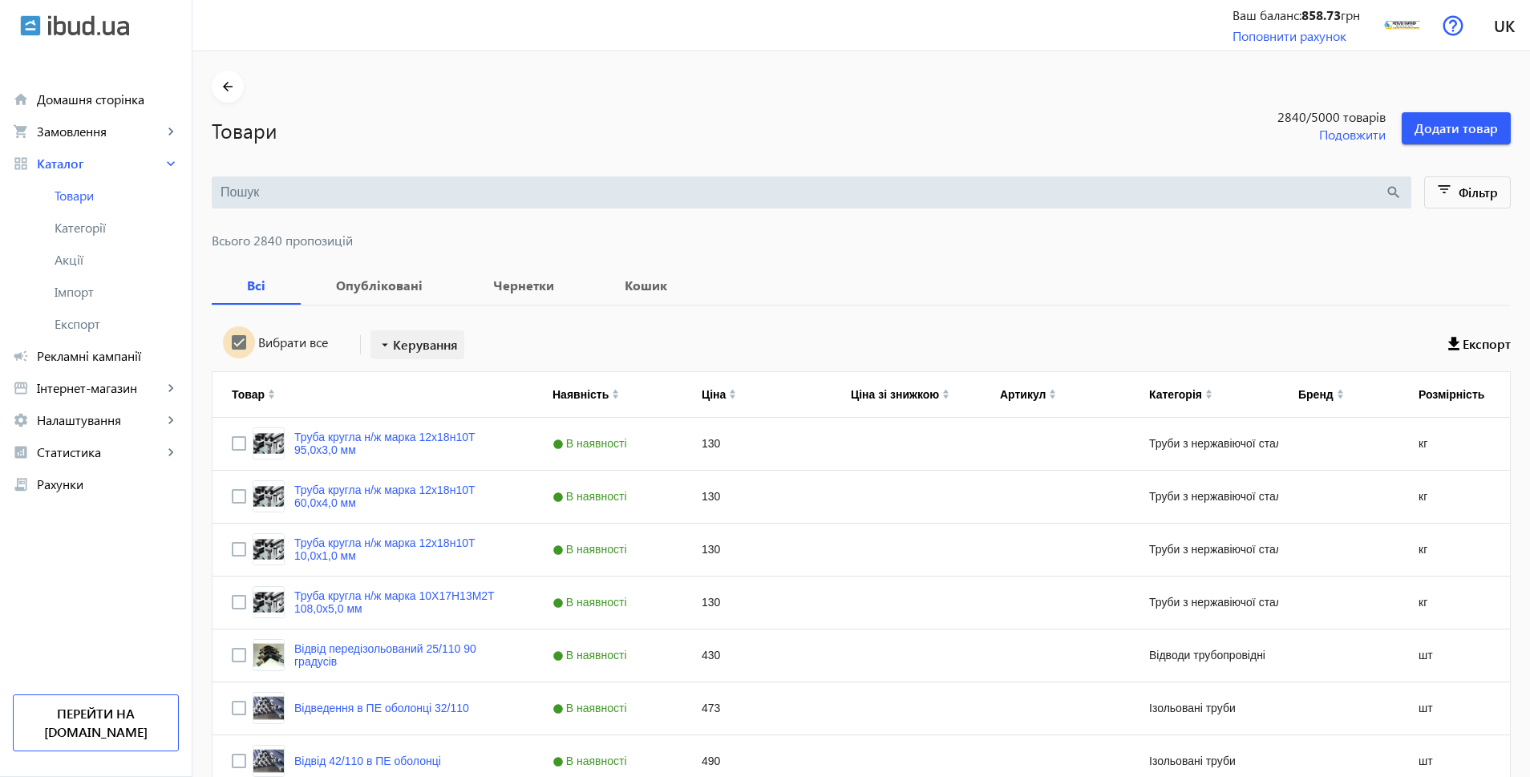
checkbox input "true"
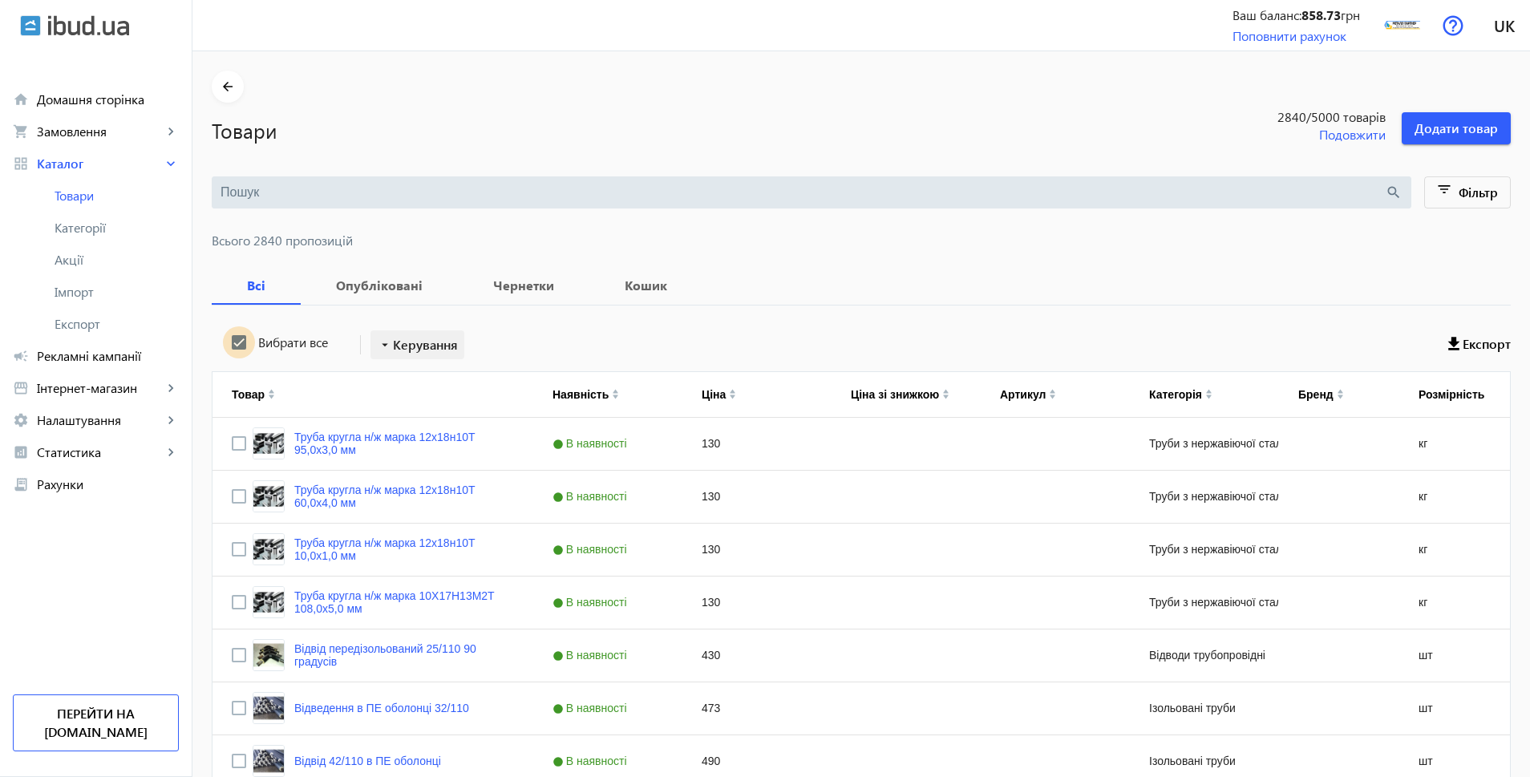
checkbox input "true"
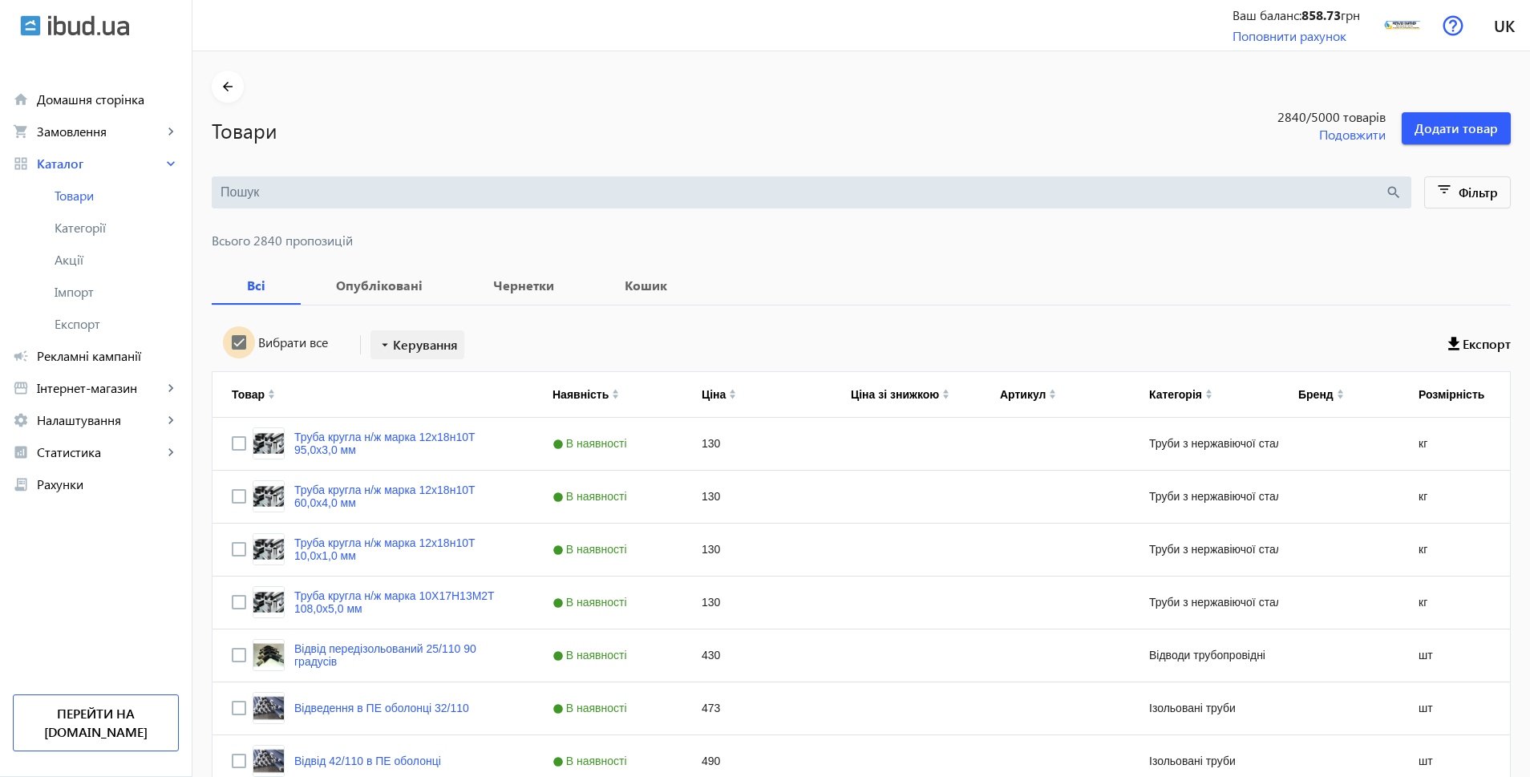
checkbox input "true"
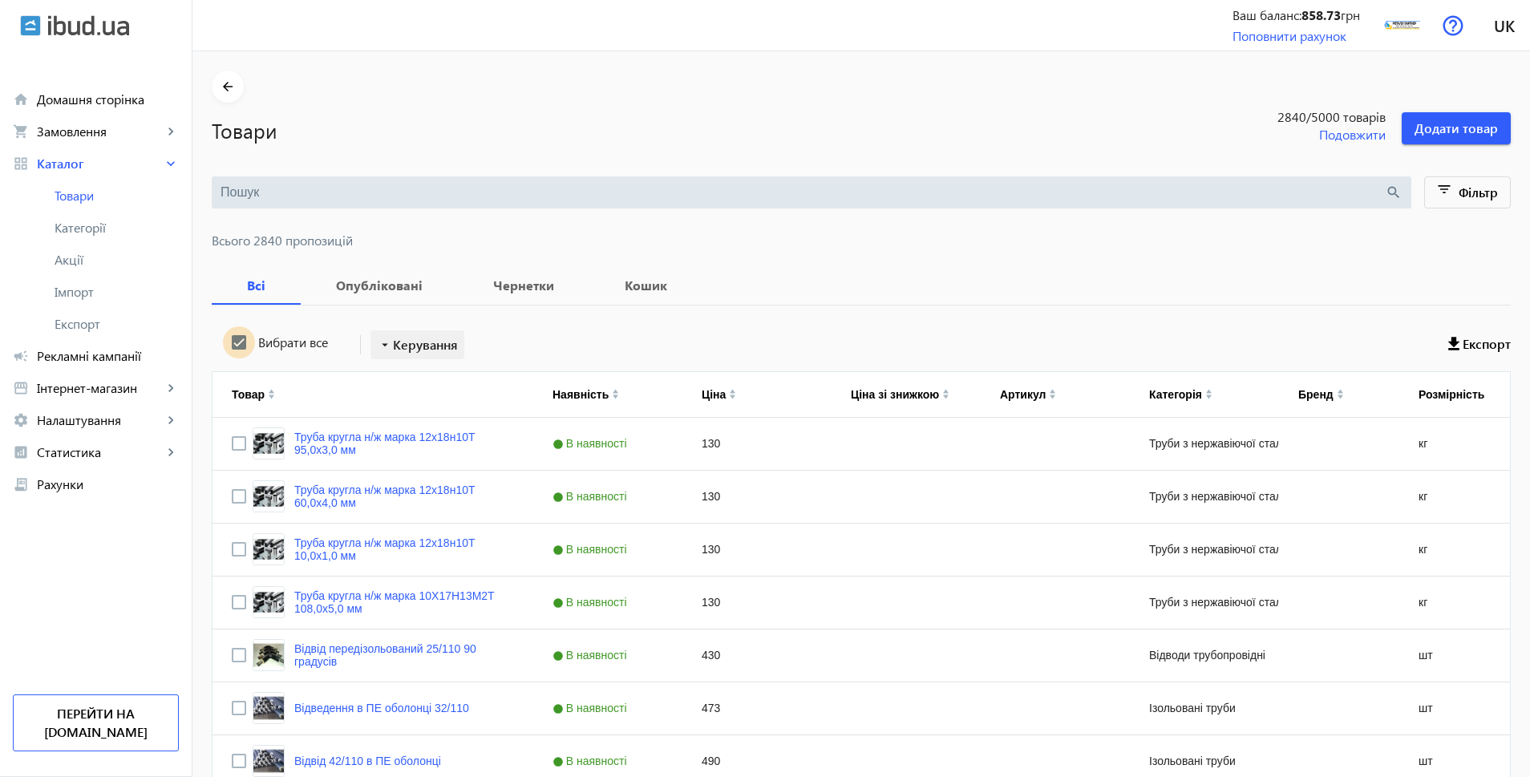
checkbox input "true"
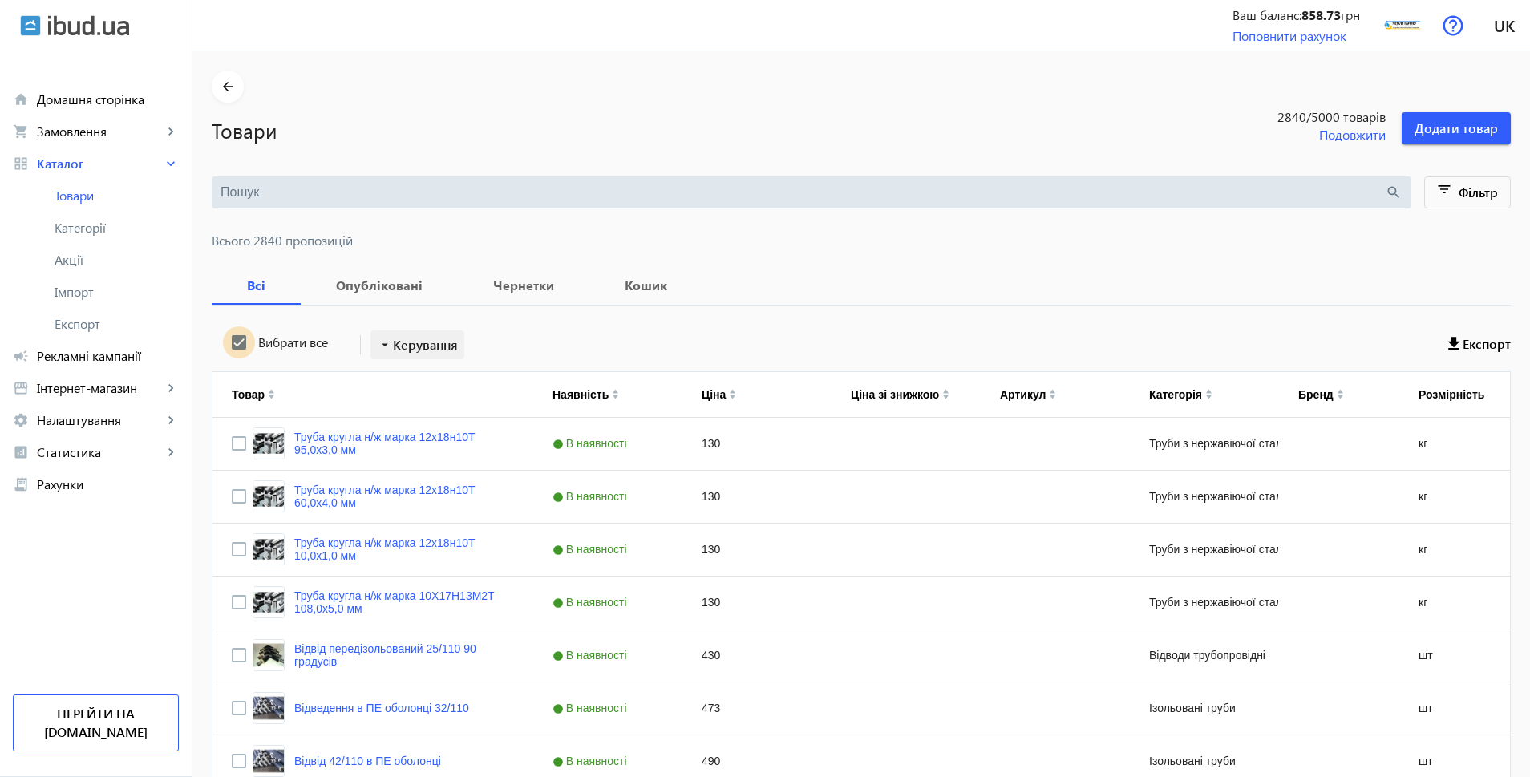
checkbox input "true"
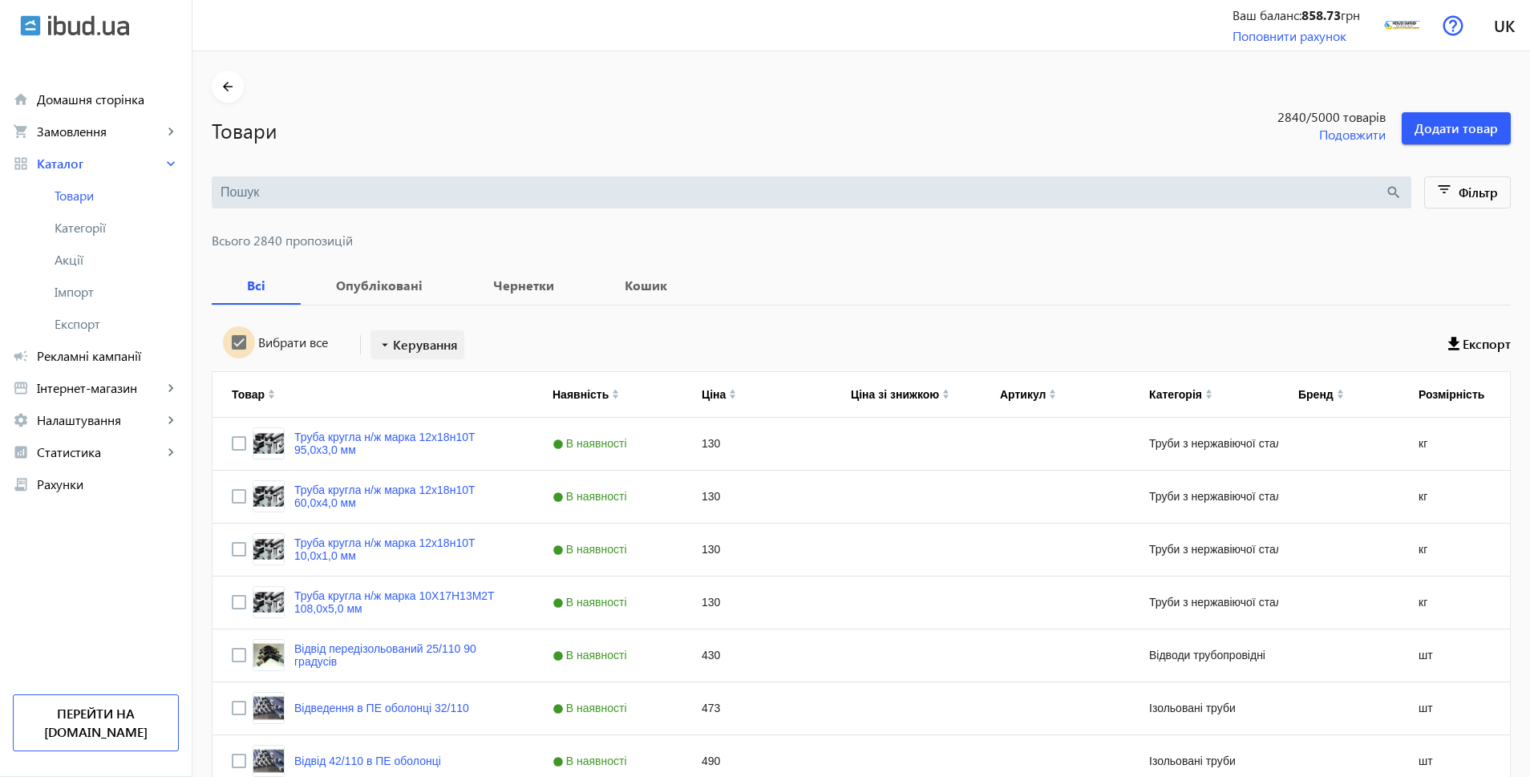
checkbox input "true"
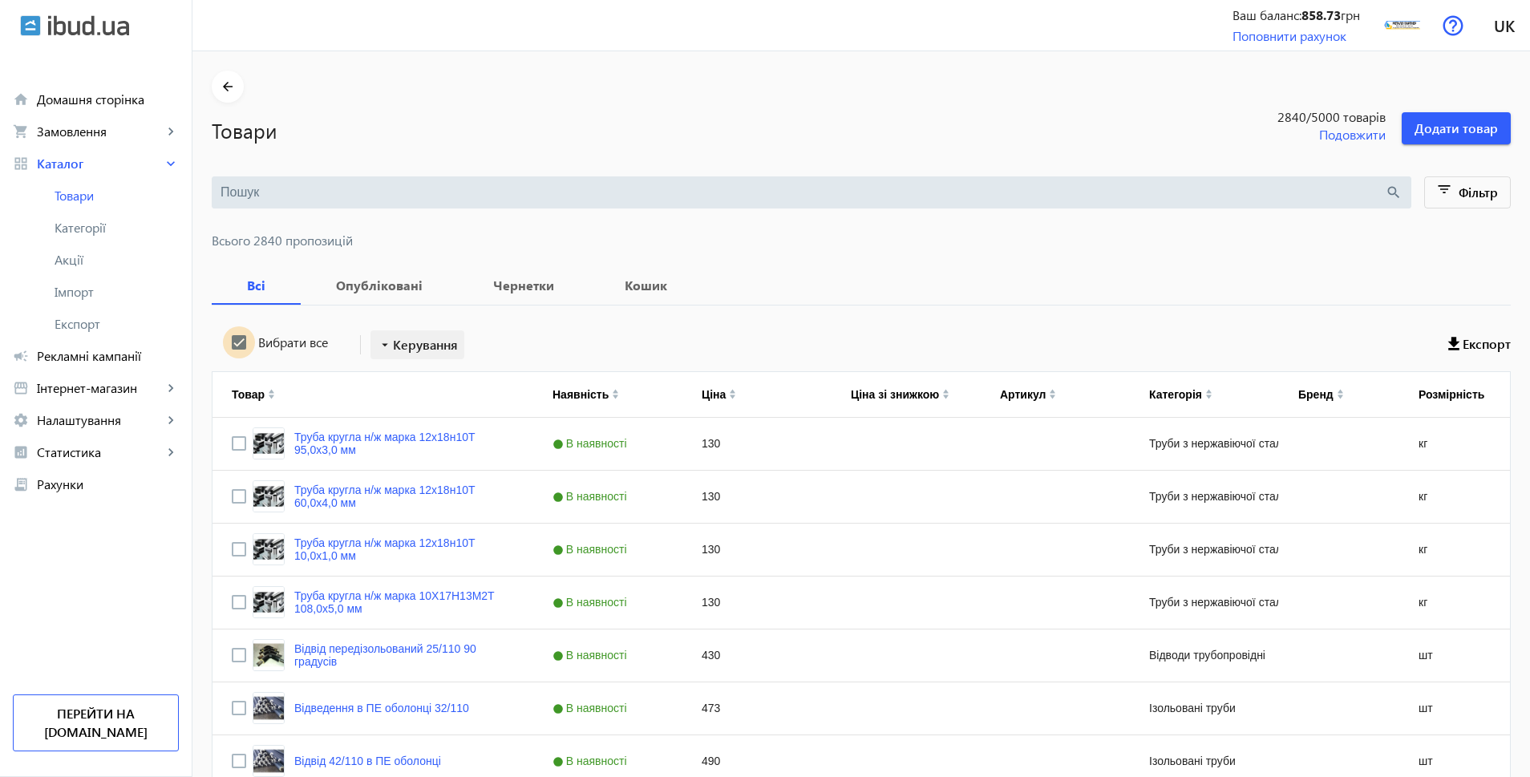
checkbox input "true"
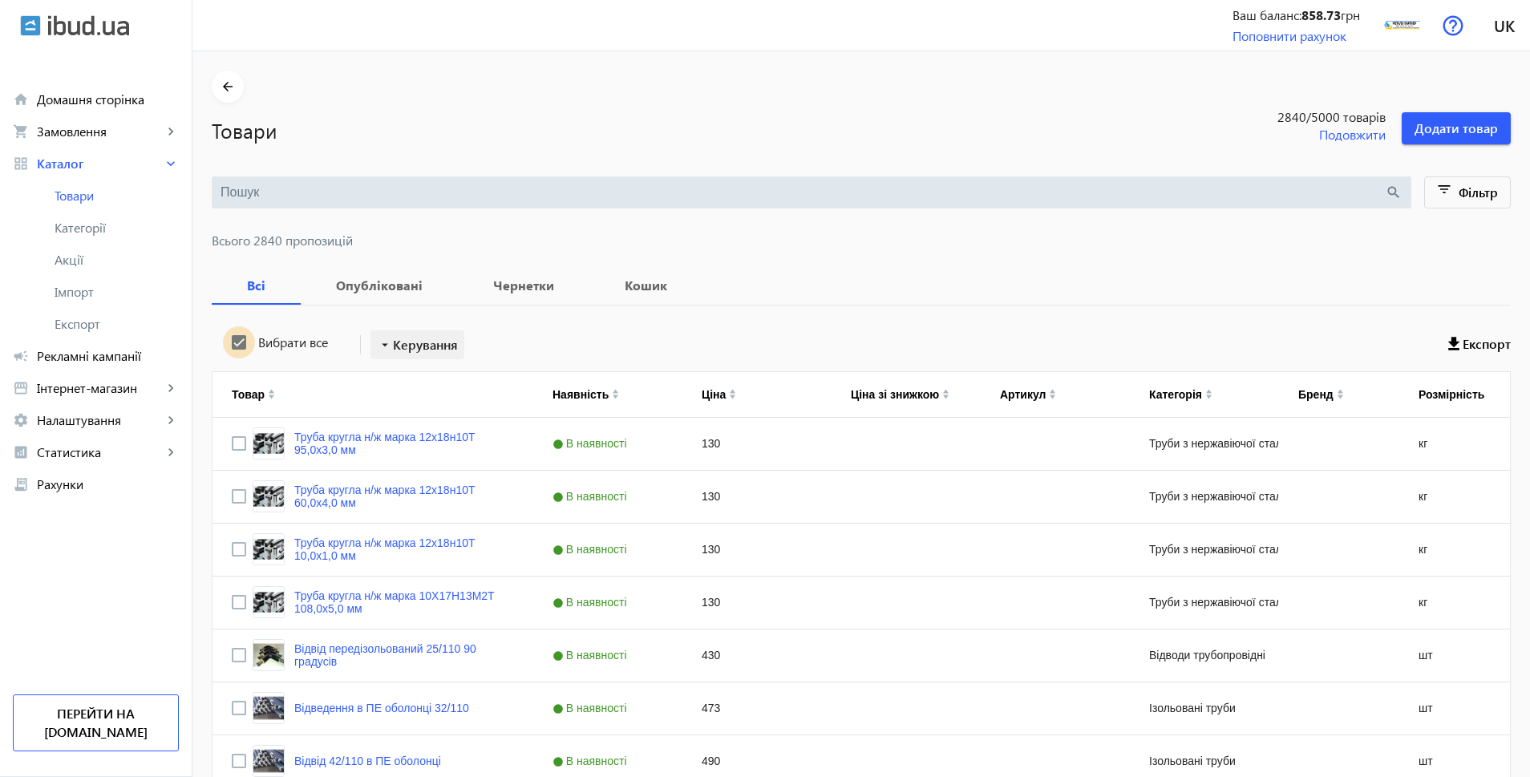
checkbox input "true"
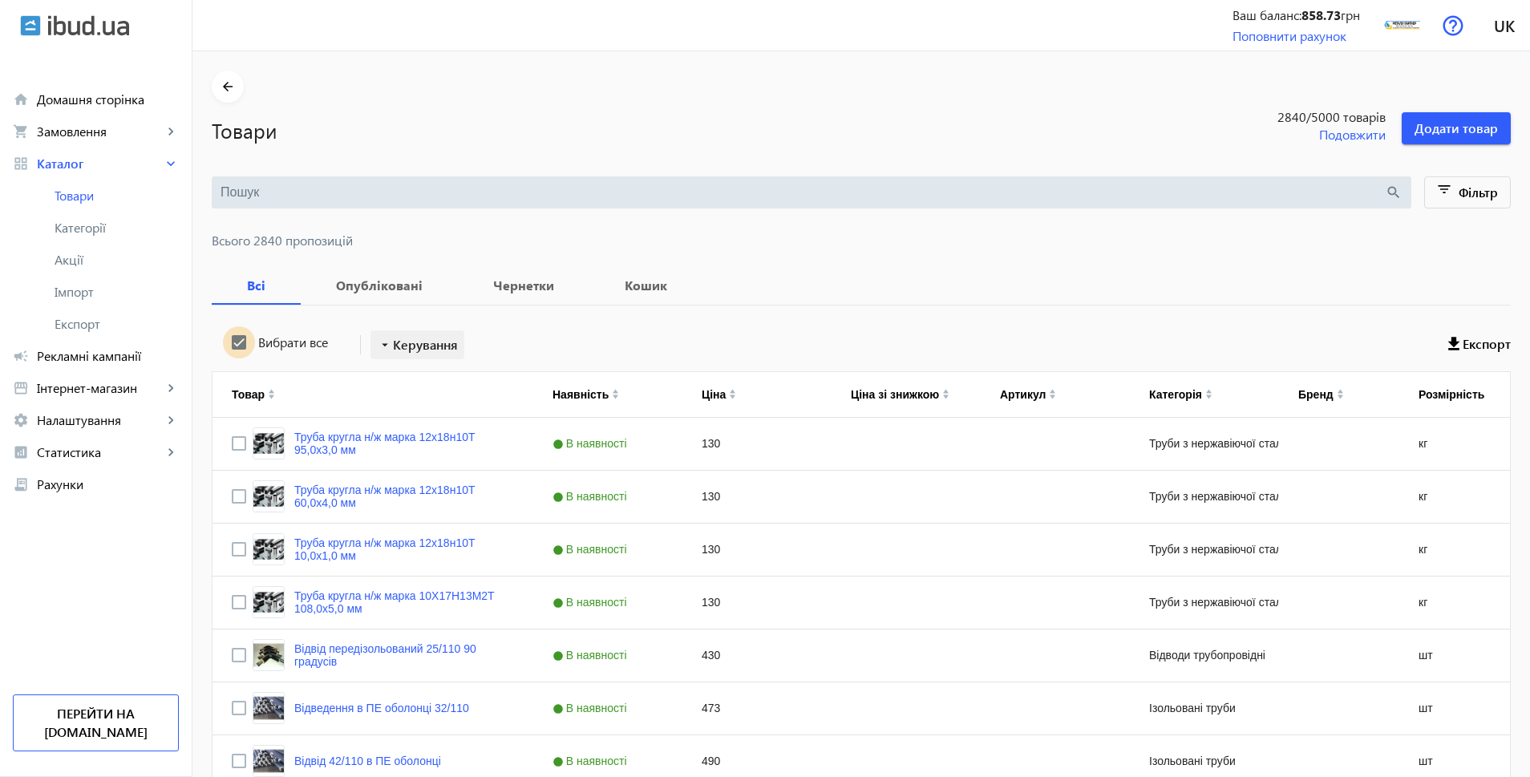
checkbox input "true"
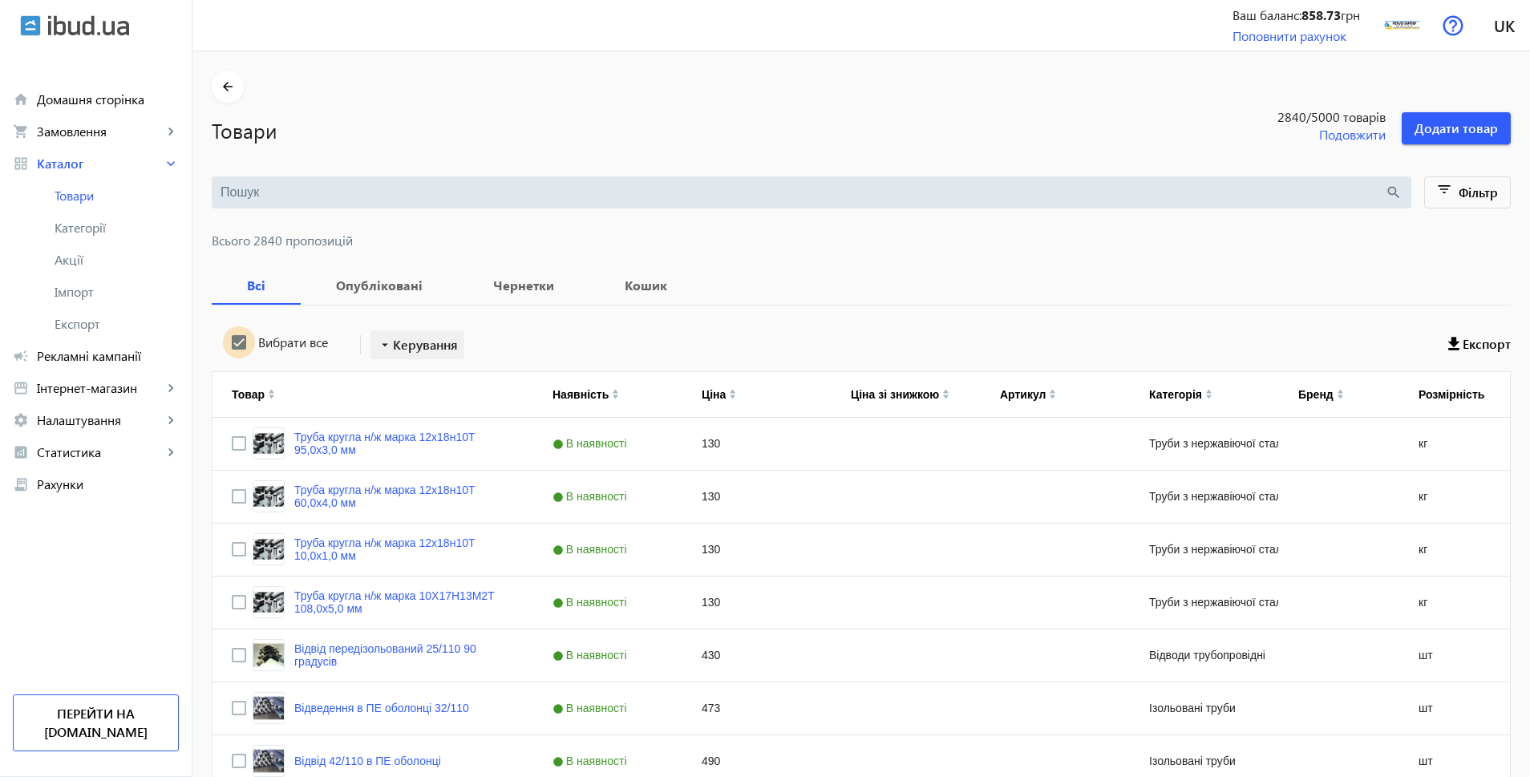
checkbox input "true"
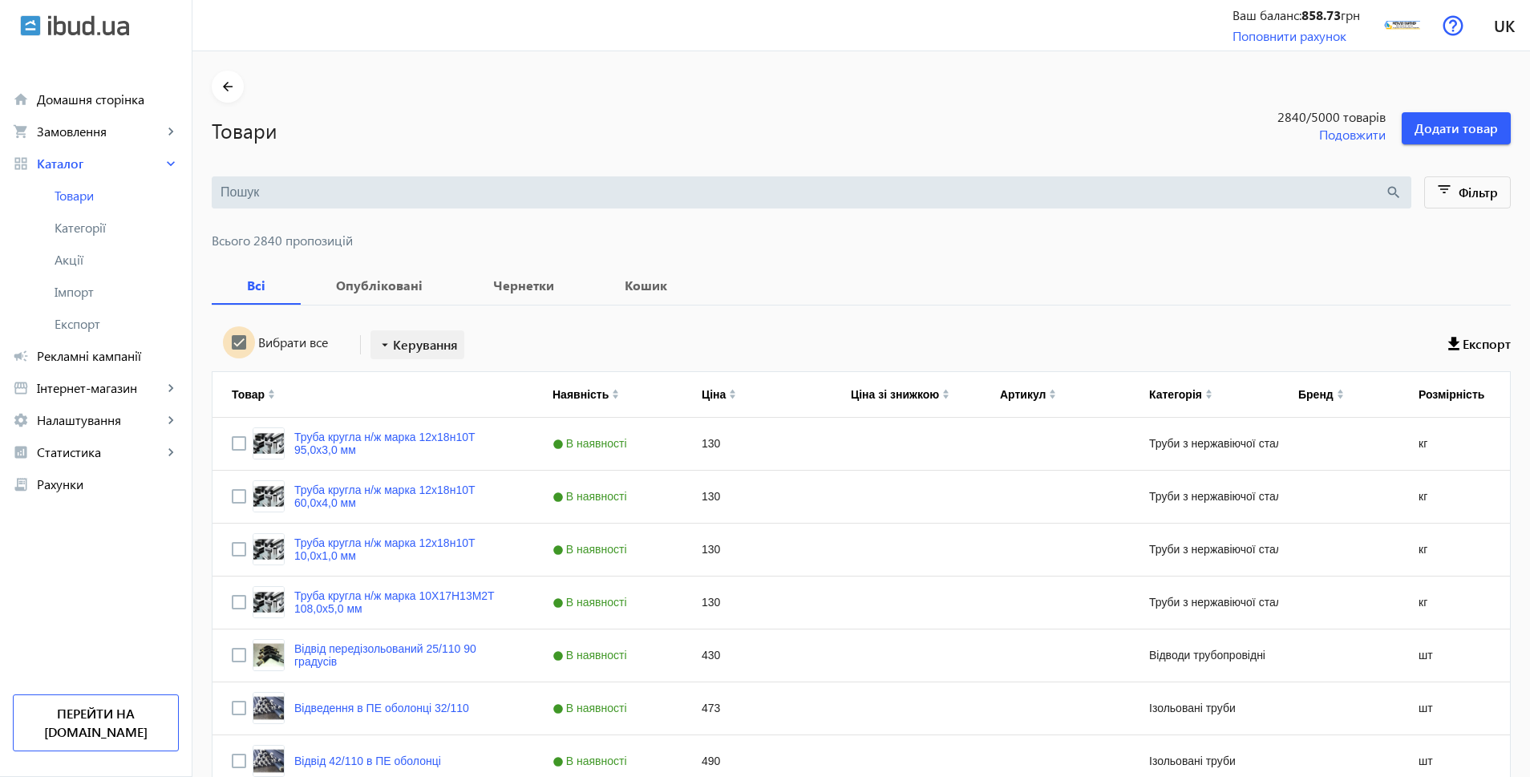
checkbox input "true"
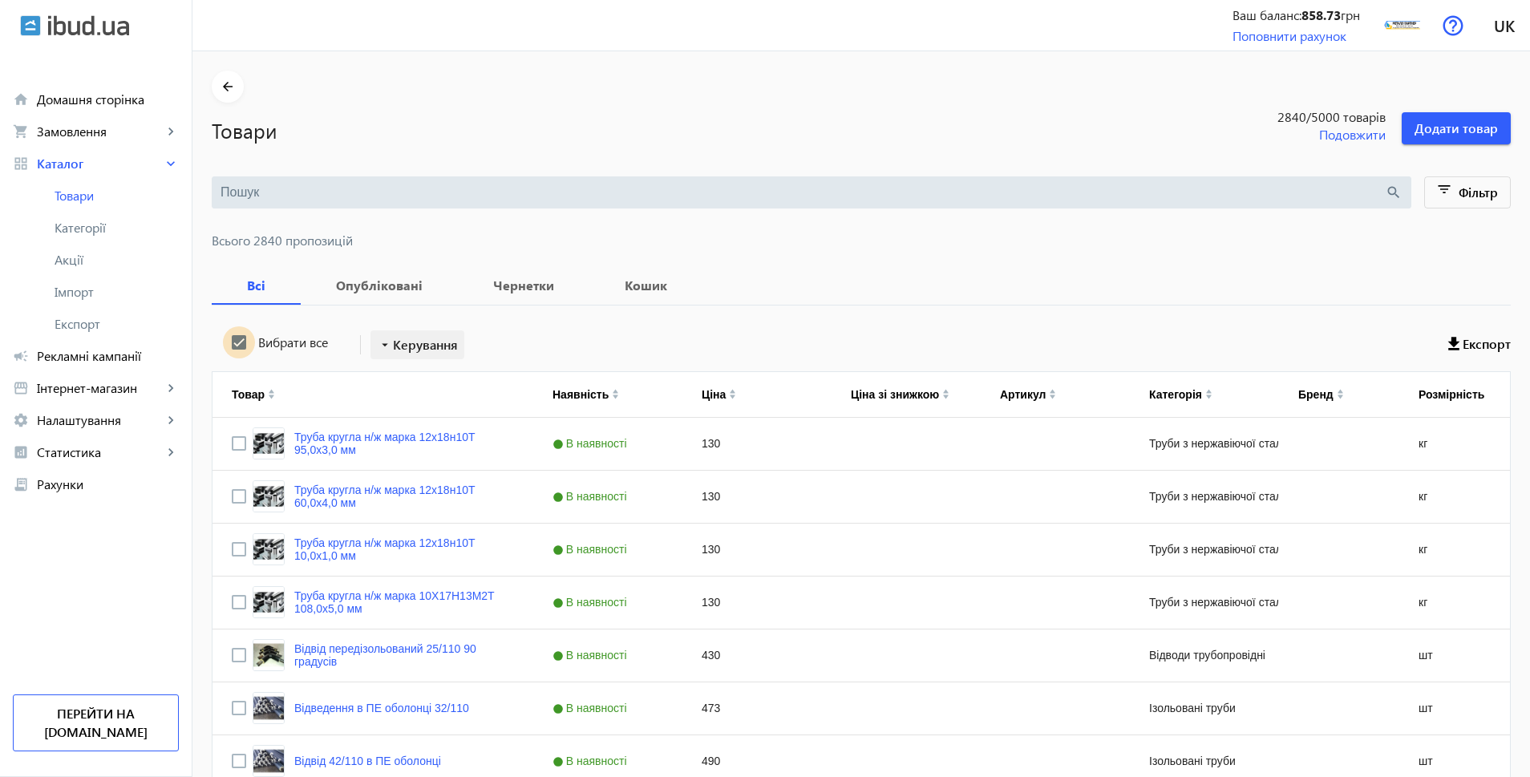
checkbox input "true"
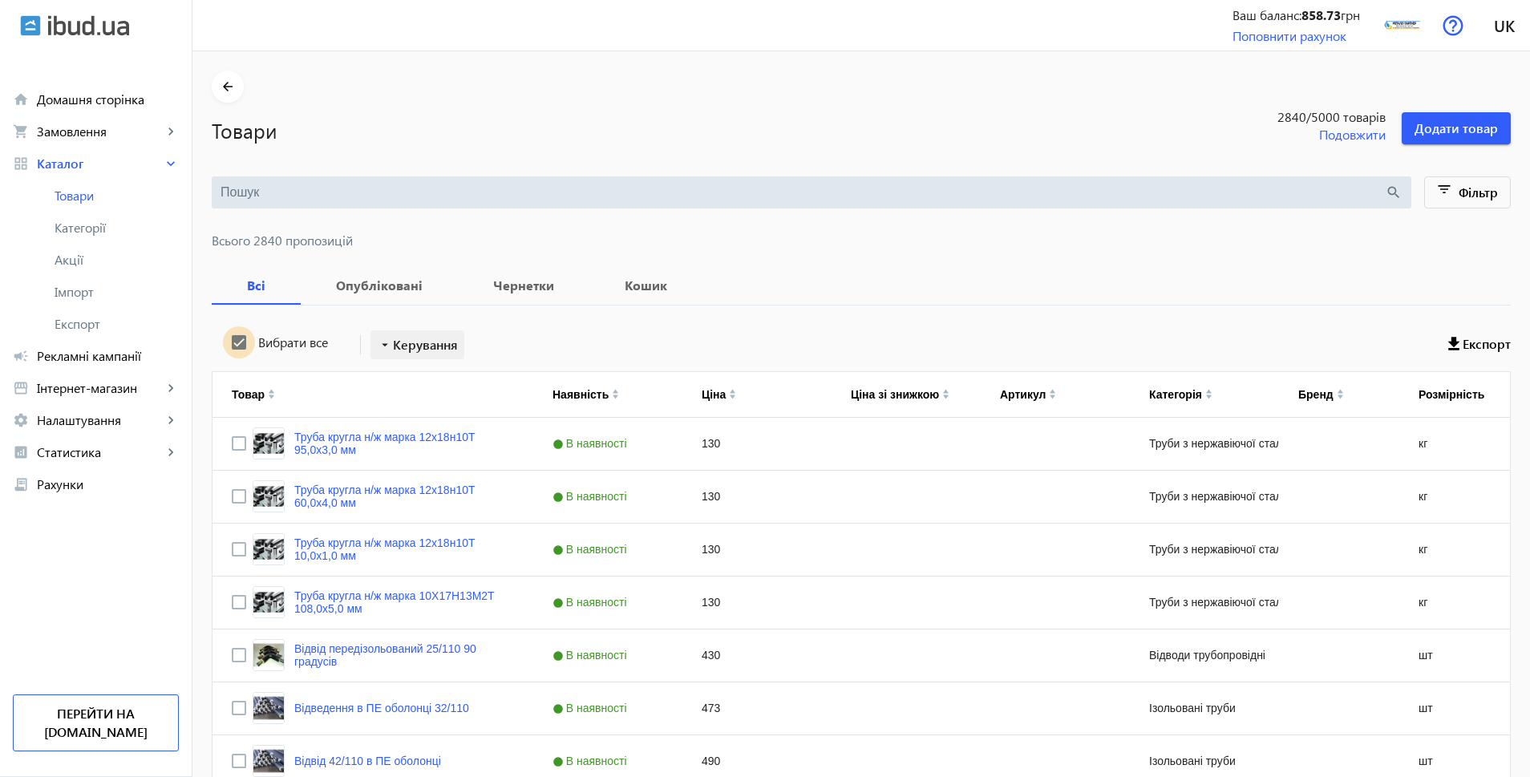
checkbox input "true"
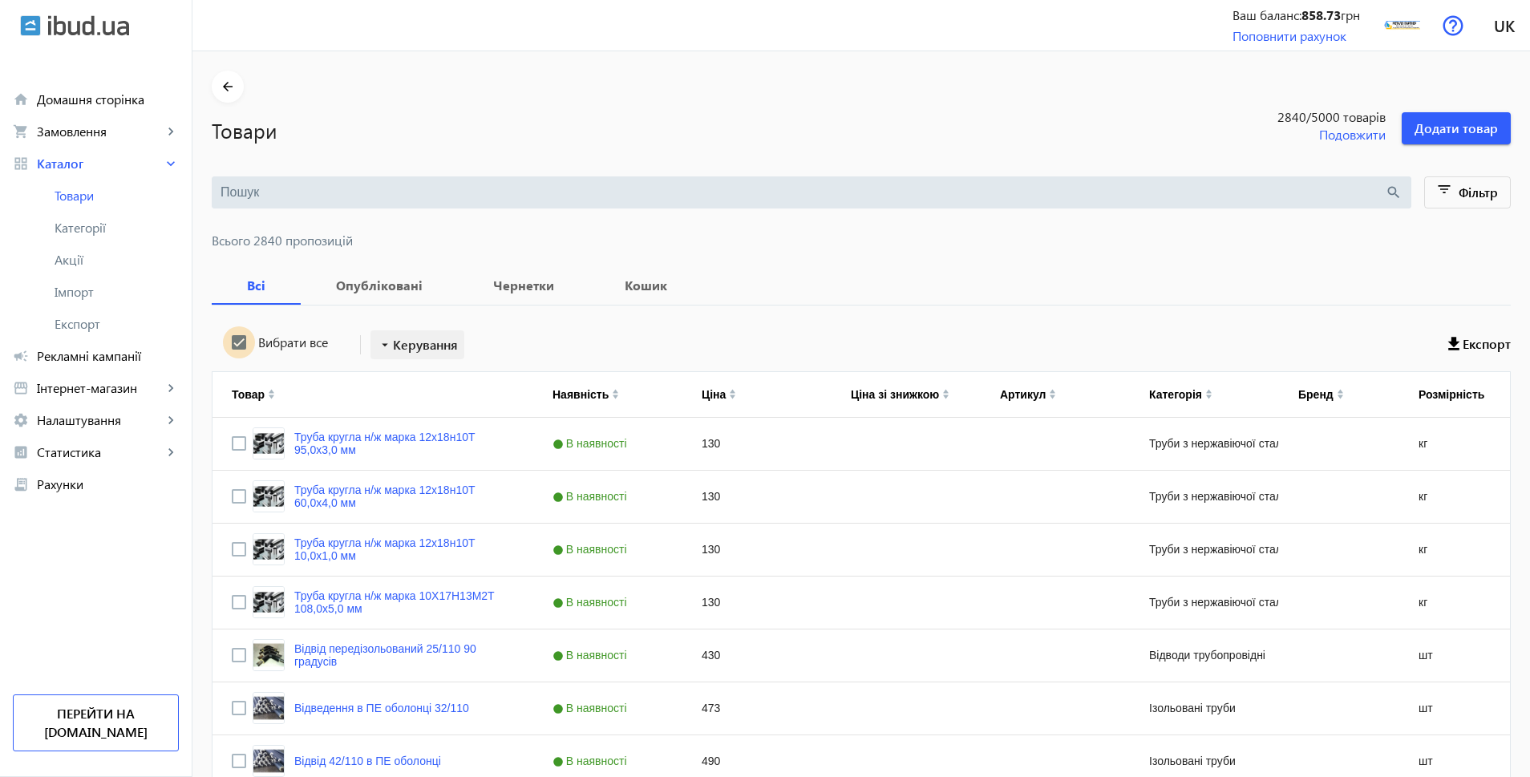
checkbox input "true"
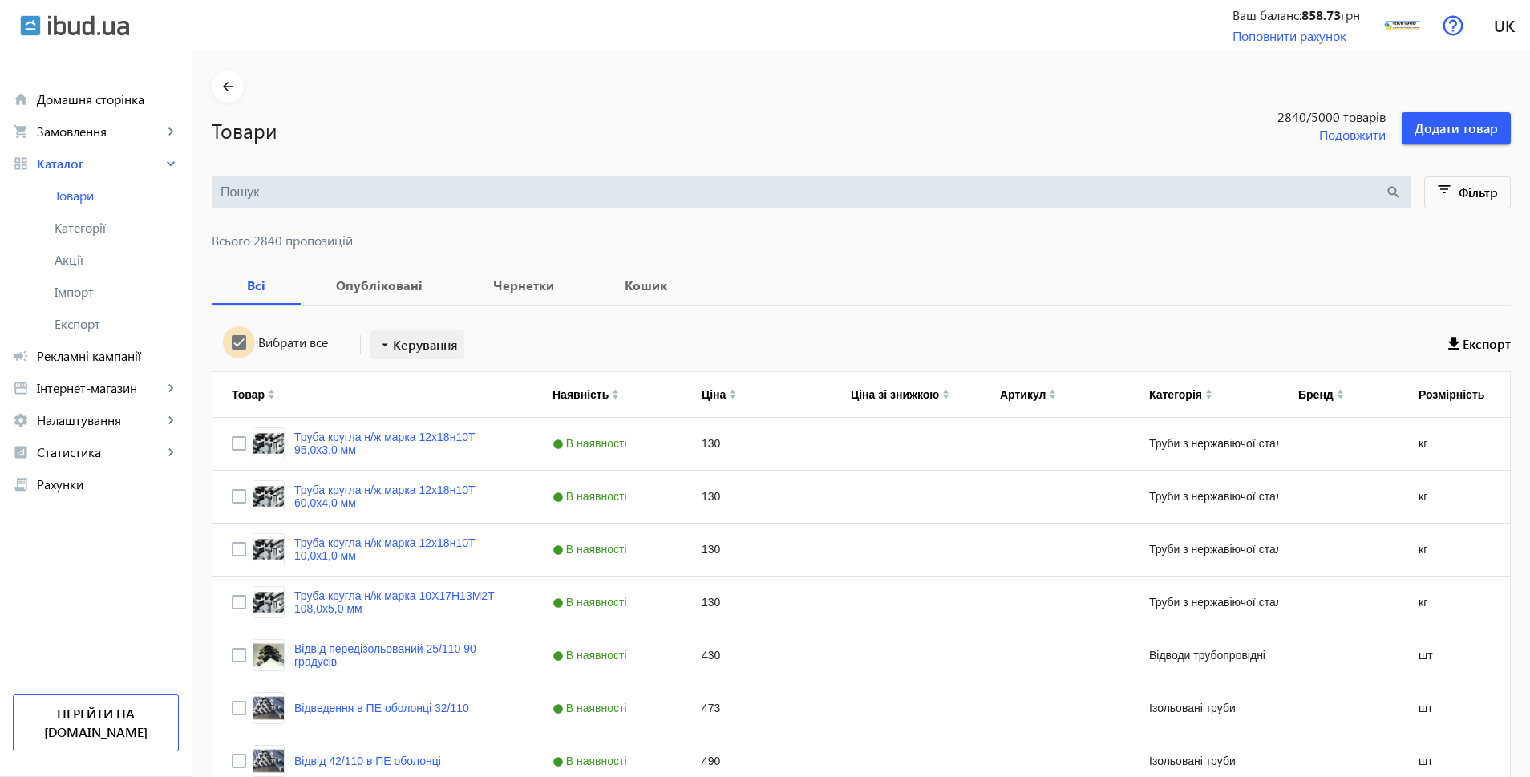
checkbox input "true"
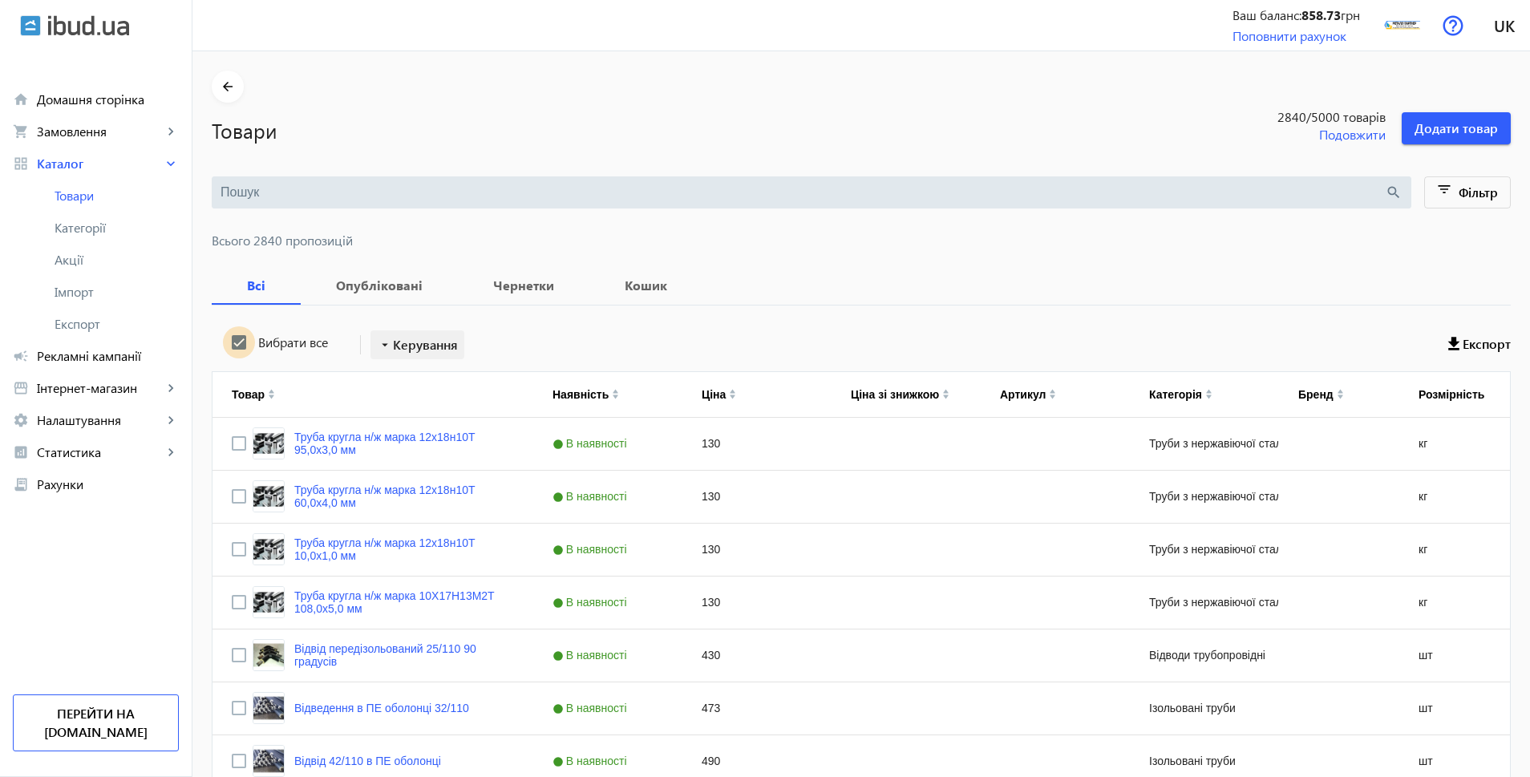
checkbox input "true"
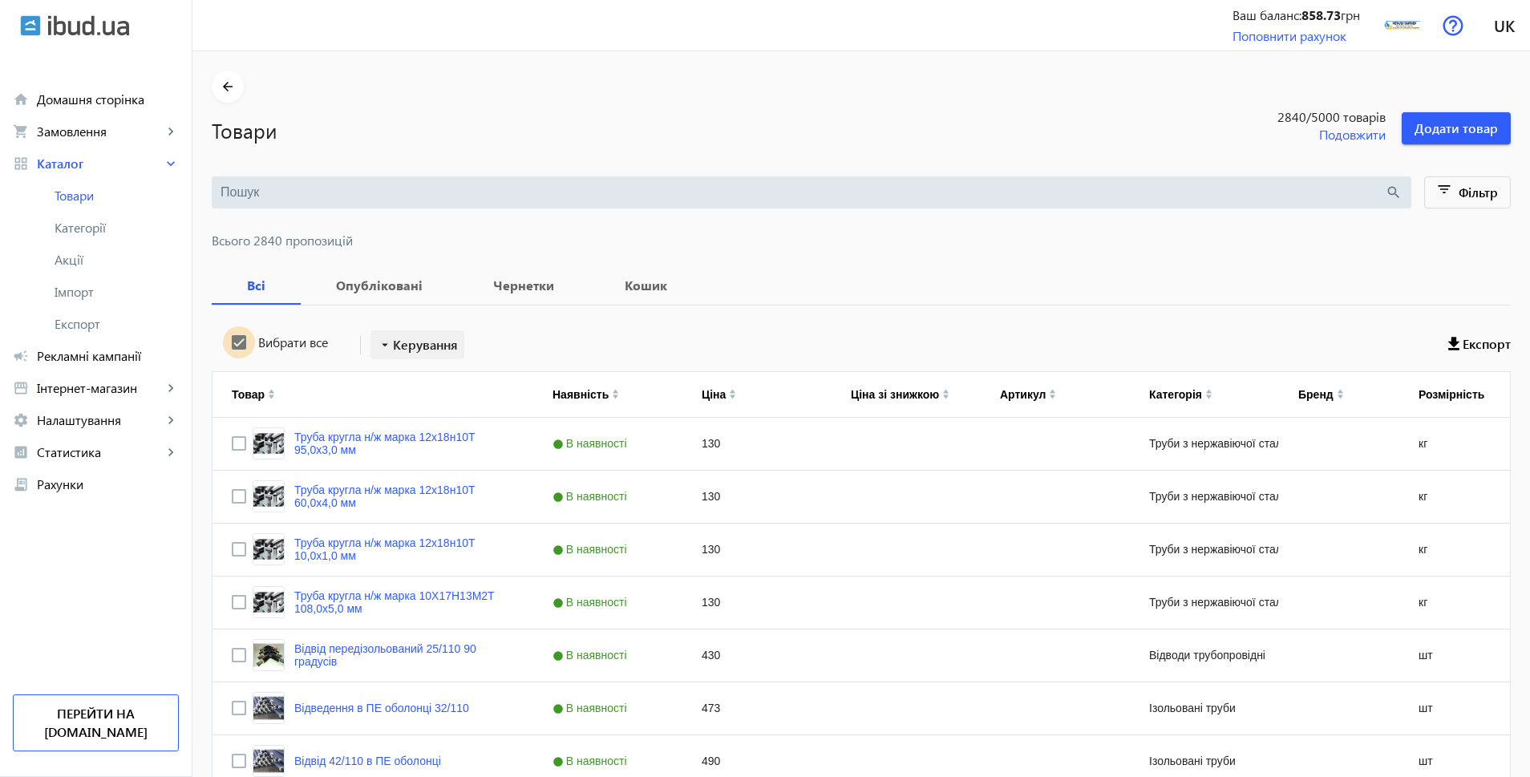
checkbox input "true"
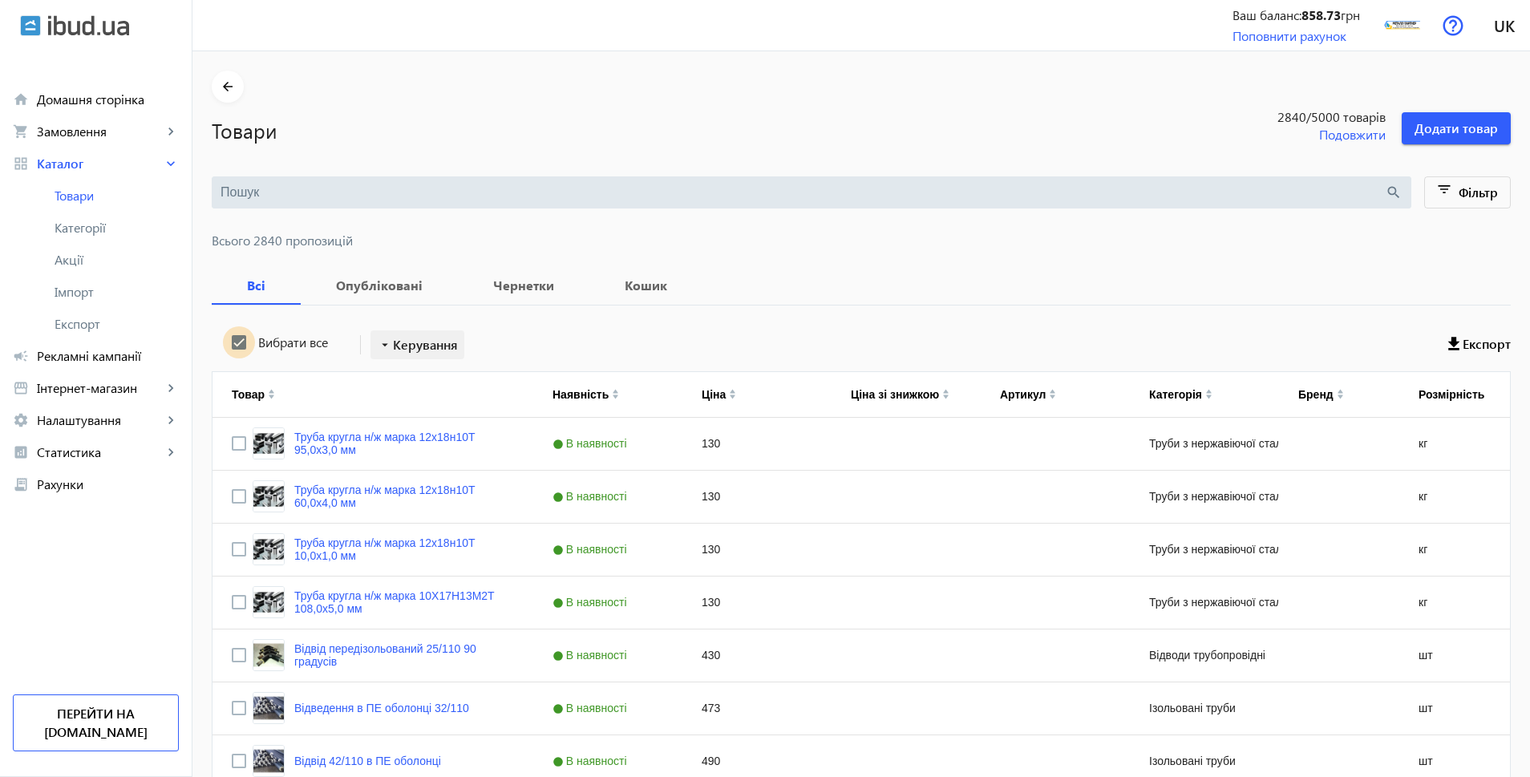
checkbox input "true"
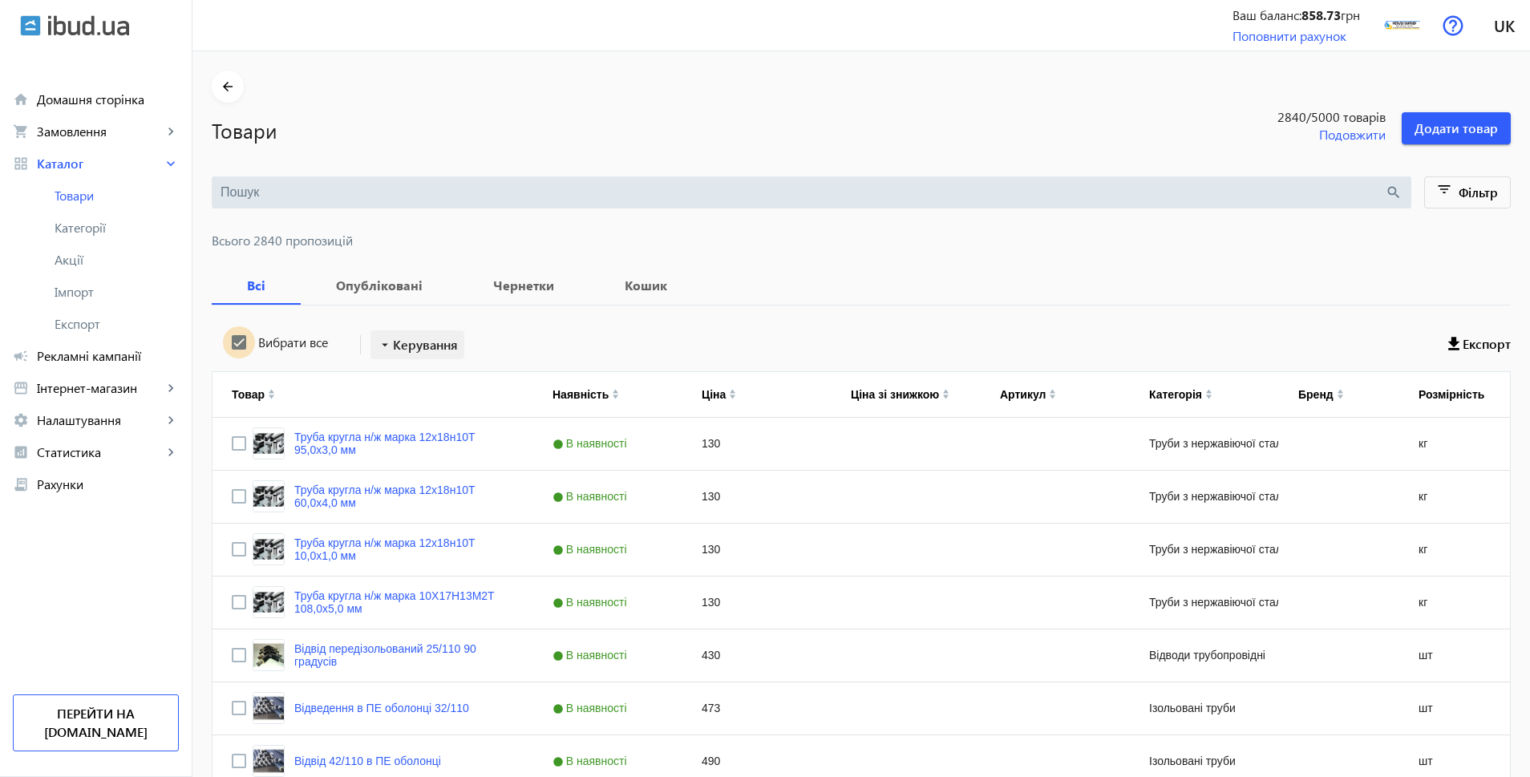
checkbox input "true"
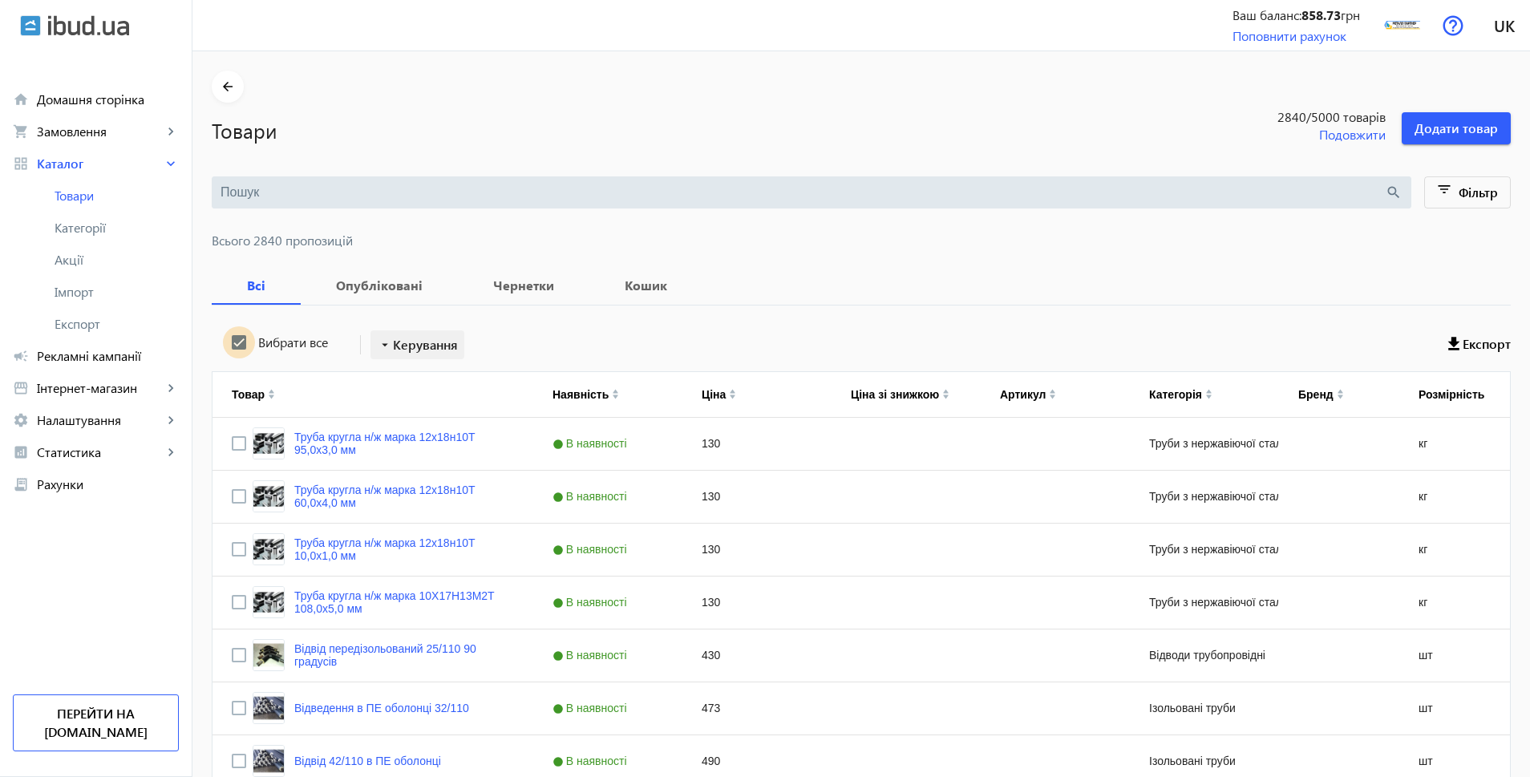
checkbox input "true"
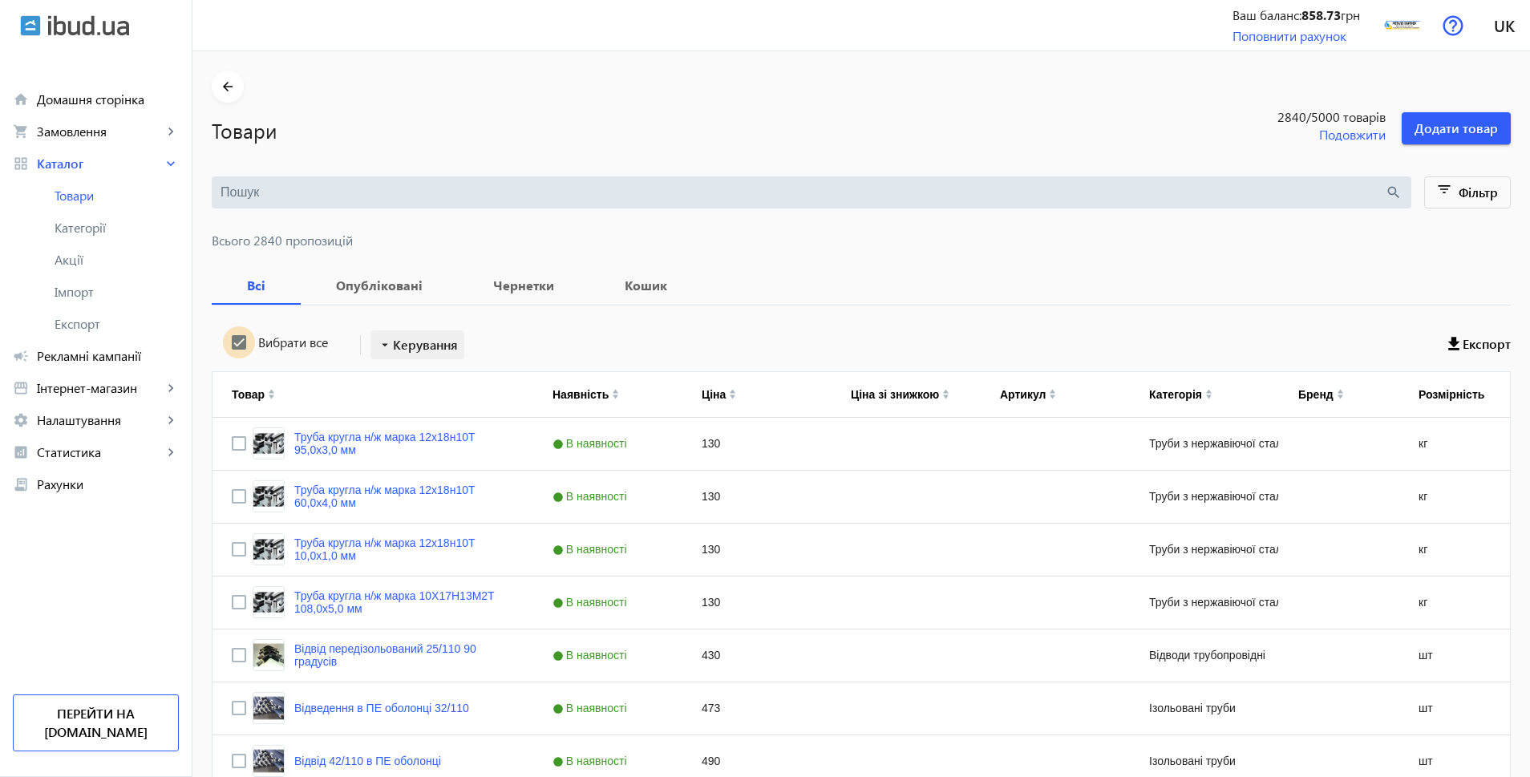
checkbox input "true"
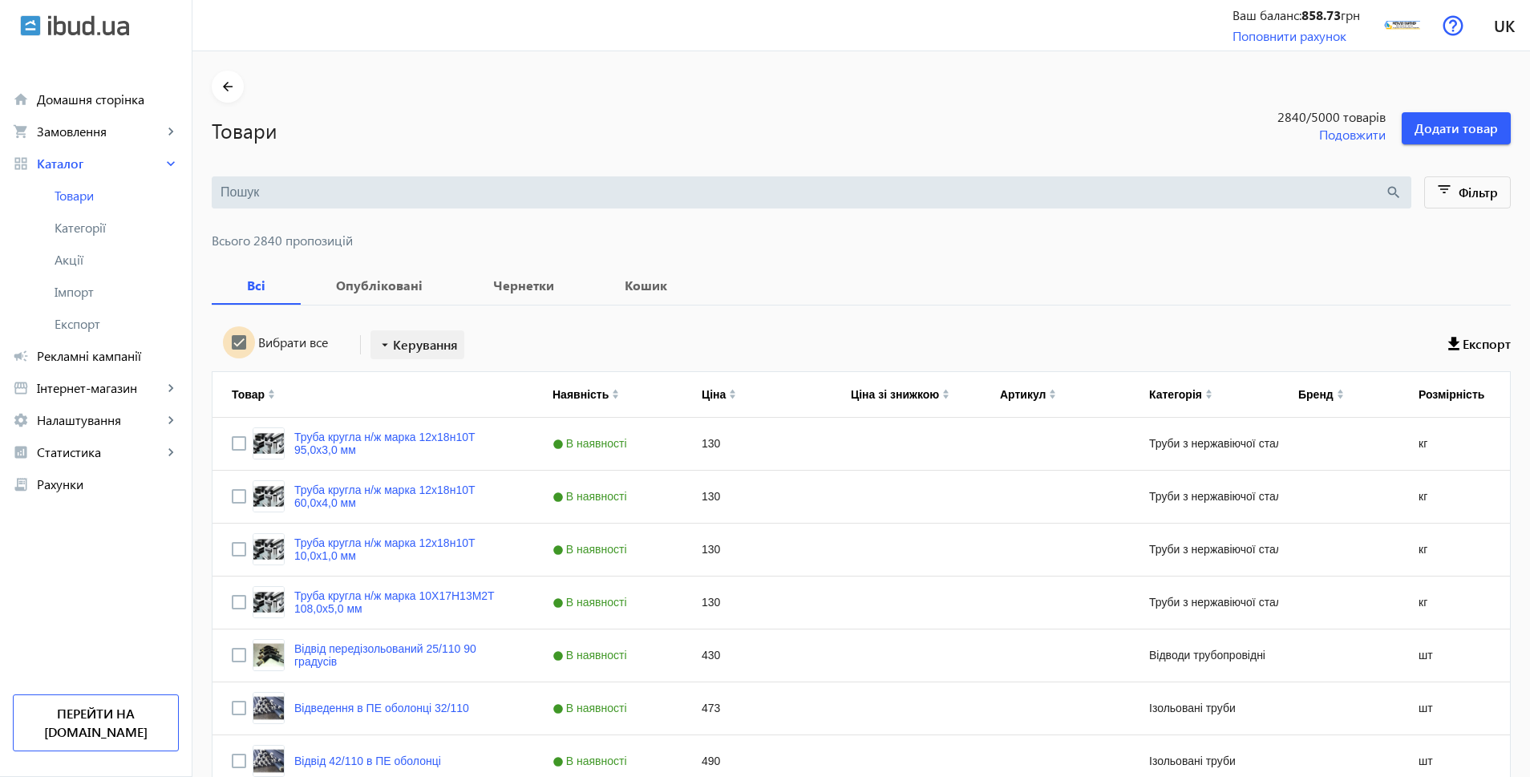
checkbox input "true"
click at [393, 342] on span "Керування" at bounding box center [425, 344] width 65 height 19
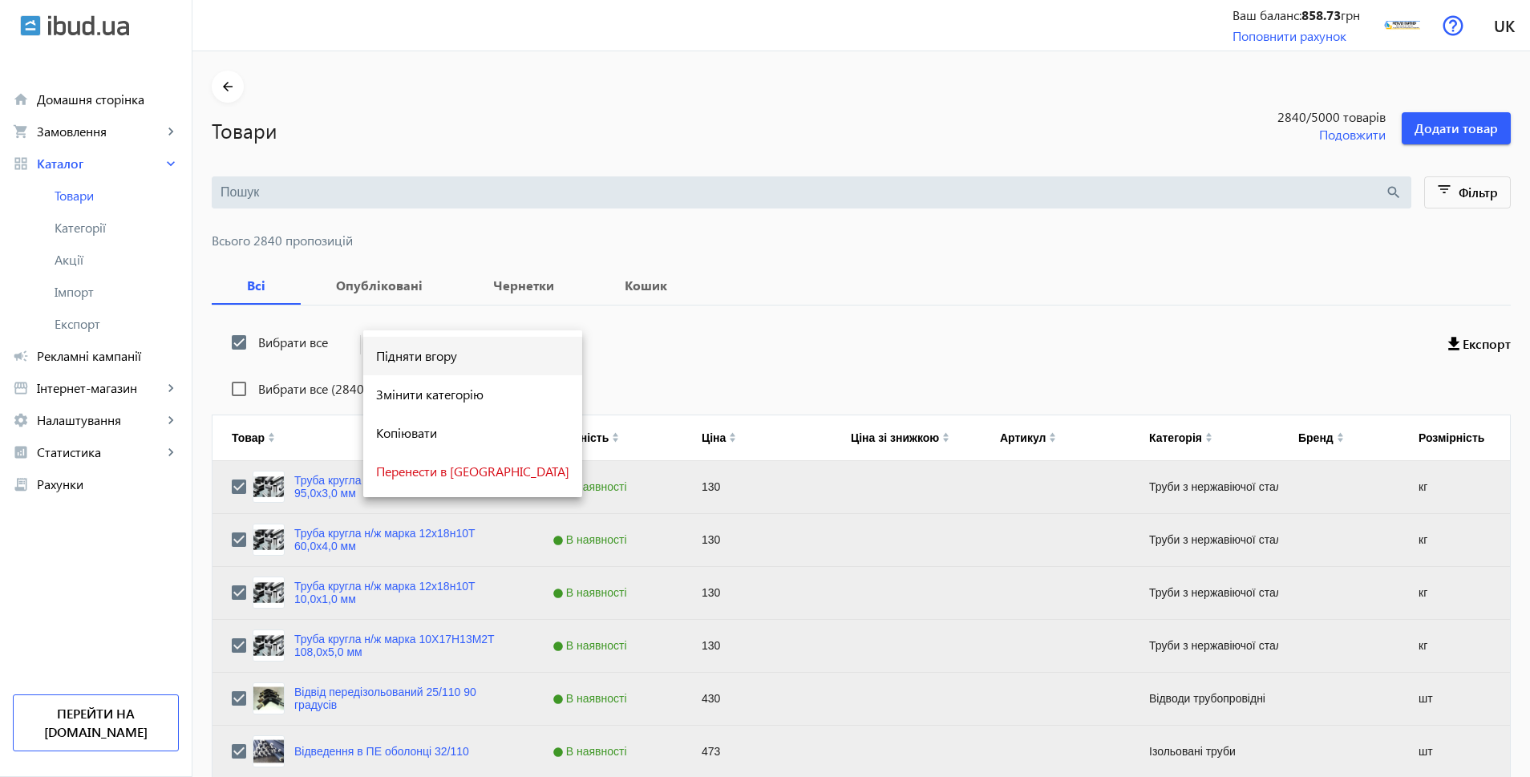
click at [389, 356] on span "Підняти вгору" at bounding box center [472, 356] width 193 height 13
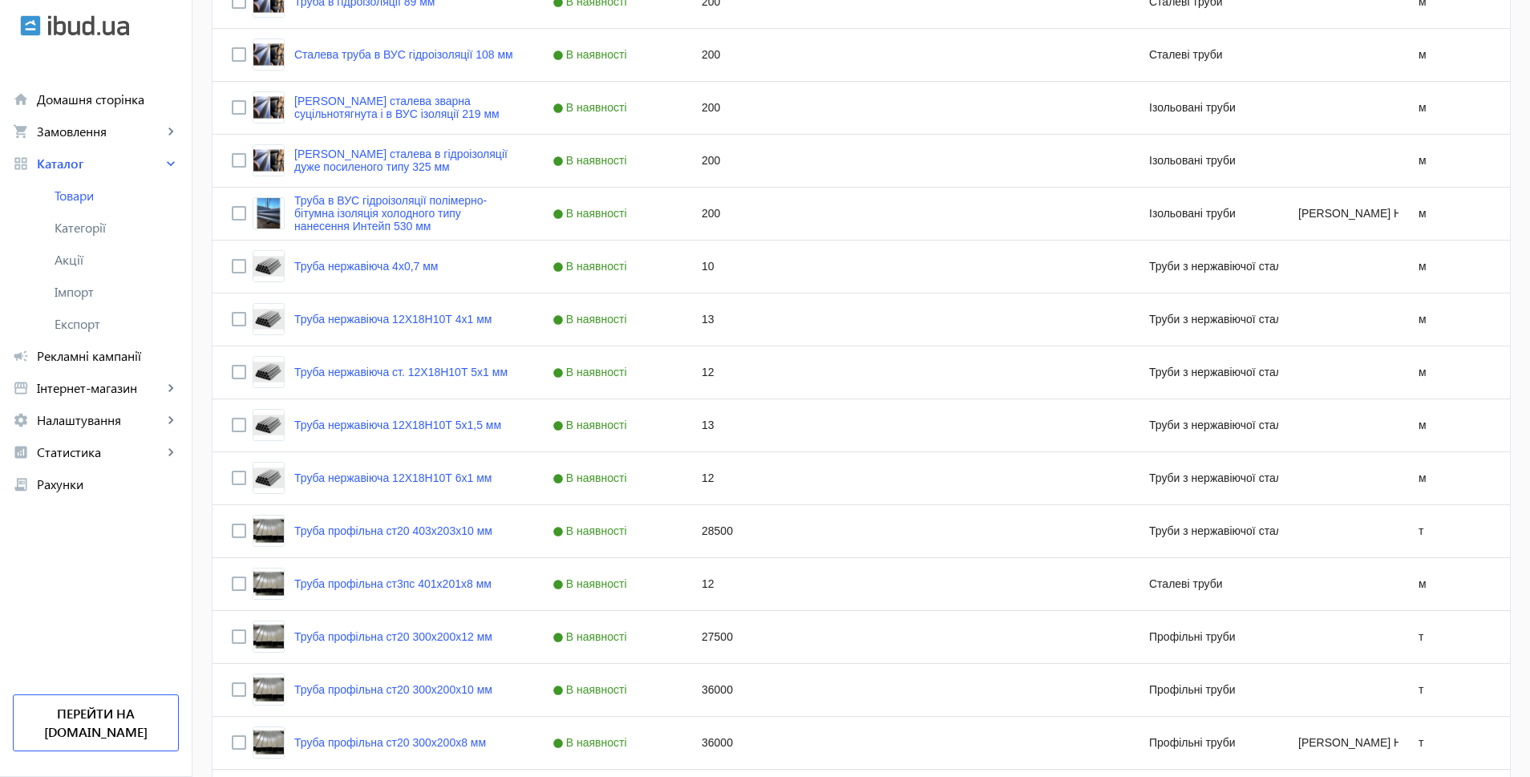
scroll to position [6179, 0]
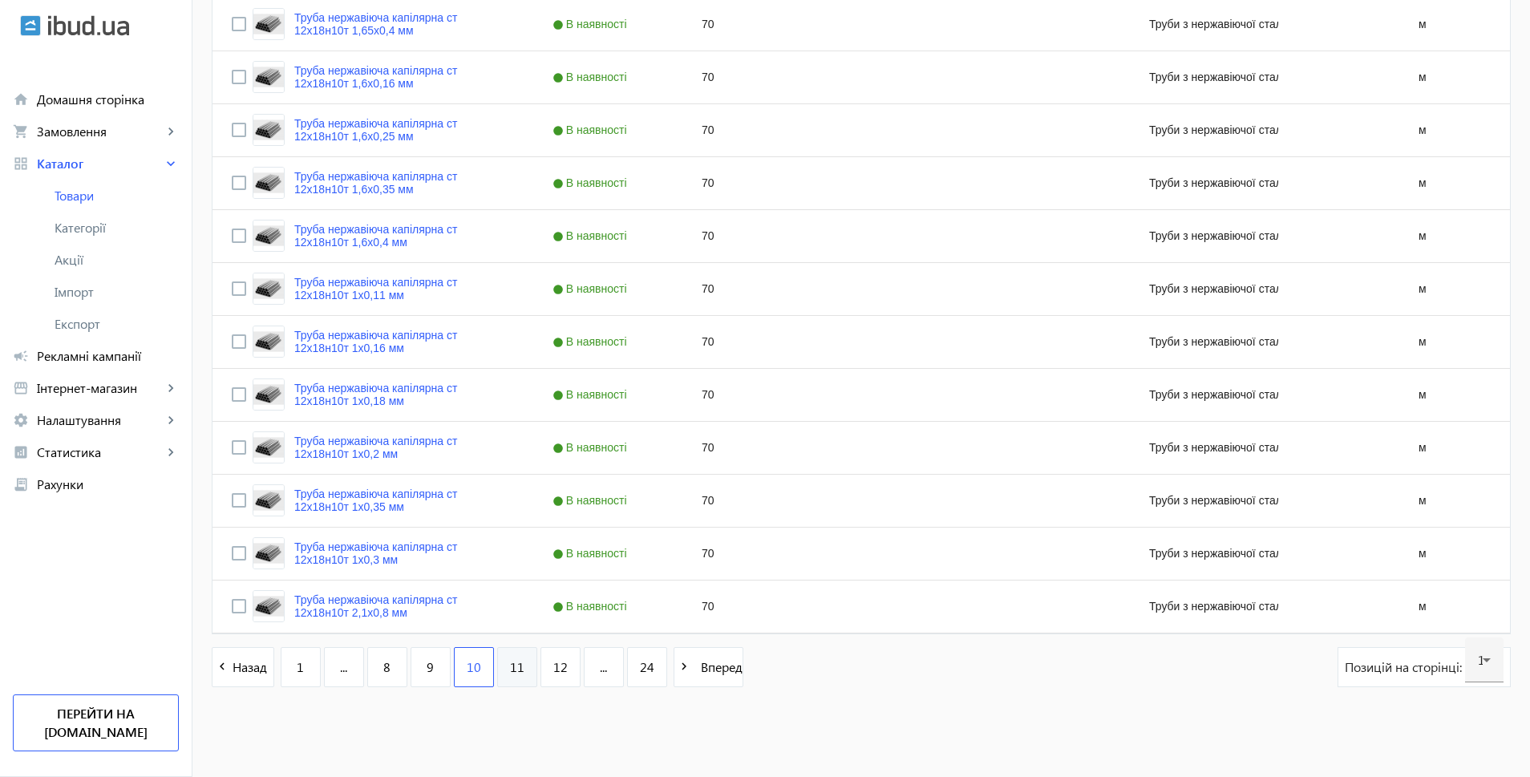
click at [505, 676] on link "11" at bounding box center [517, 667] width 40 height 40
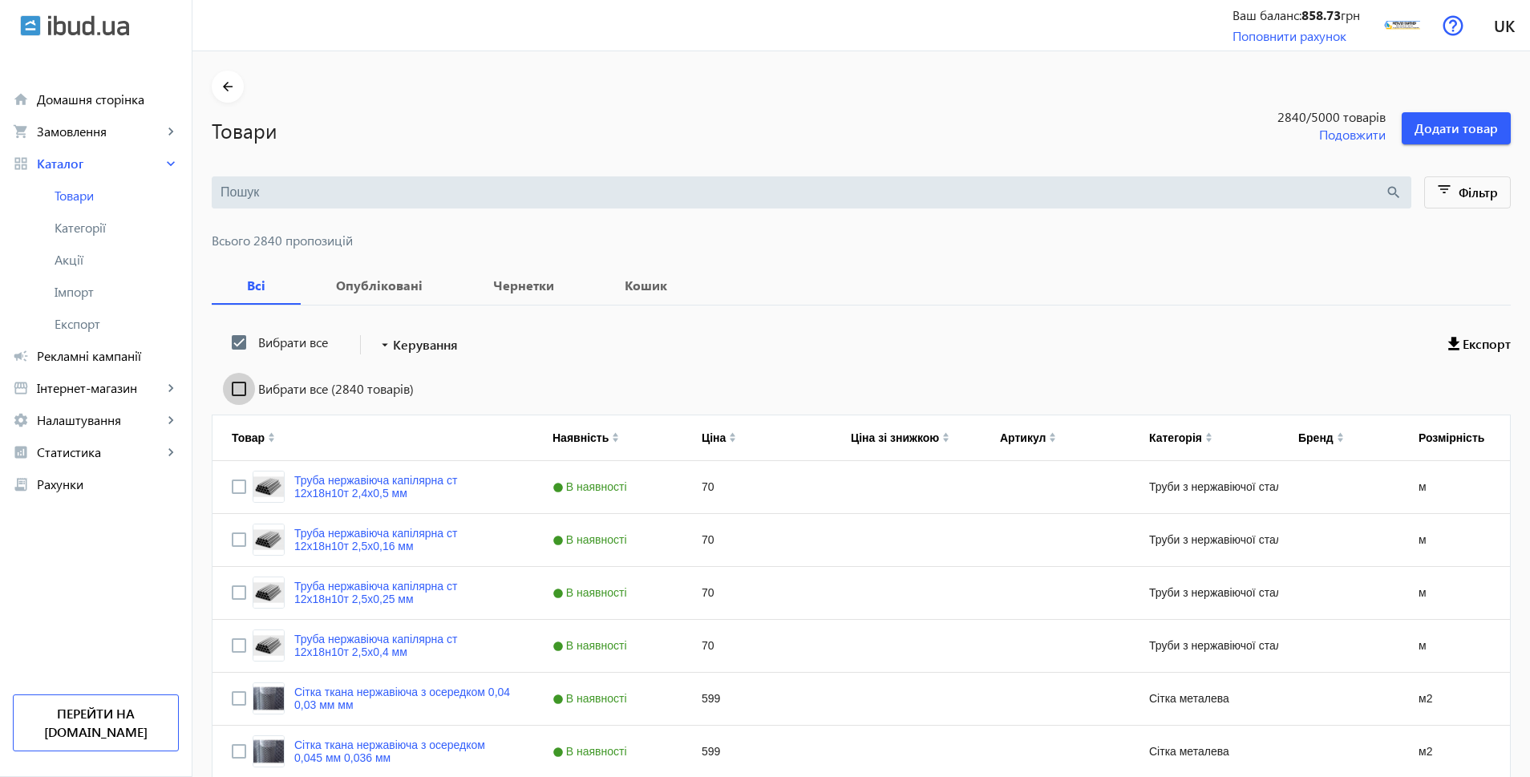
click at [226, 390] on input "Вибрати все (2840 товарів)" at bounding box center [239, 389] width 32 height 32
checkbox input "true"
click at [65, 362] on span "Рекламні кампанії" at bounding box center [108, 356] width 142 height 16
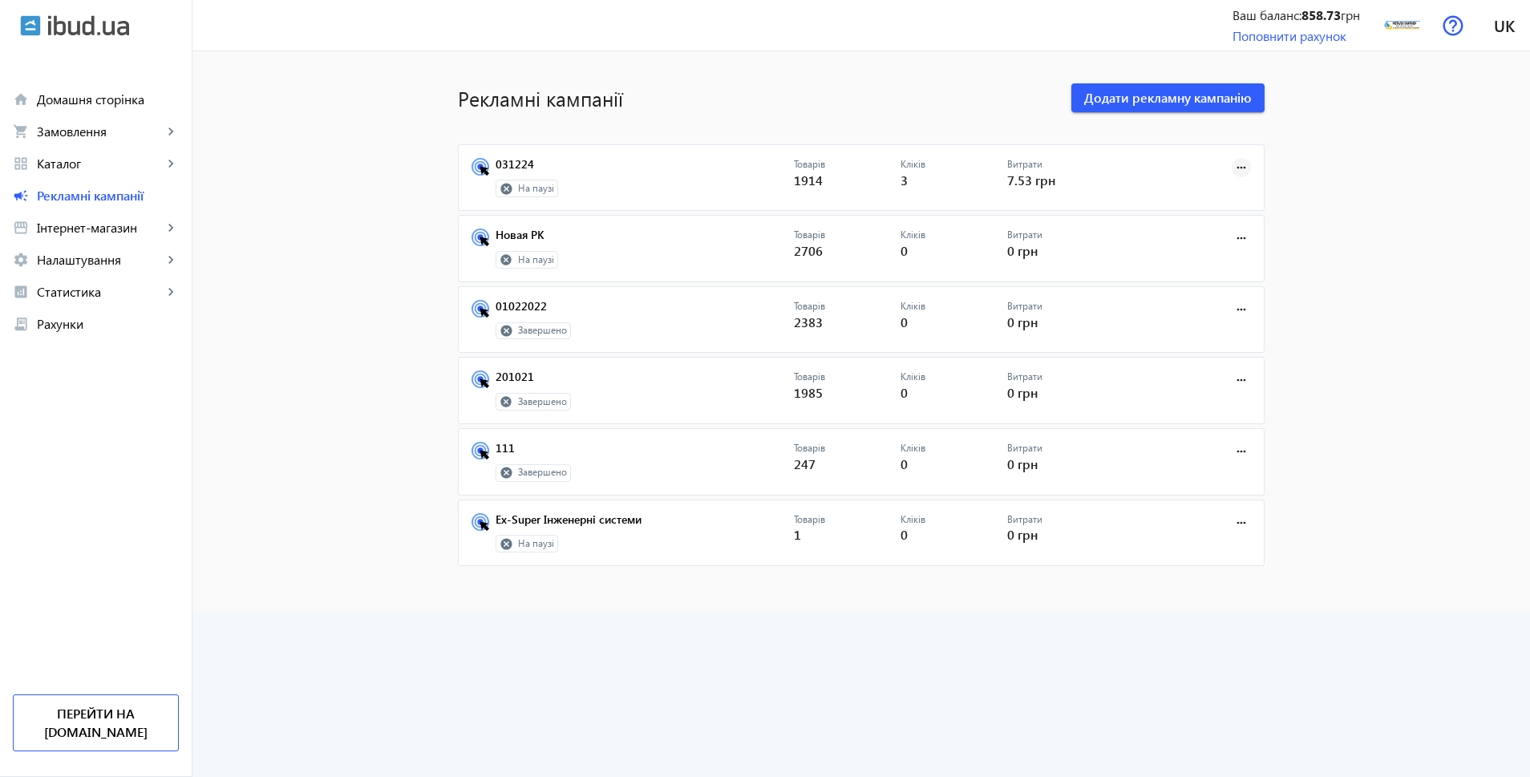
click at [1234, 164] on mat-icon "more_horiz" at bounding box center [1242, 168] width 18 height 18
click at [1183, 200] on span "Запустити" at bounding box center [1191, 202] width 84 height 13
